Goal: Task Accomplishment & Management: Complete application form

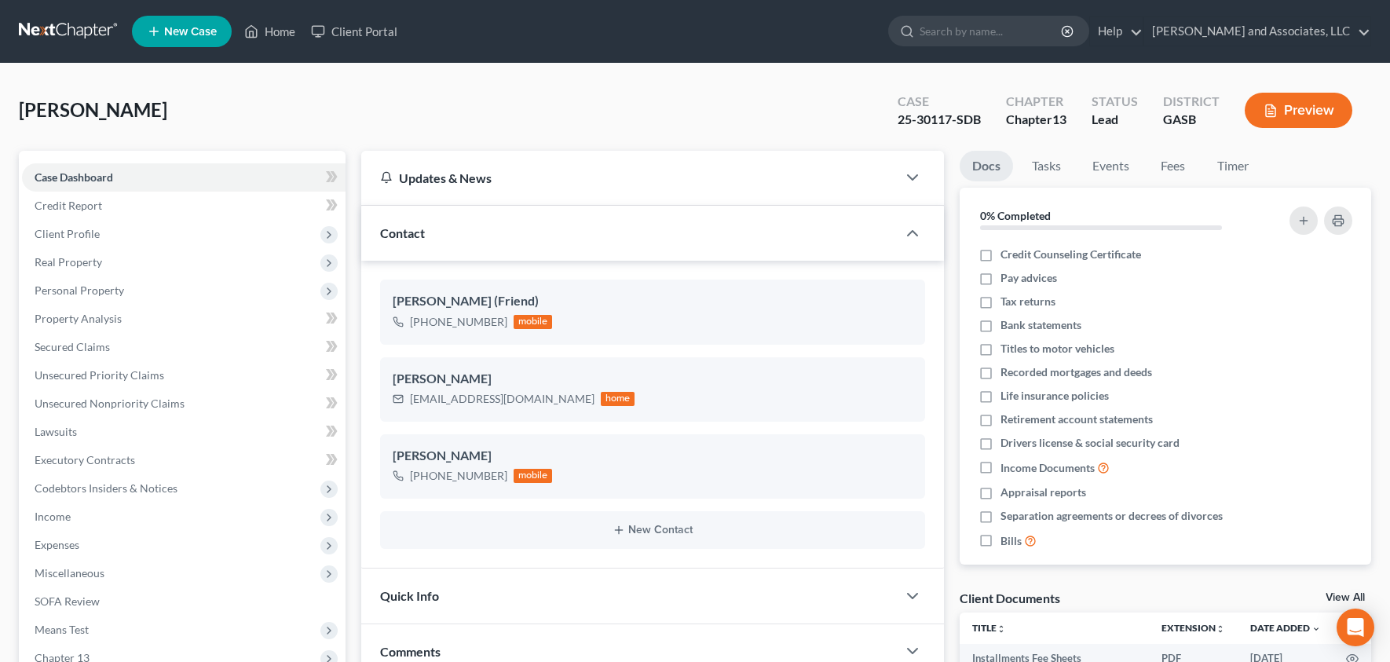
click at [1279, 122] on button "Preview" at bounding box center [1299, 110] width 108 height 35
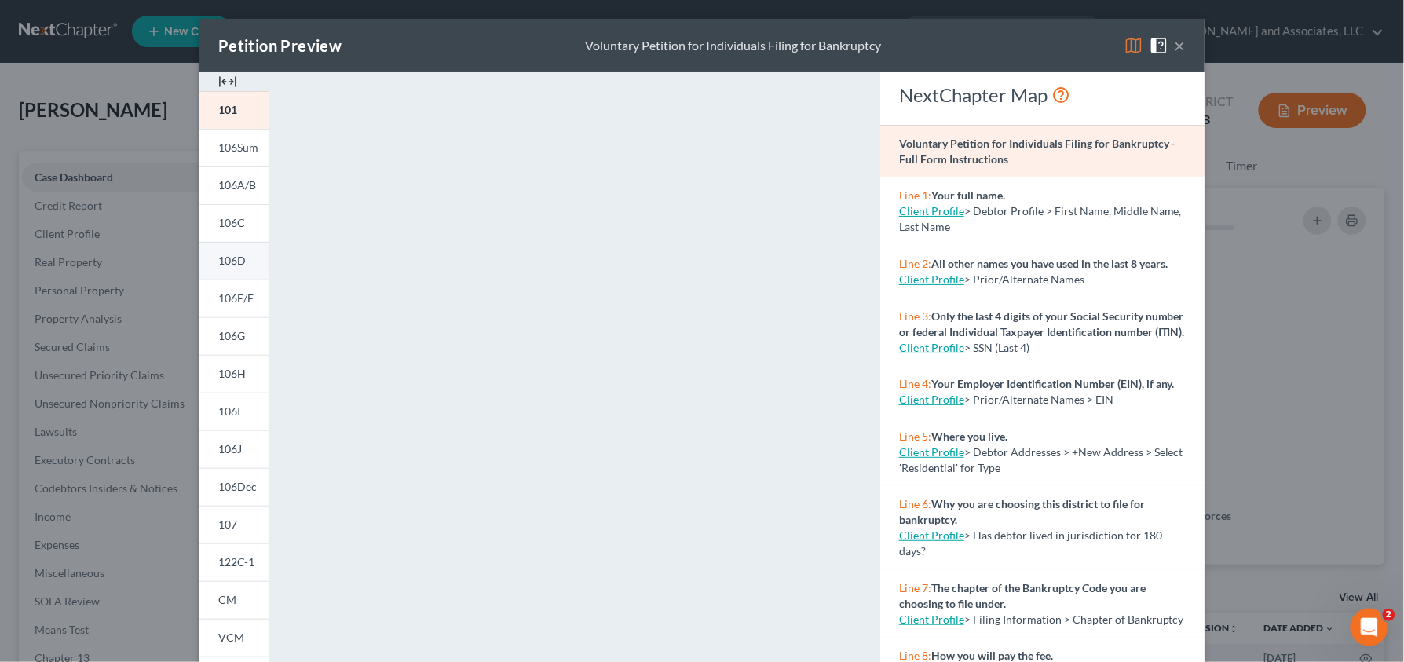
click at [218, 257] on span "106D" at bounding box center [231, 260] width 27 height 13
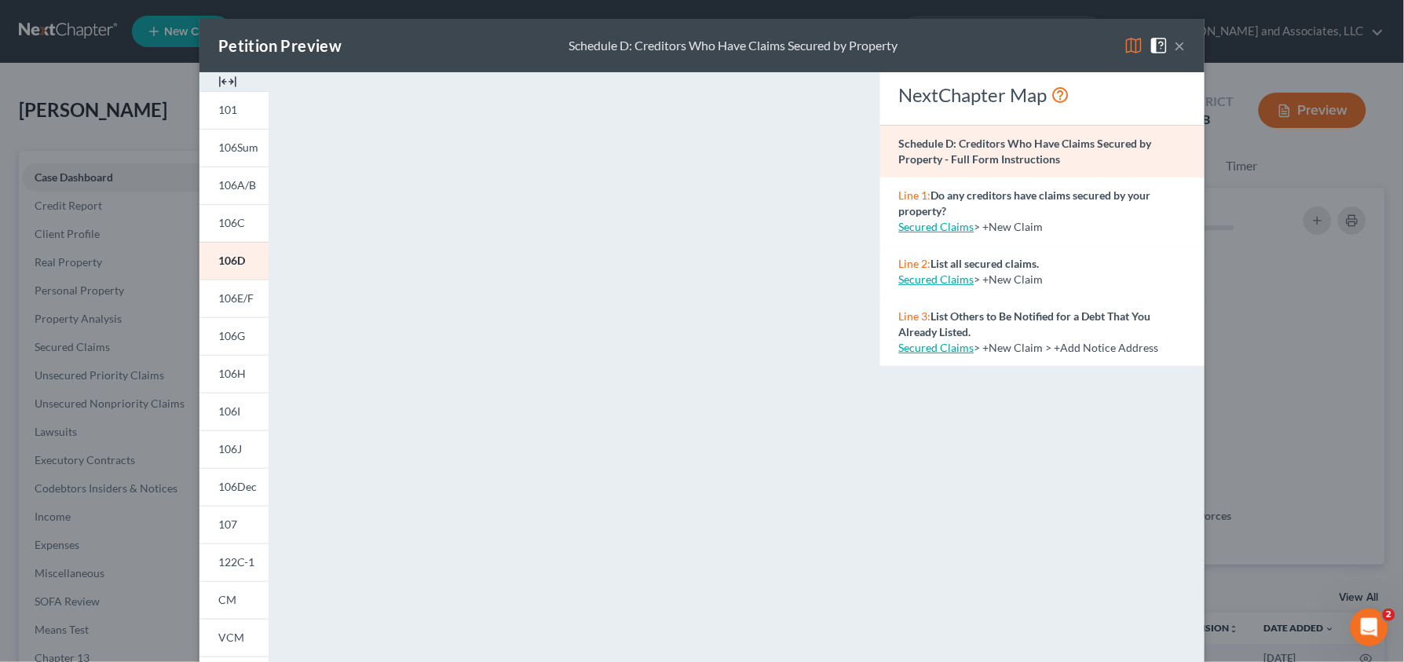
click at [1176, 49] on button "×" at bounding box center [1180, 45] width 11 height 19
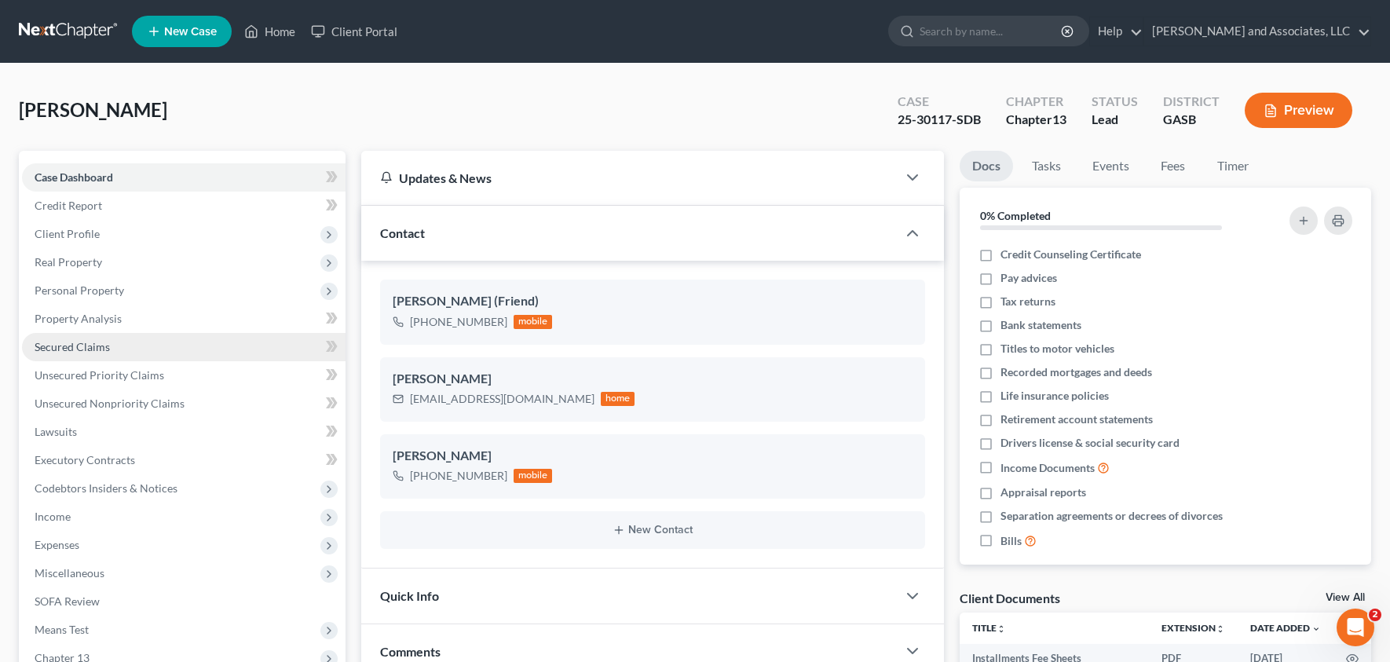
click at [78, 345] on span "Secured Claims" at bounding box center [72, 346] width 75 height 13
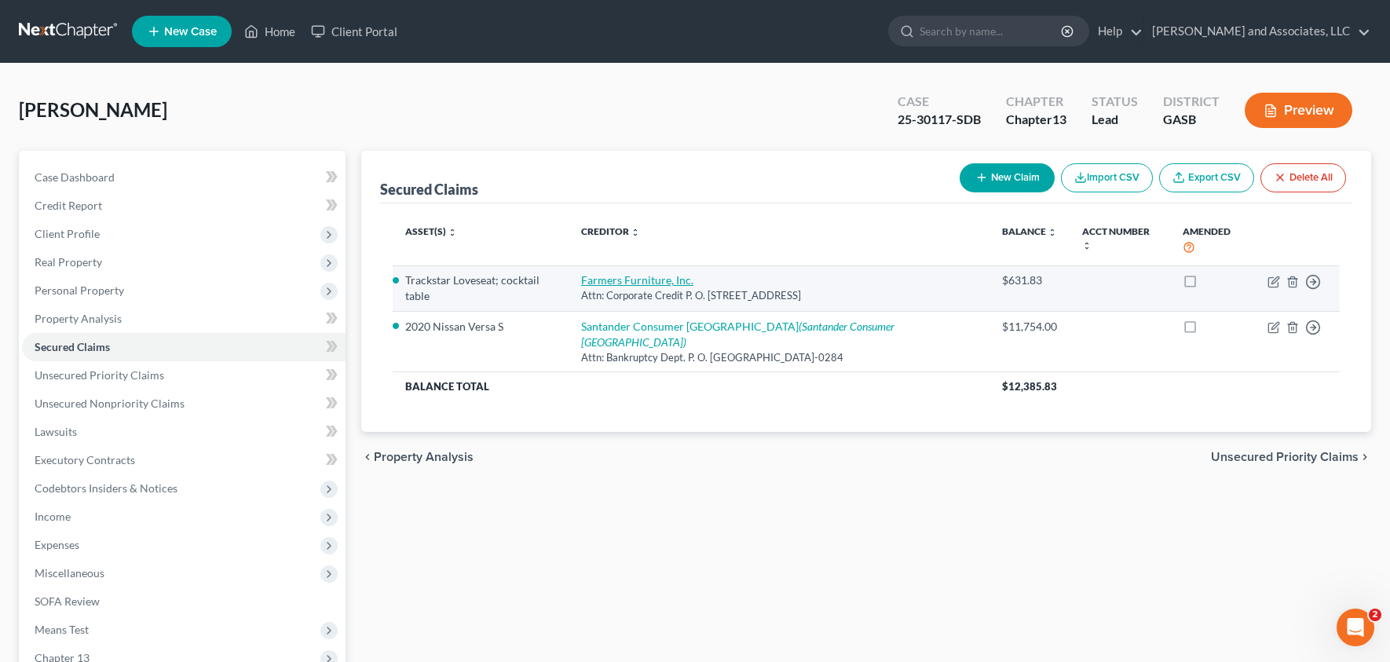
click at [635, 273] on link "Farmers Furniture, Inc." at bounding box center [637, 279] width 112 height 13
select select "10"
select select "0"
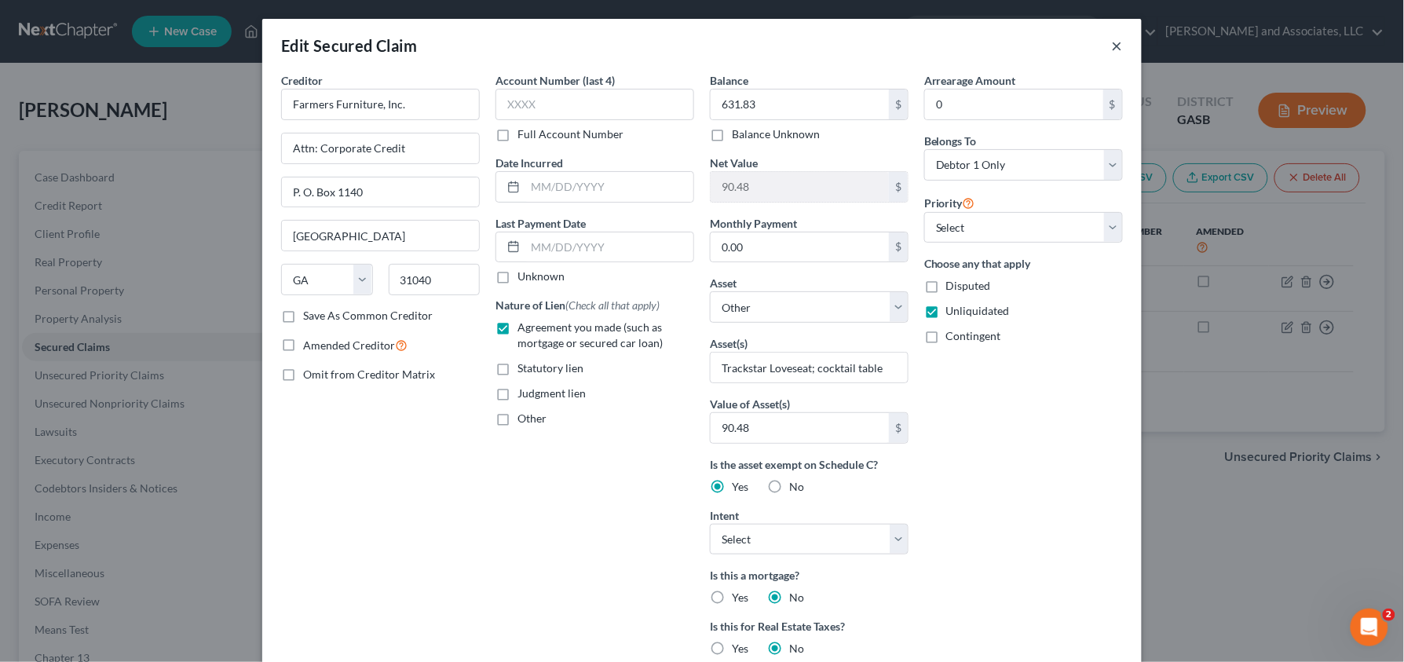
click at [1113, 47] on button "×" at bounding box center [1117, 45] width 11 height 19
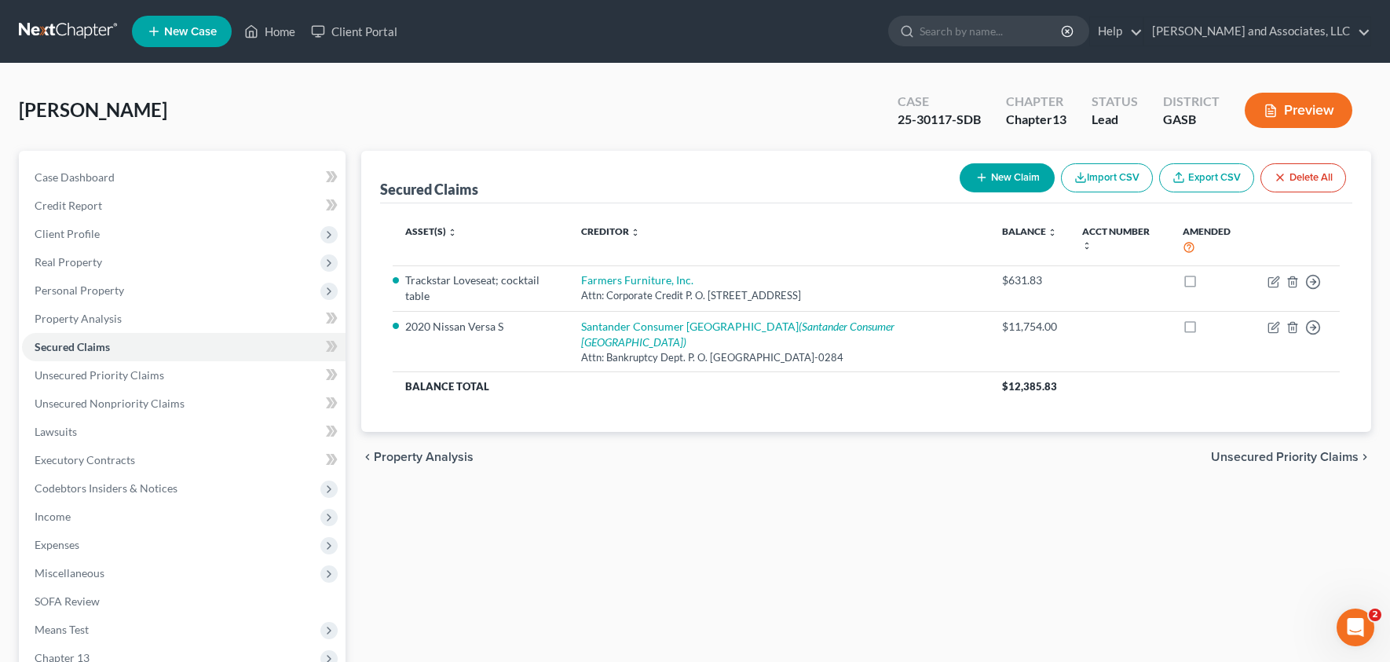
click at [1306, 111] on button "Preview" at bounding box center [1299, 110] width 108 height 35
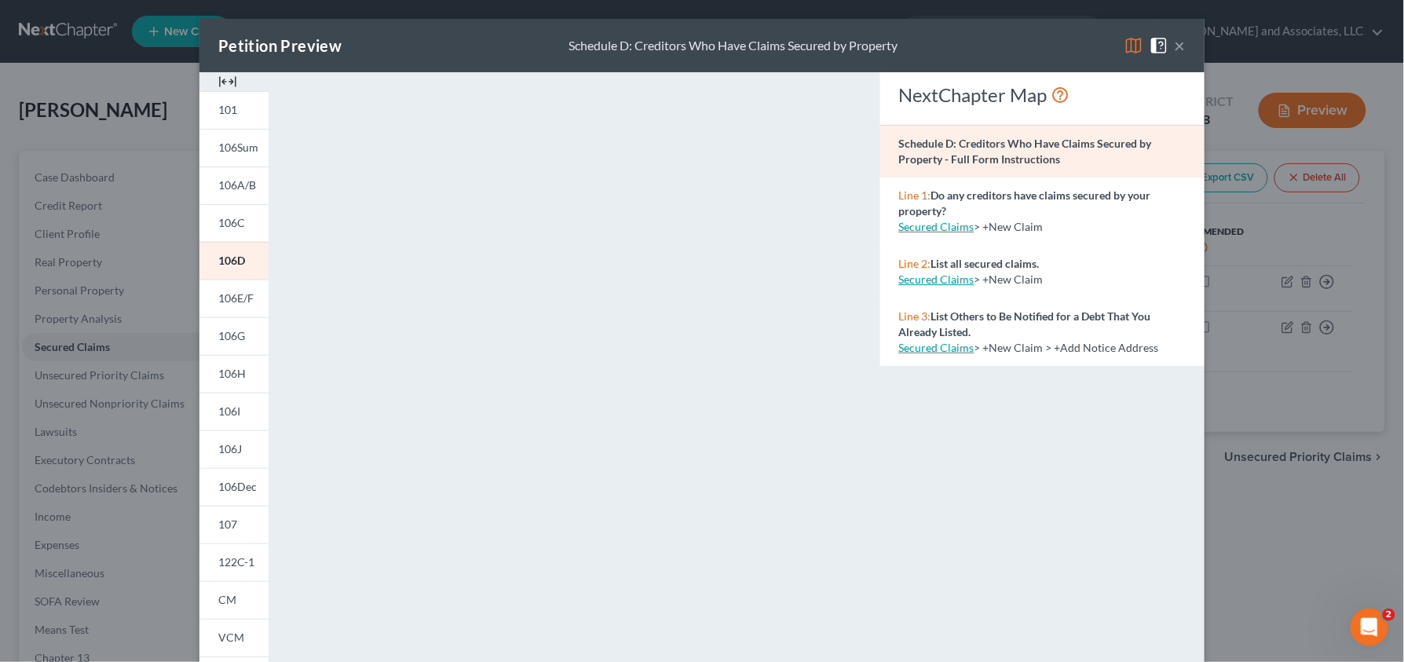
click at [1175, 49] on button "×" at bounding box center [1180, 45] width 11 height 19
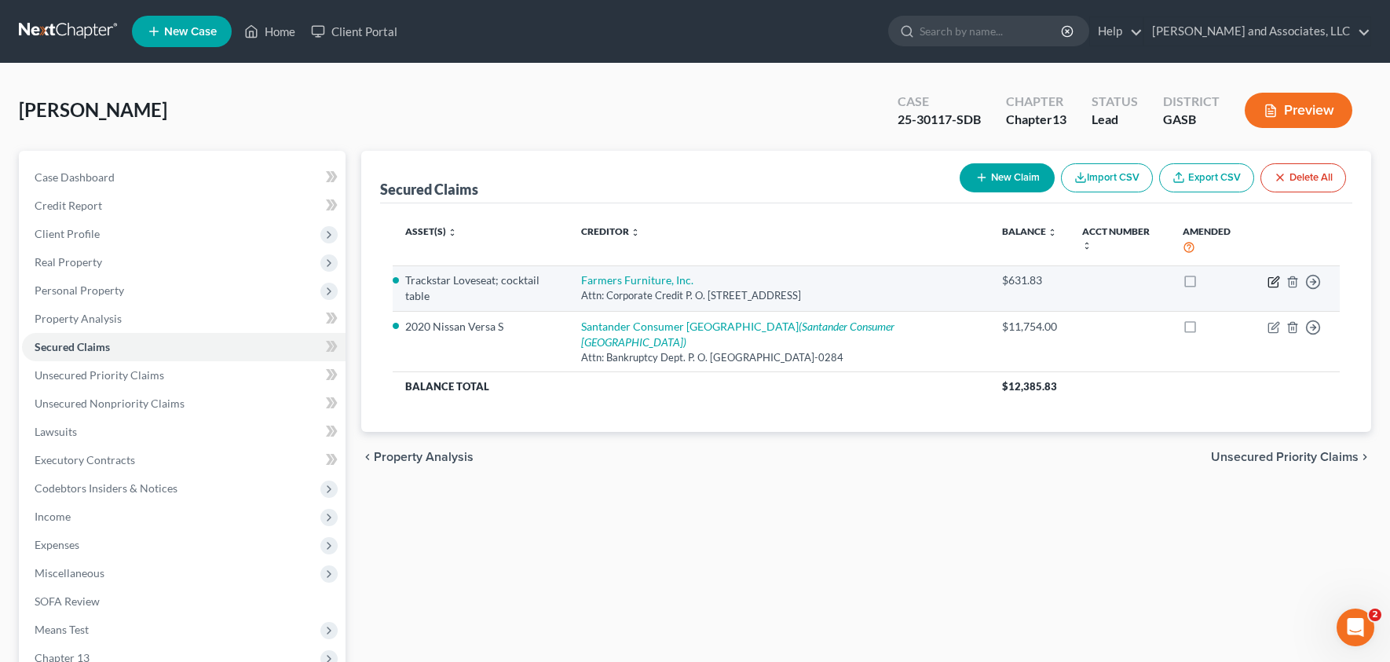
click at [1273, 276] on icon "button" at bounding box center [1274, 282] width 13 height 13
select select "10"
select select "0"
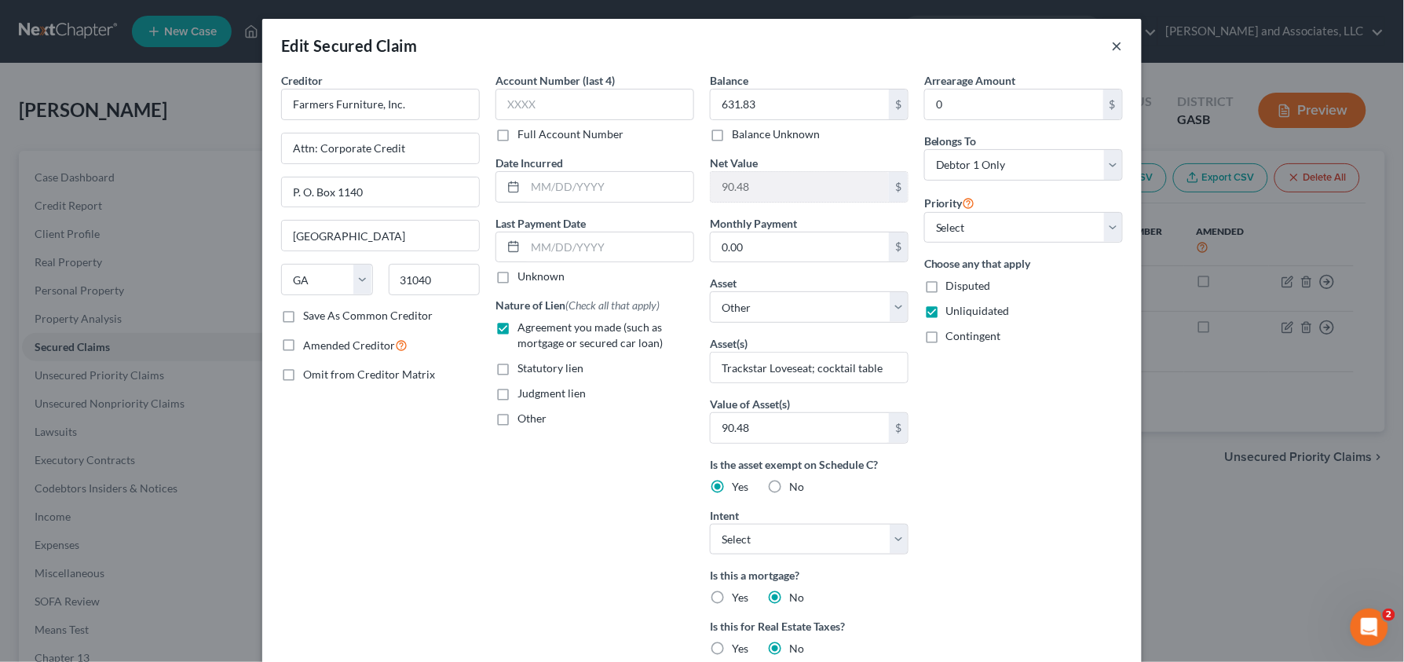
click at [1112, 45] on button "×" at bounding box center [1117, 45] width 11 height 19
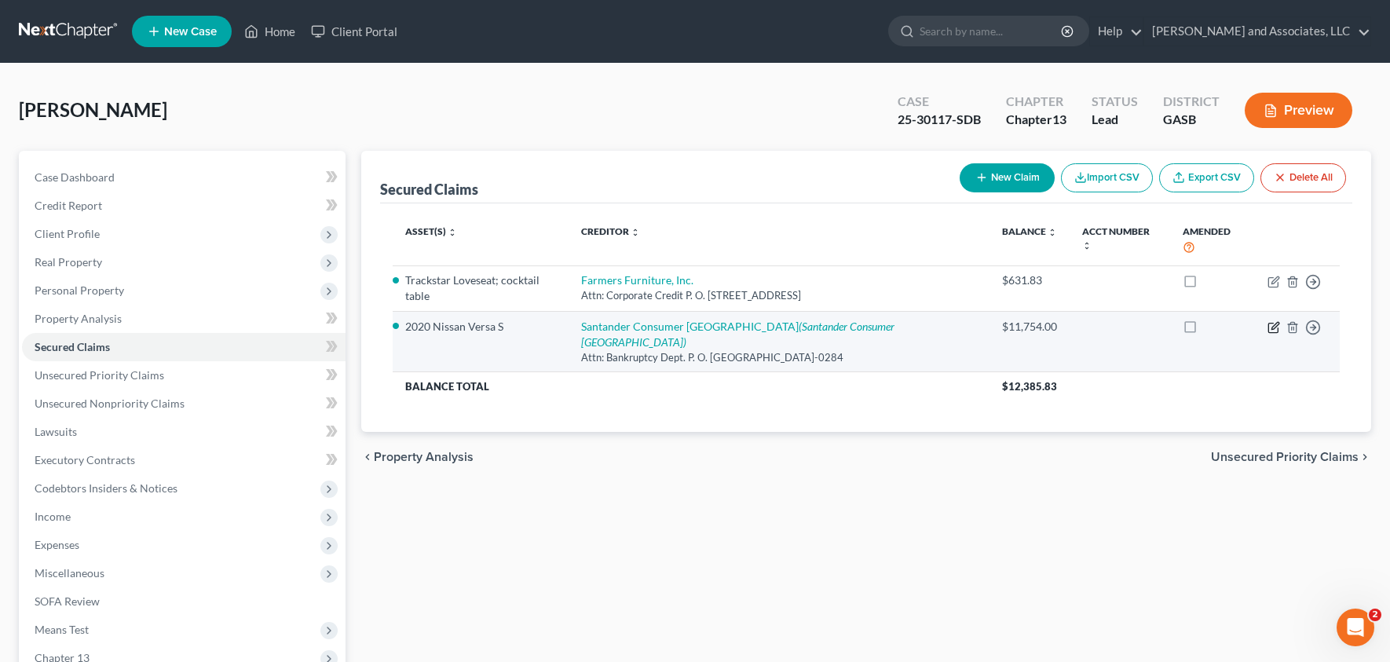
click at [1274, 321] on icon "button" at bounding box center [1274, 327] width 13 height 13
select select "45"
select select "0"
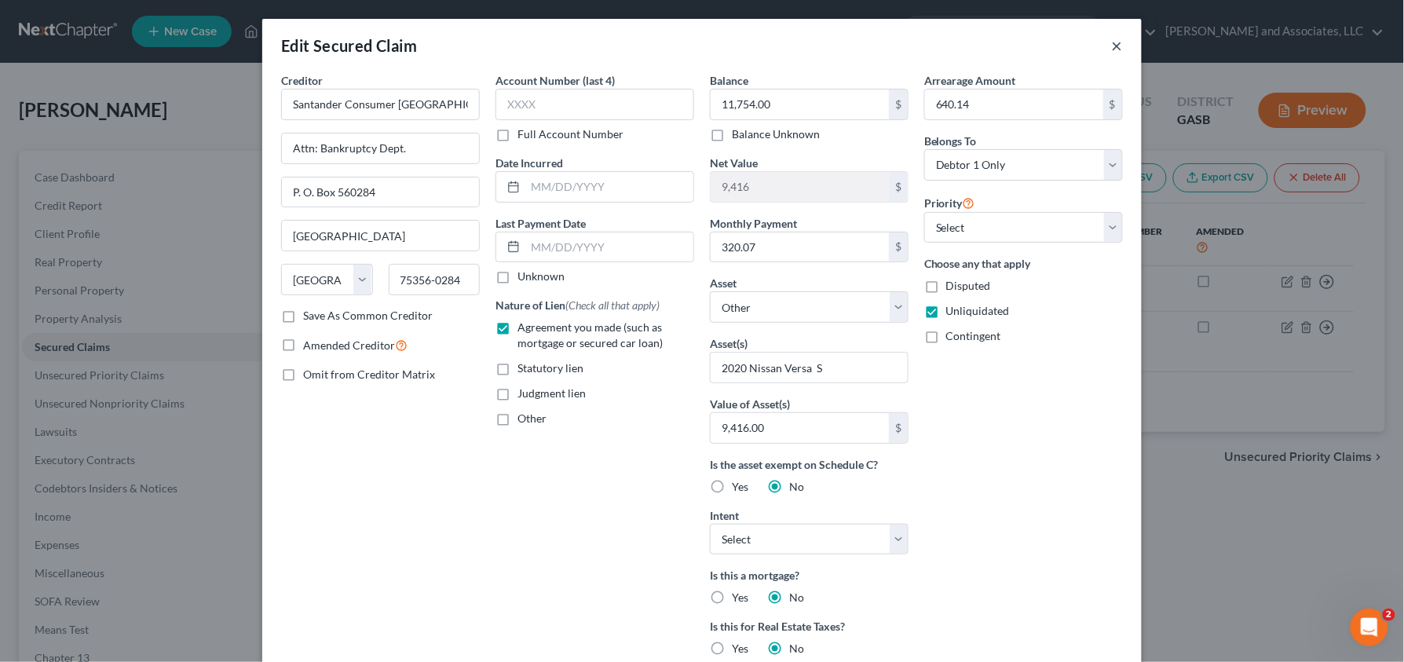
click at [1115, 49] on button "×" at bounding box center [1117, 45] width 11 height 19
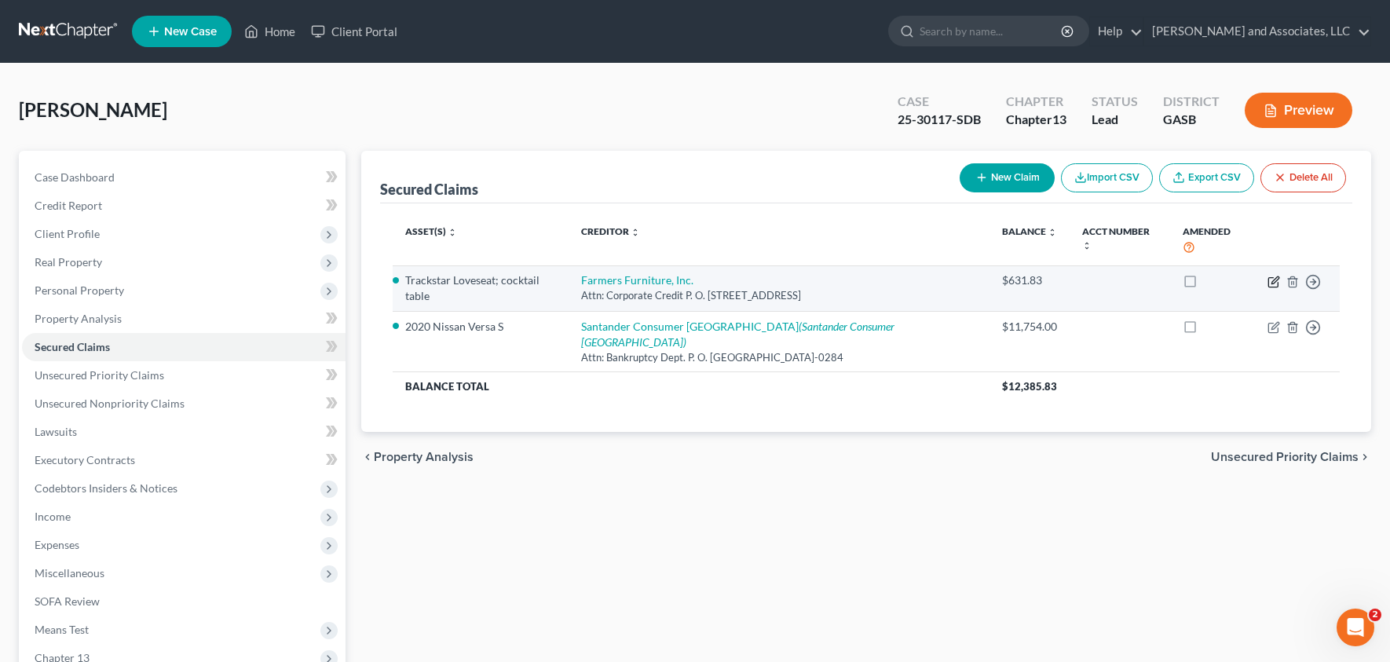
click at [1275, 276] on icon "button" at bounding box center [1274, 282] width 13 height 13
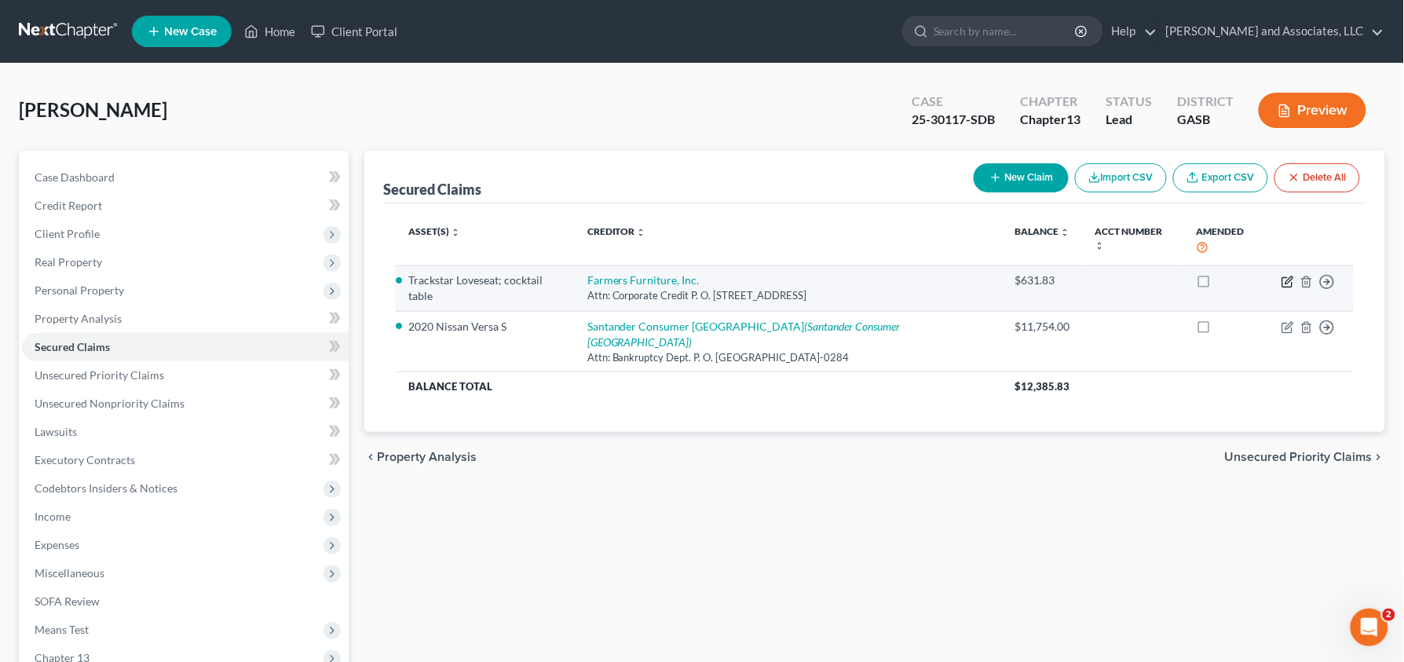
select select "10"
select select "0"
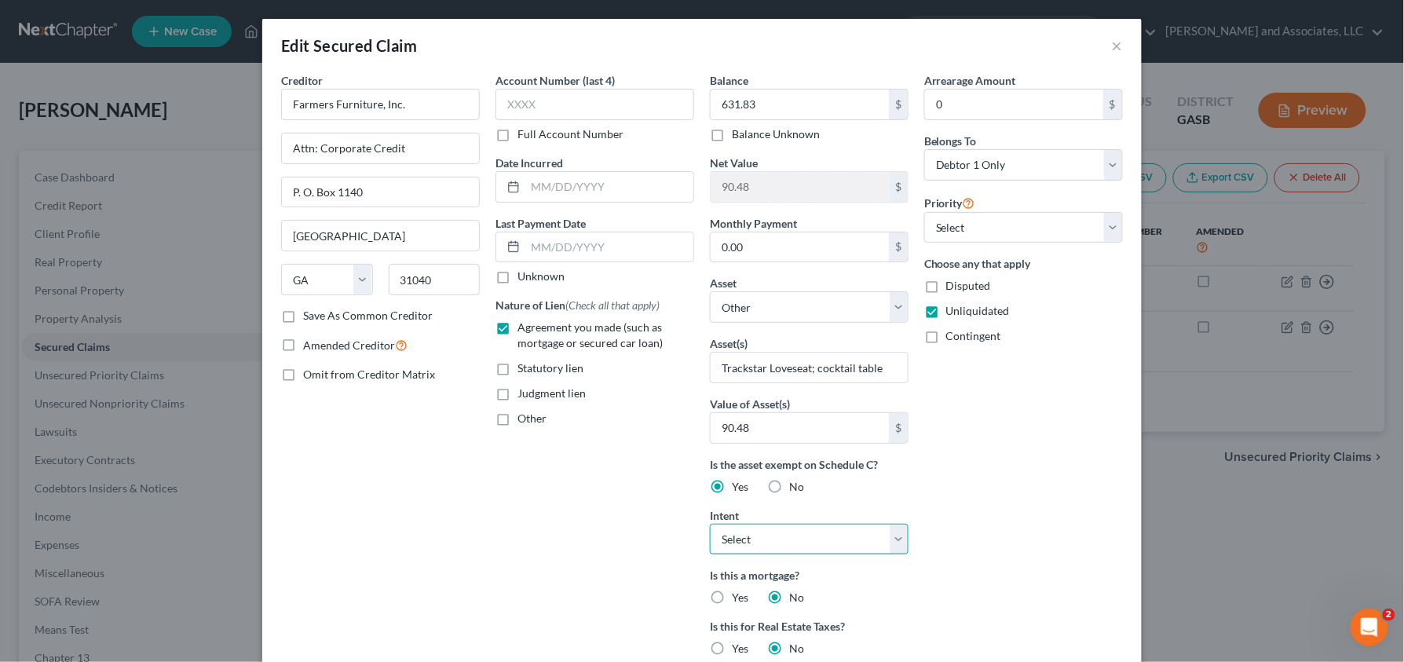
click at [895, 550] on select "Select Surrender Redeem Reaffirm Avoid Other" at bounding box center [809, 539] width 199 height 31
click at [1112, 41] on button "×" at bounding box center [1117, 45] width 11 height 19
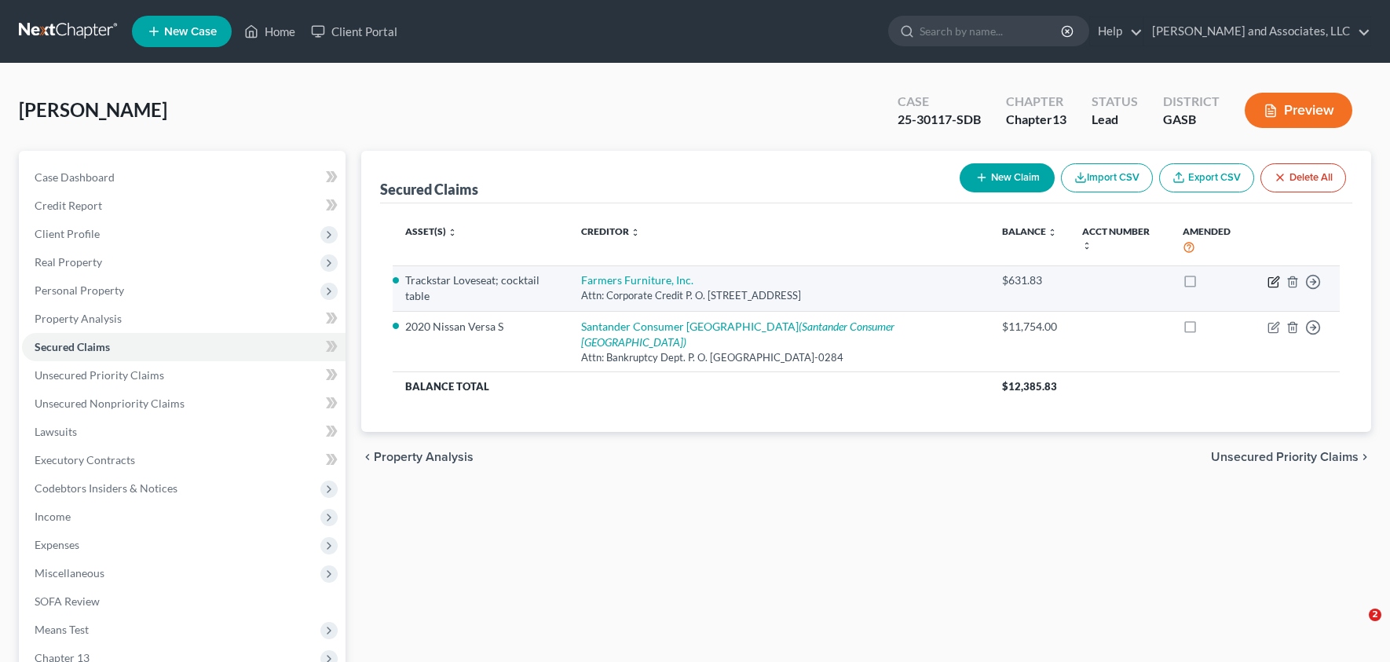
click at [1272, 276] on icon "button" at bounding box center [1274, 282] width 13 height 13
select select "10"
select select "0"
select select "2"
select select "0"
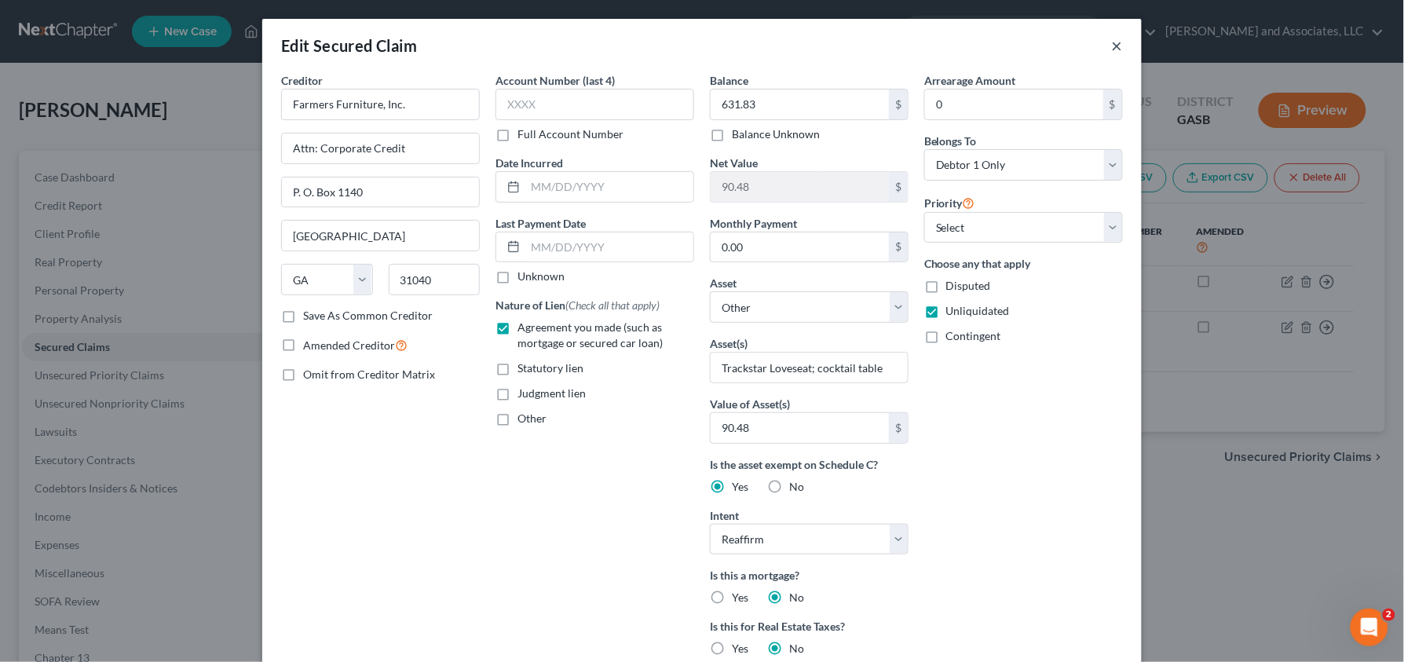
click at [1114, 49] on button "×" at bounding box center [1117, 45] width 11 height 19
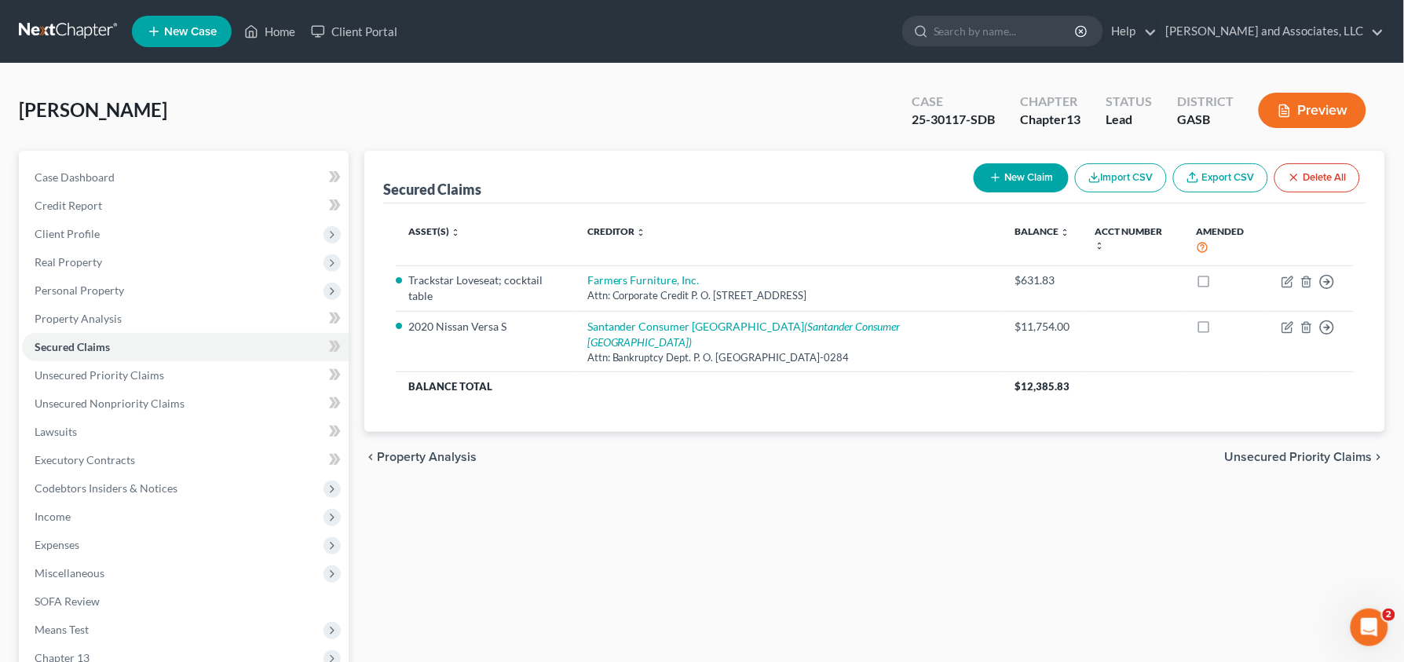
click at [1323, 120] on div at bounding box center [702, 331] width 1404 height 662
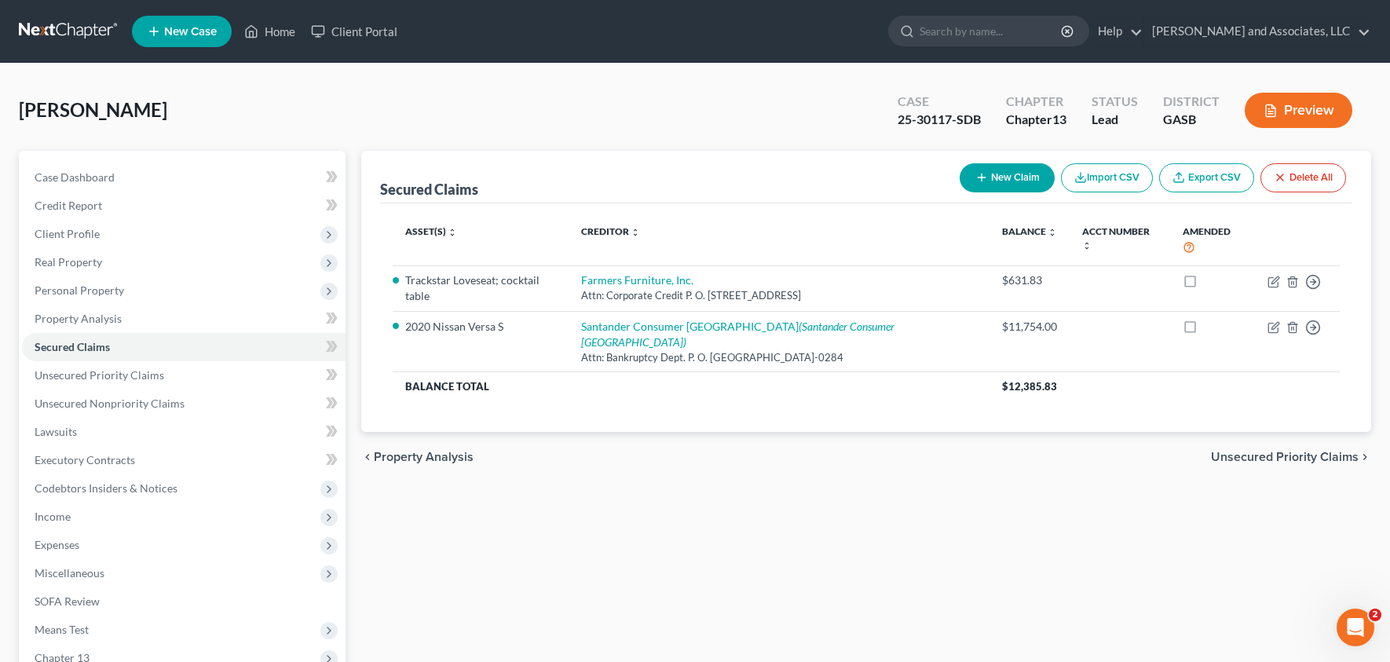
click at [1310, 119] on button "Preview" at bounding box center [1299, 110] width 108 height 35
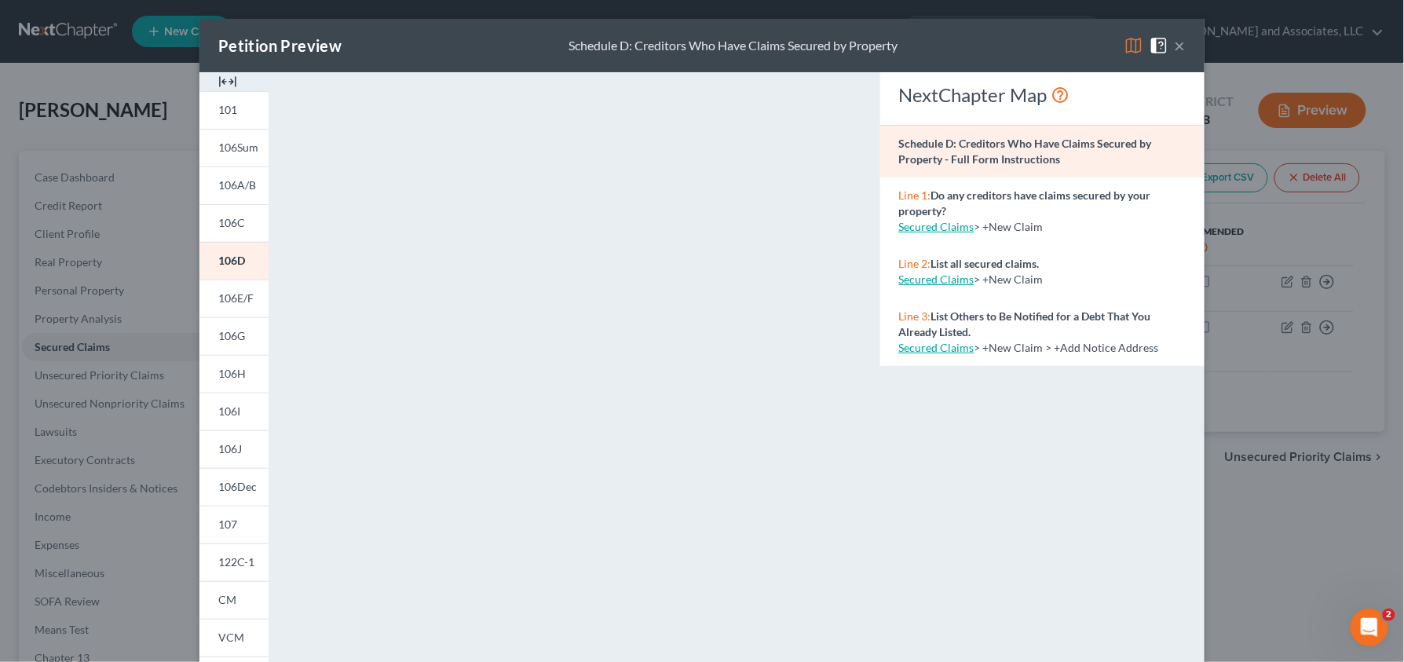
click at [1175, 49] on button "×" at bounding box center [1180, 45] width 11 height 19
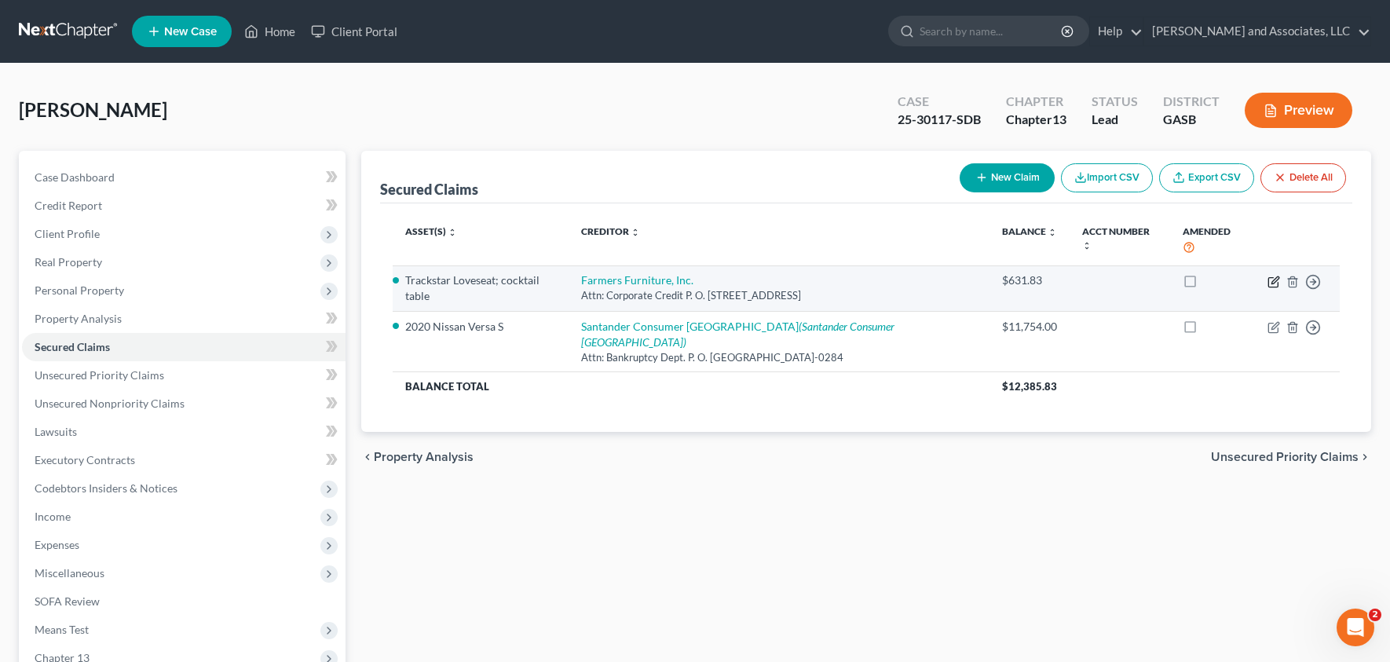
click at [1271, 276] on icon "button" at bounding box center [1274, 282] width 13 height 13
select select "10"
select select "0"
select select "2"
select select "0"
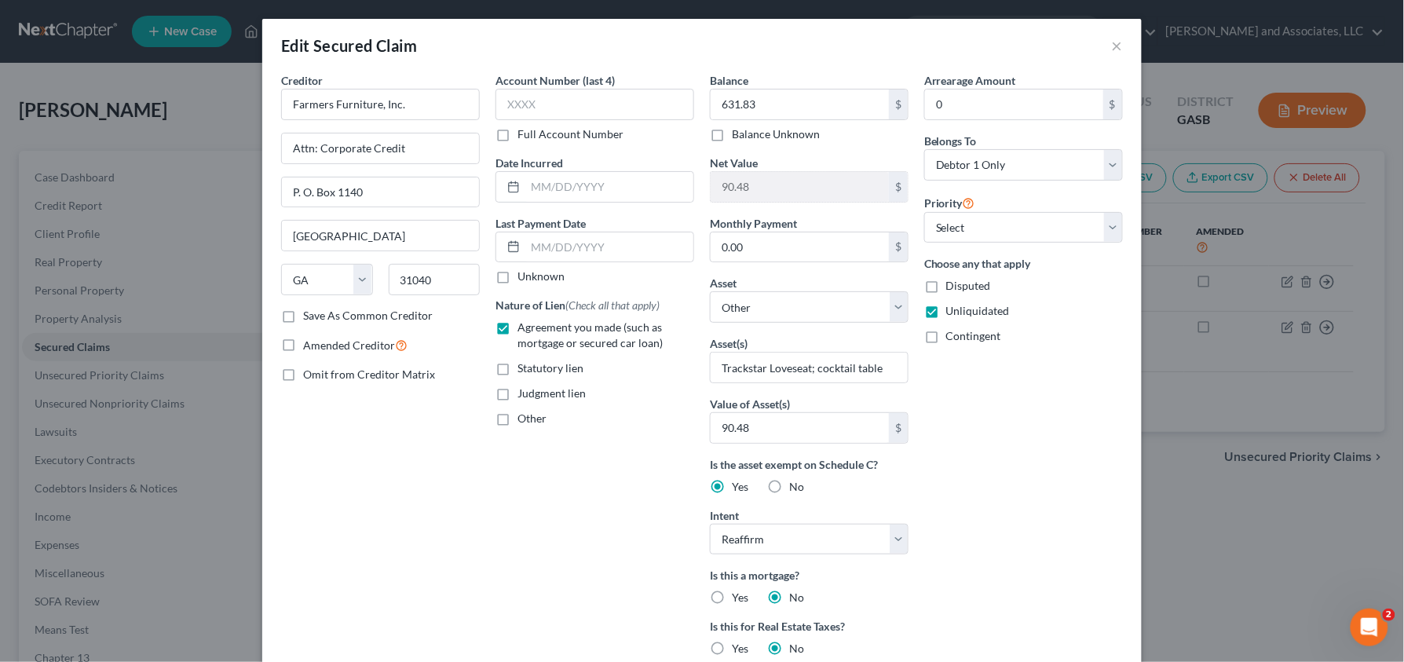
scroll to position [67, 0]
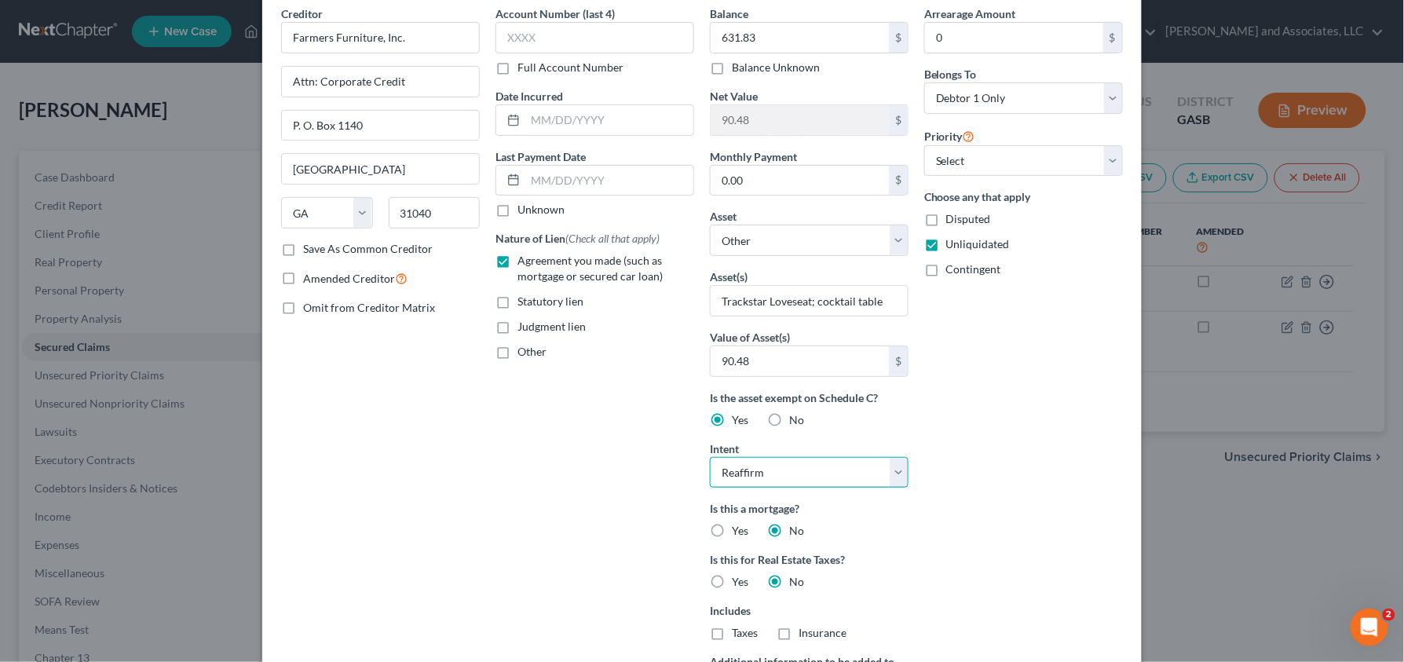
click at [891, 478] on select "Select Surrender Redeem Reaffirm Avoid Other" at bounding box center [809, 472] width 199 height 31
select select "0"
click at [710, 459] on select "Select Surrender Redeem Reaffirm Avoid Other" at bounding box center [809, 472] width 199 height 31
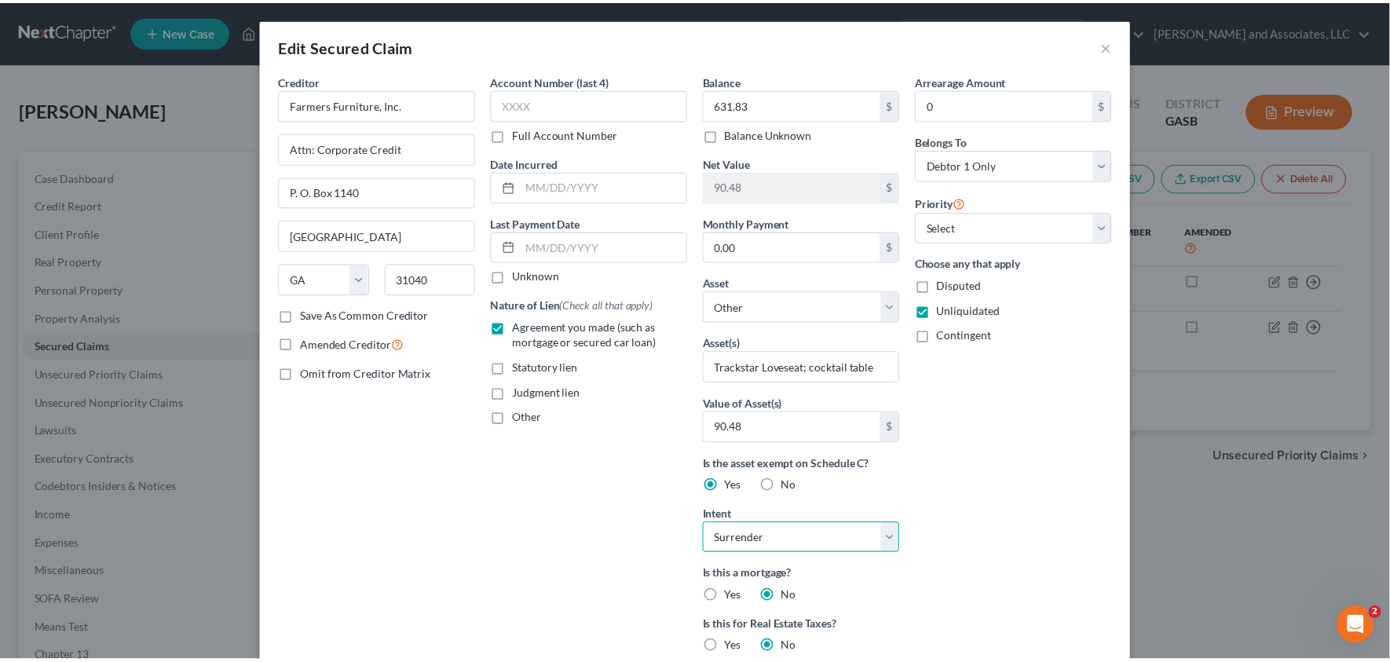
scroll to position [308, 0]
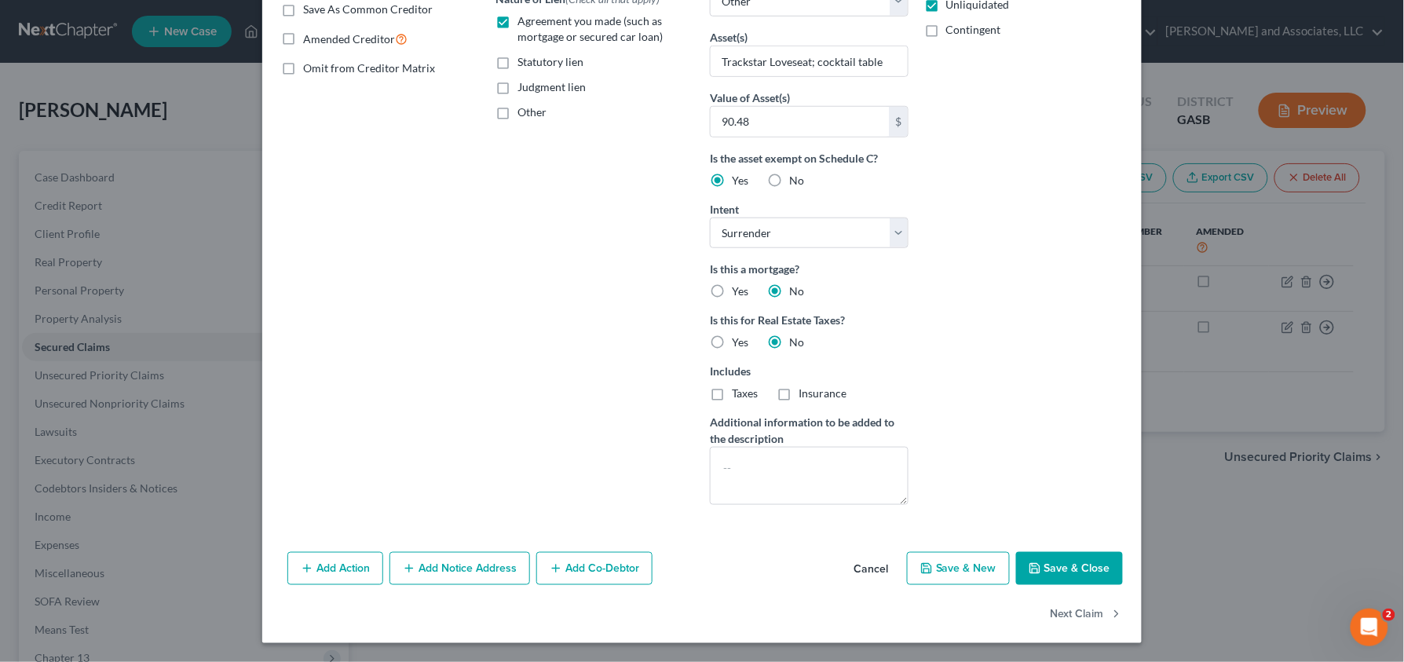
click at [1078, 585] on button "Save & Close" at bounding box center [1069, 568] width 107 height 33
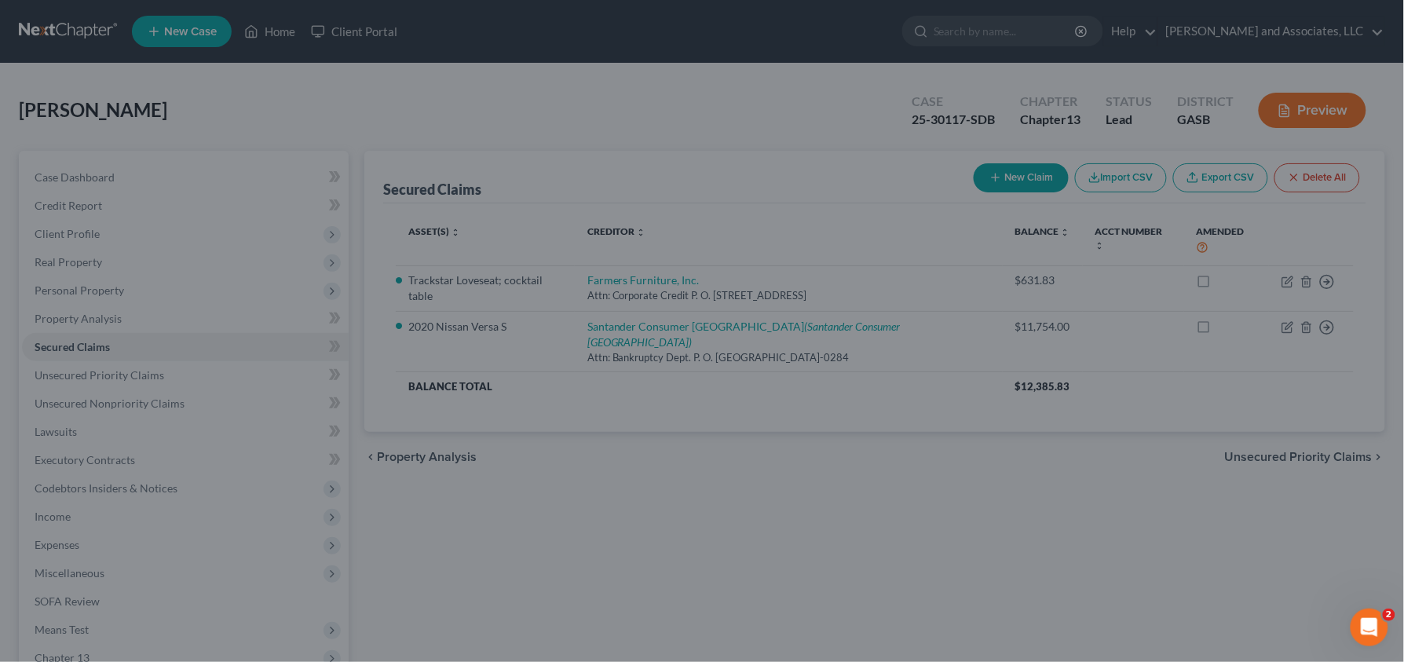
scroll to position [0, 0]
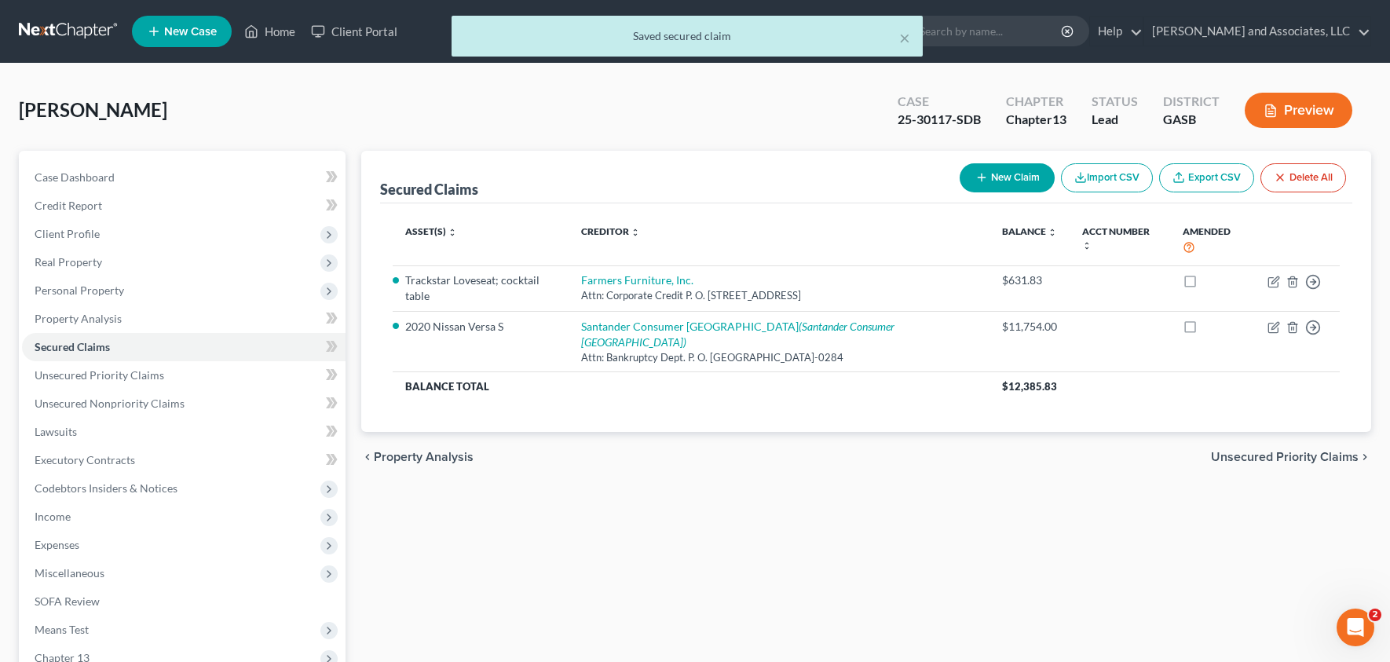
click at [1287, 117] on button "Preview" at bounding box center [1299, 110] width 108 height 35
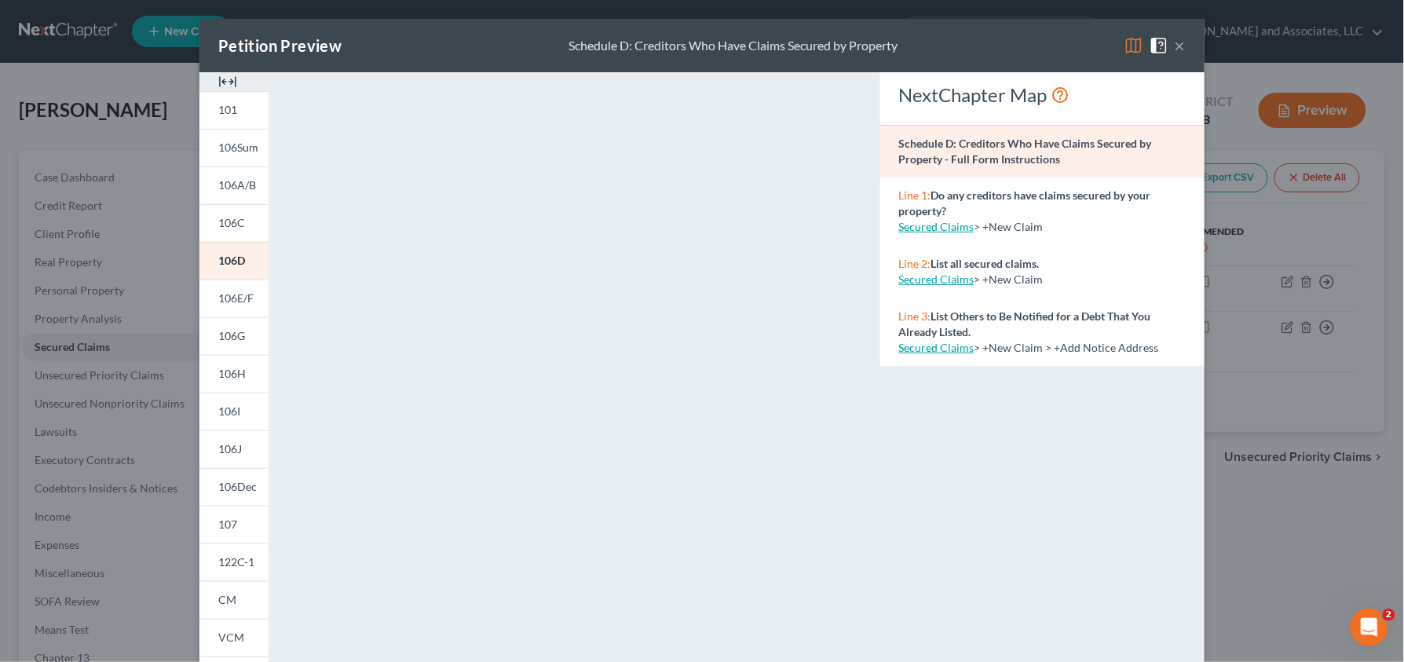
click at [1178, 45] on button "×" at bounding box center [1180, 45] width 11 height 19
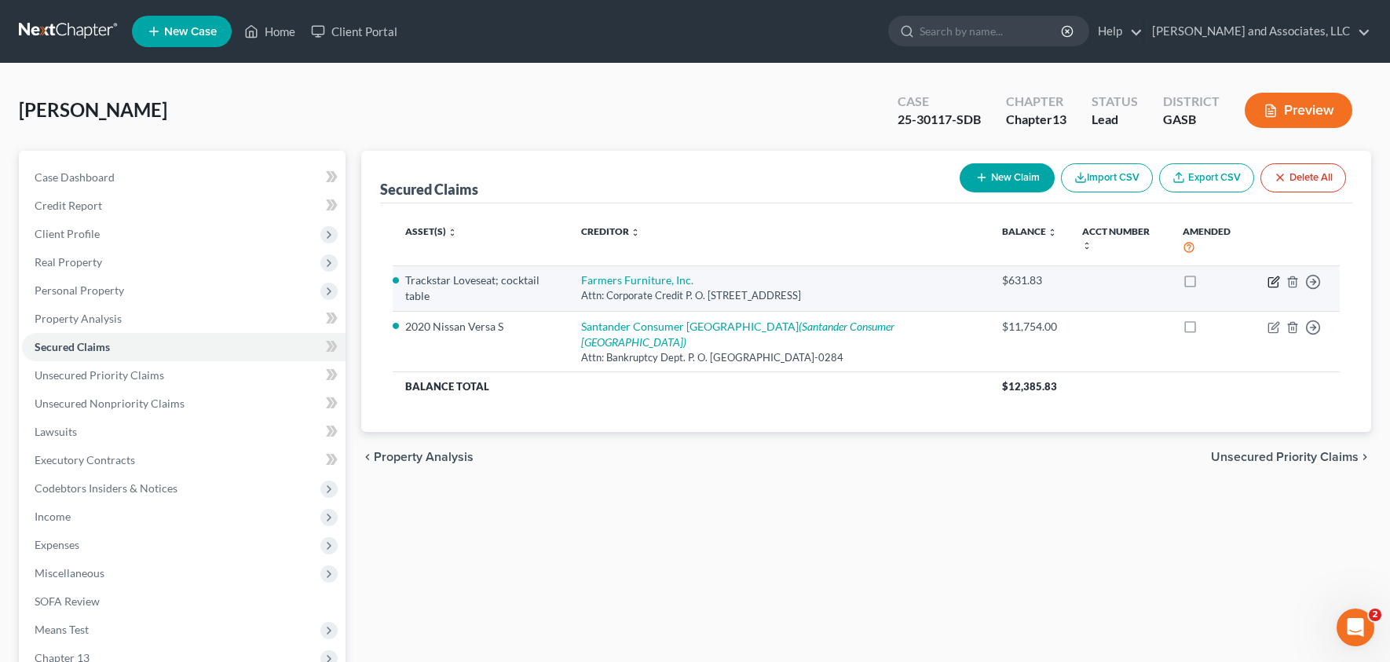
click at [1271, 276] on icon "button" at bounding box center [1274, 282] width 13 height 13
select select "10"
select select "0"
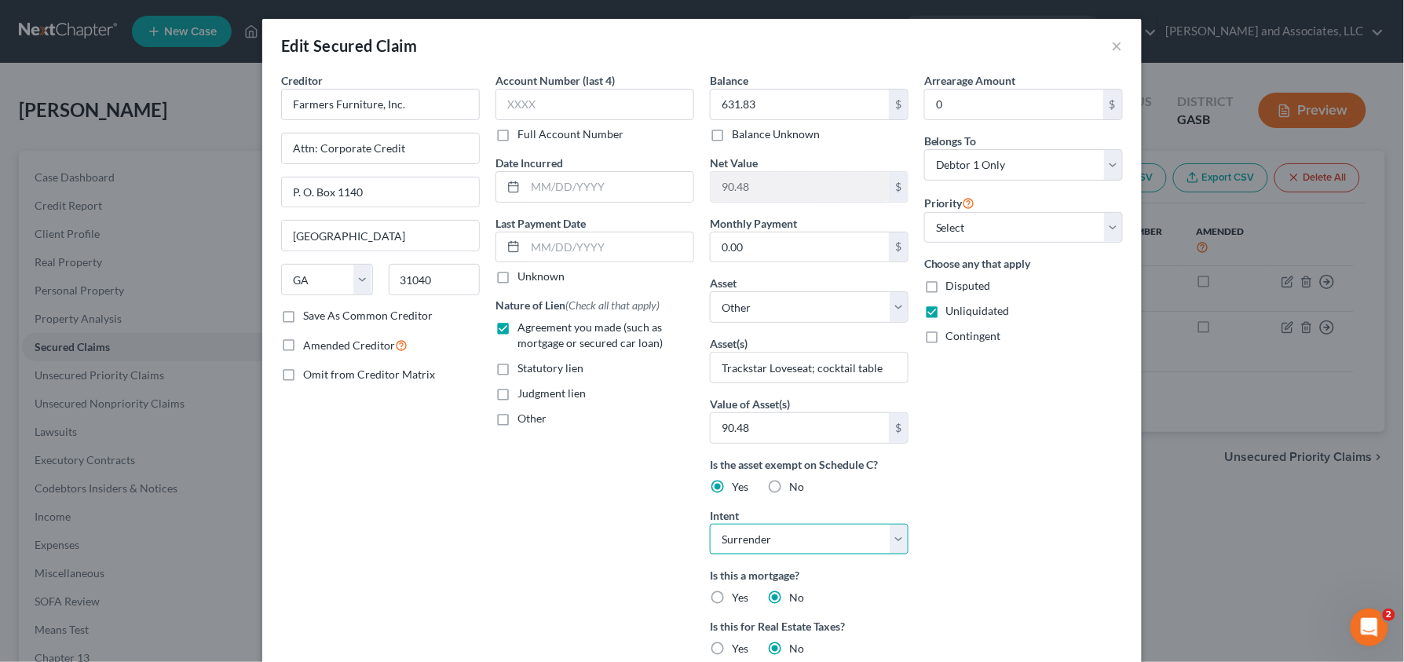
click at [828, 547] on select "Select Surrender Redeem Reaffirm Avoid Other" at bounding box center [809, 539] width 199 height 31
select select "3"
click at [710, 525] on select "Select Surrender Redeem Reaffirm Avoid Other" at bounding box center [809, 539] width 199 height 31
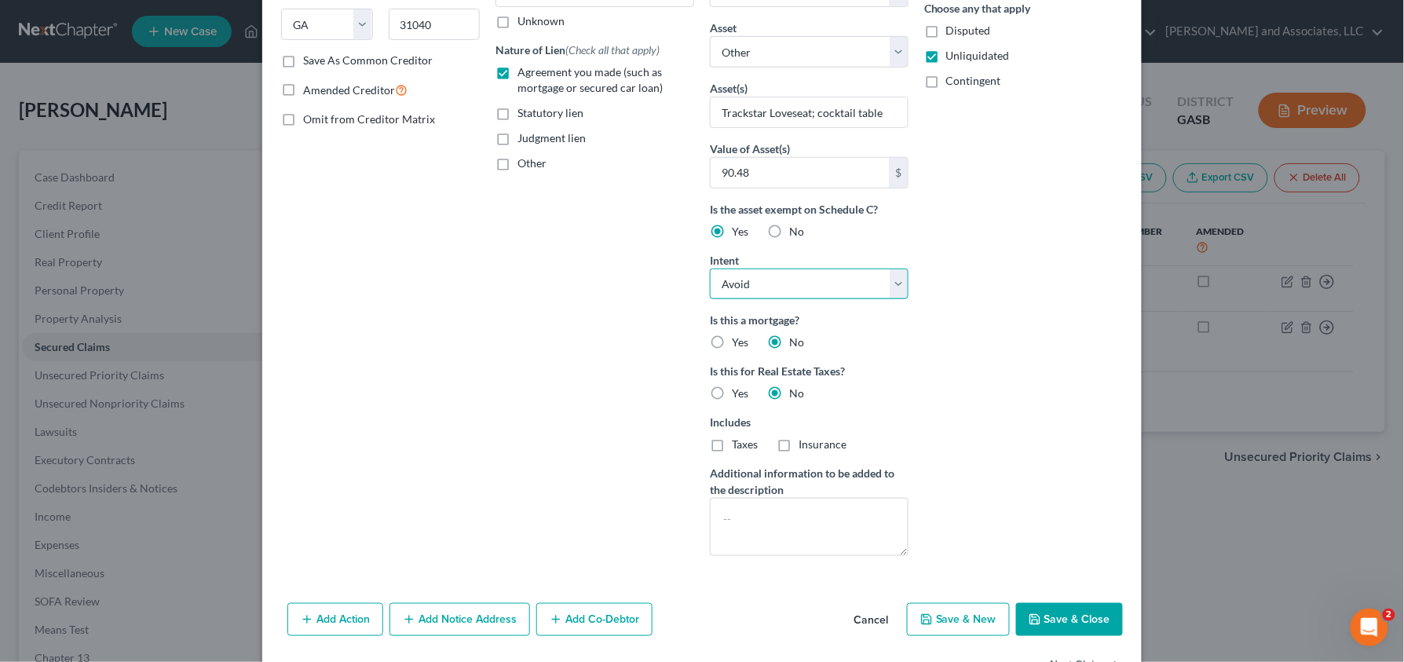
scroll to position [306, 0]
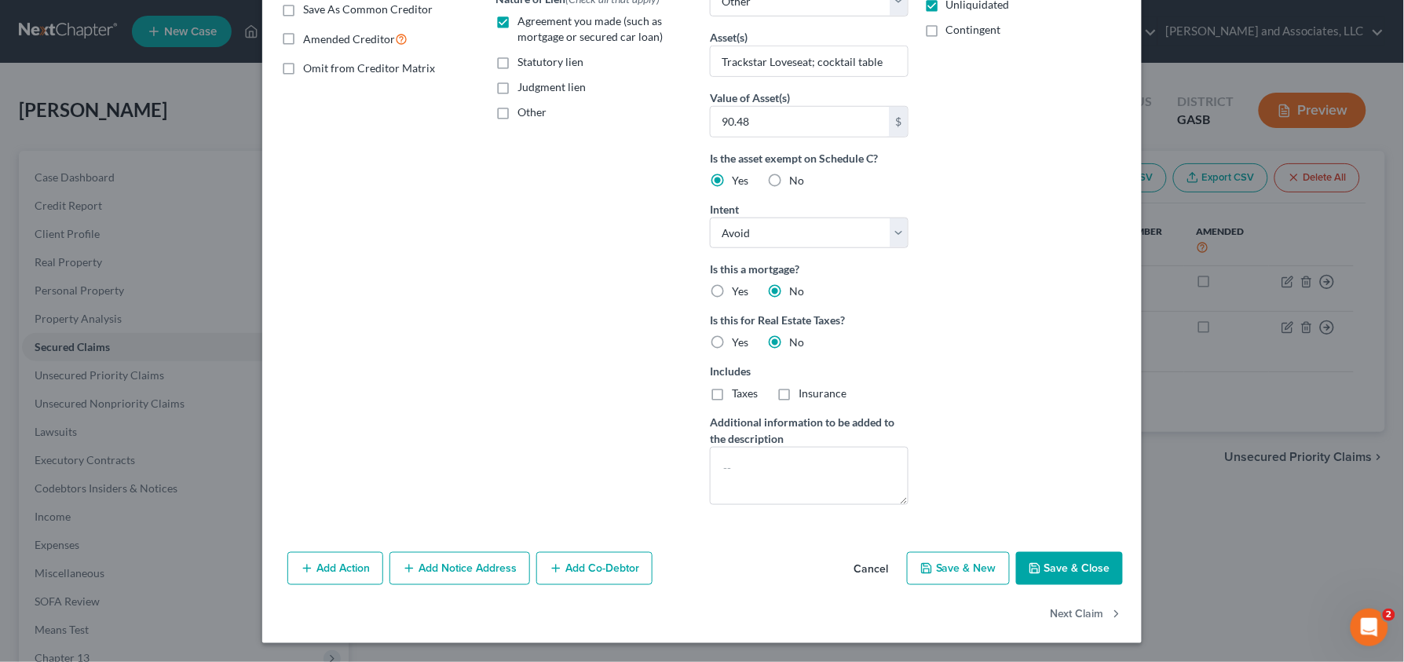
click at [1056, 576] on button "Save & Close" at bounding box center [1069, 568] width 107 height 33
select select
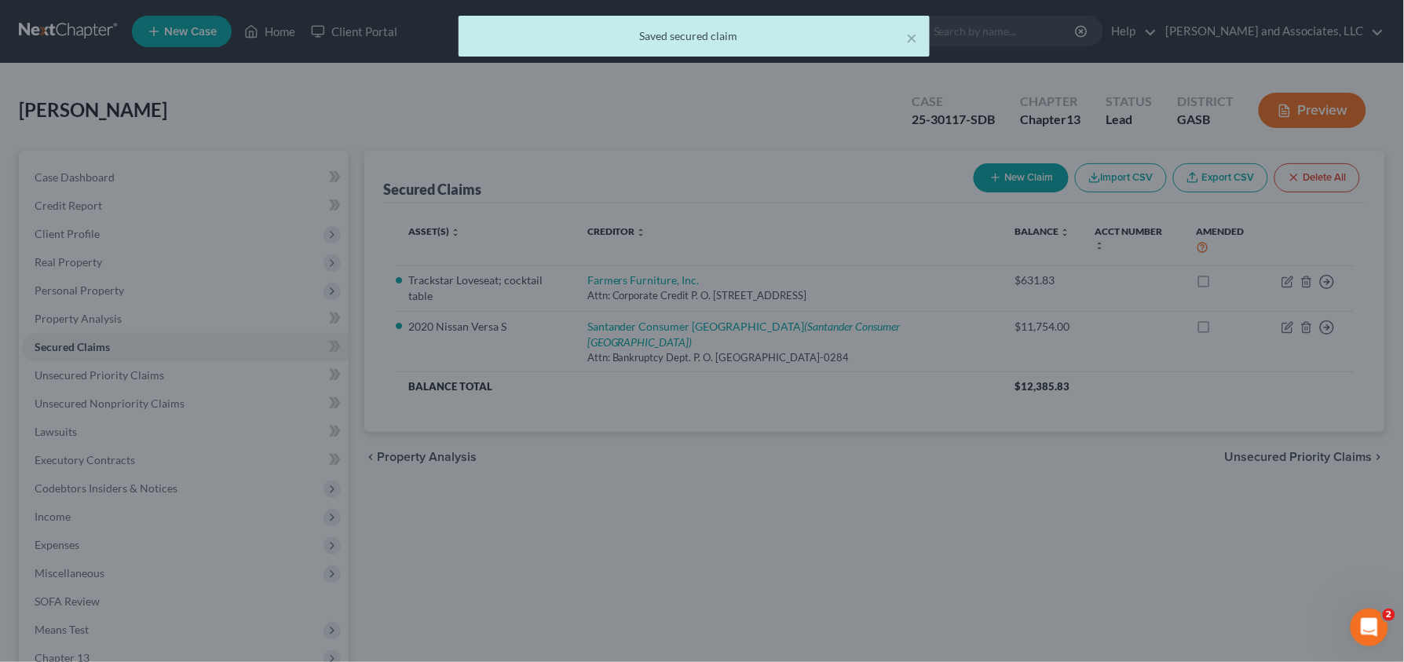
scroll to position [136, 0]
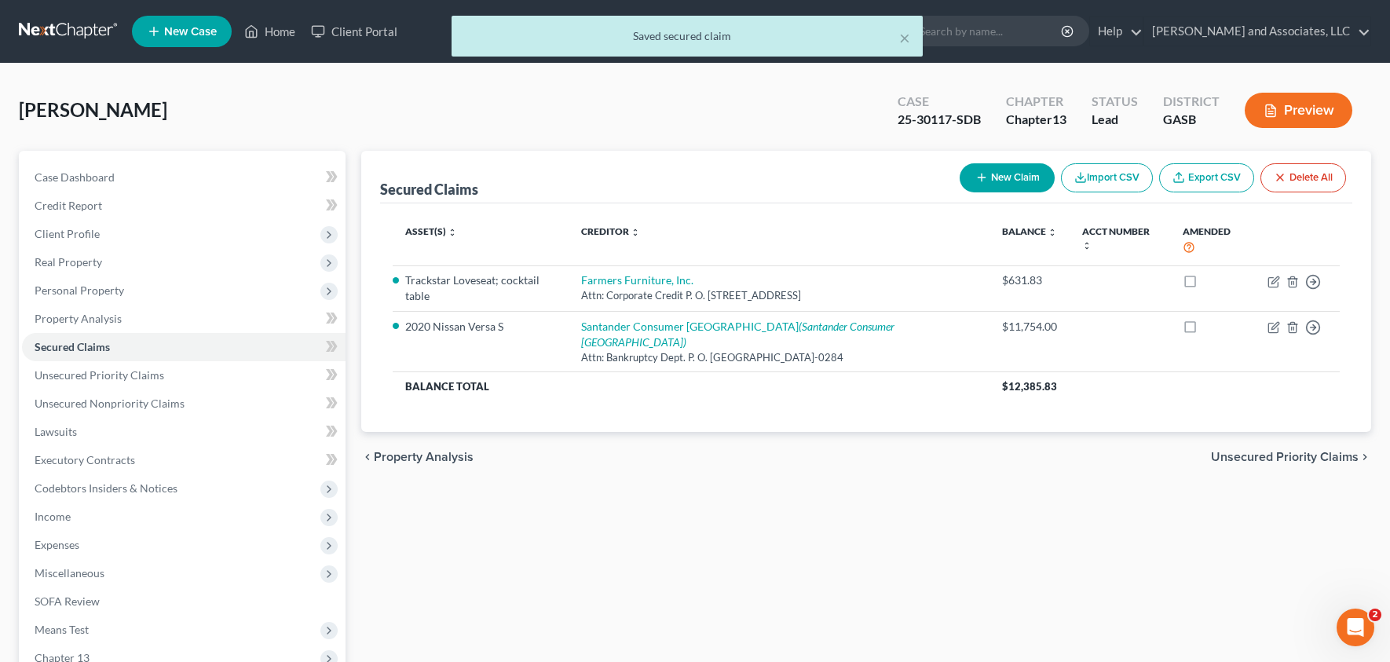
click at [1304, 118] on button "Preview" at bounding box center [1299, 110] width 108 height 35
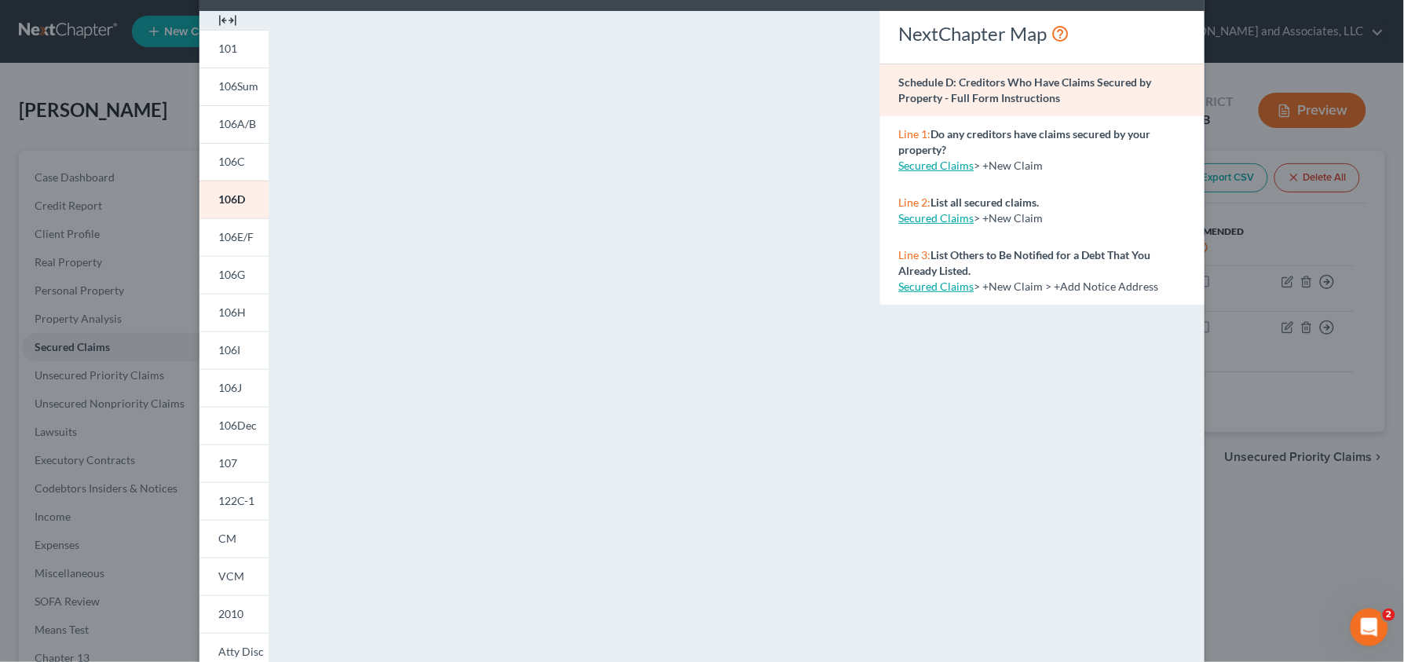
scroll to position [0, 0]
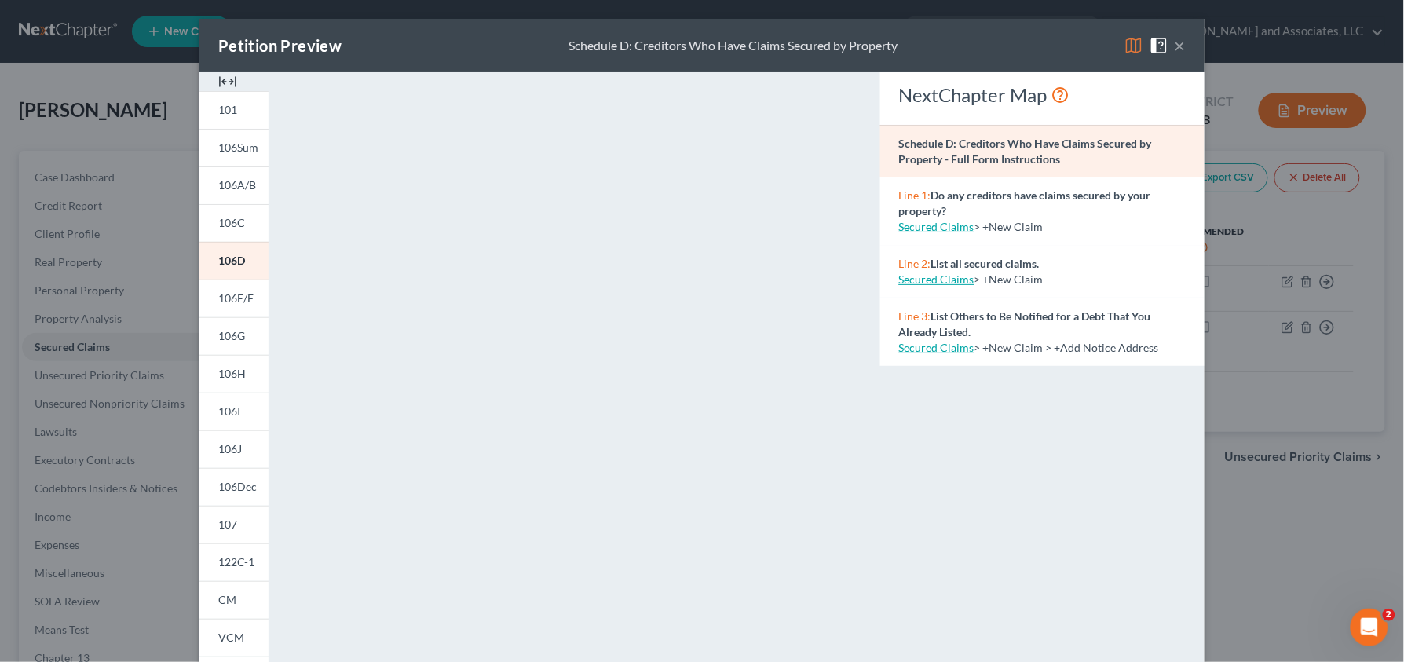
click at [1175, 47] on button "×" at bounding box center [1180, 45] width 11 height 19
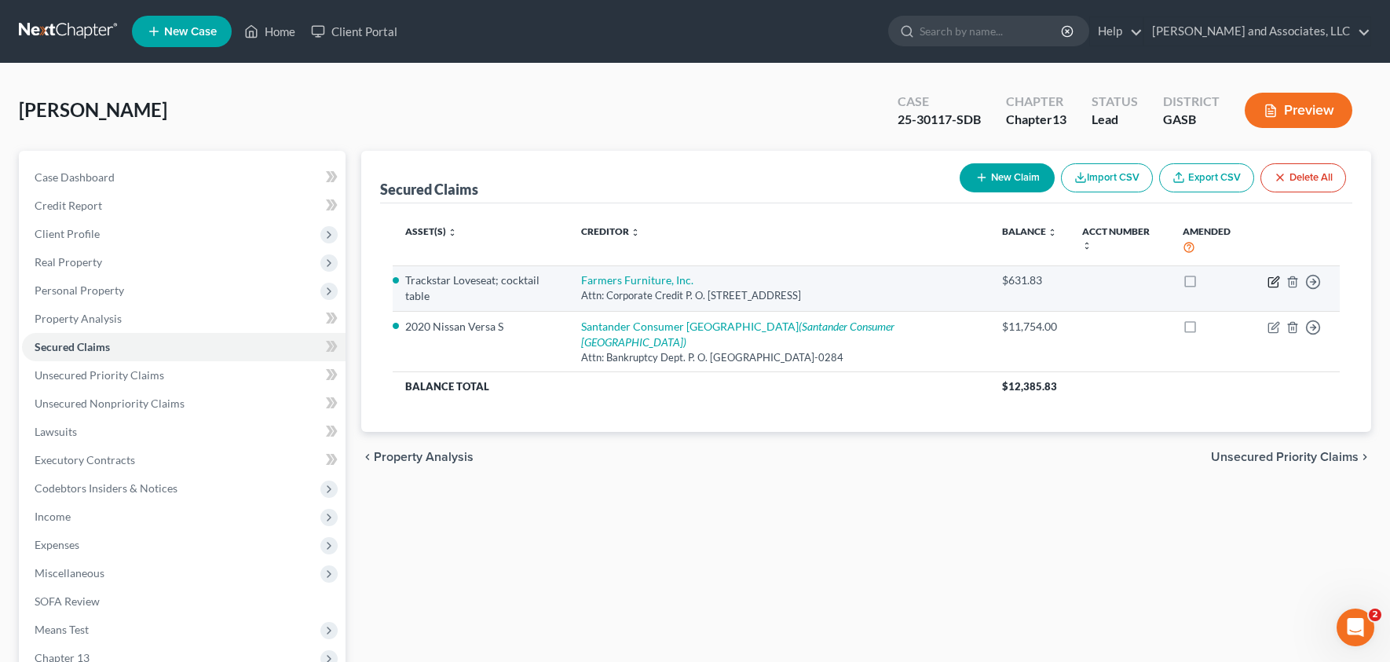
click at [1268, 277] on icon "button" at bounding box center [1272, 281] width 9 height 9
select select "10"
select select "0"
select select "3"
select select "0"
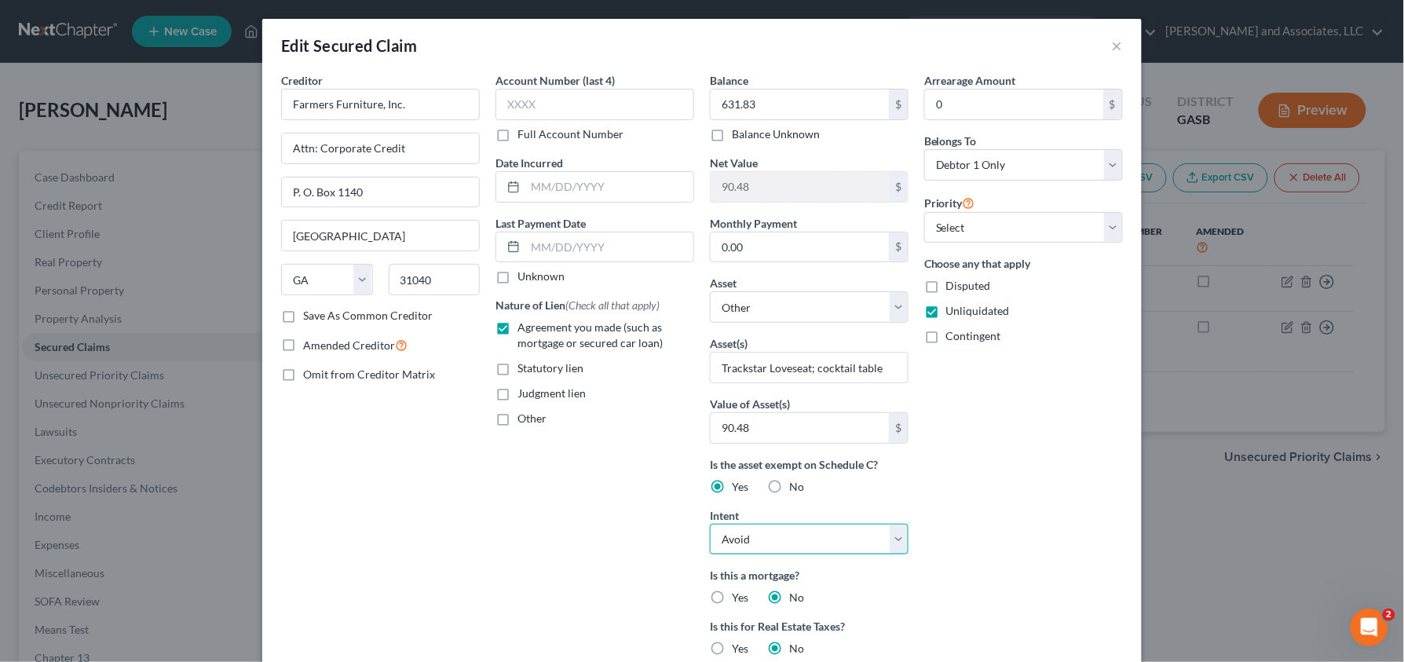
click at [863, 545] on select "Select Surrender Redeem Reaffirm Avoid Other" at bounding box center [809, 539] width 199 height 31
select select
click at [710, 525] on select "Select Surrender Redeem Reaffirm Avoid Other" at bounding box center [809, 539] width 199 height 31
click at [943, 101] on input "0" at bounding box center [1014, 105] width 178 height 30
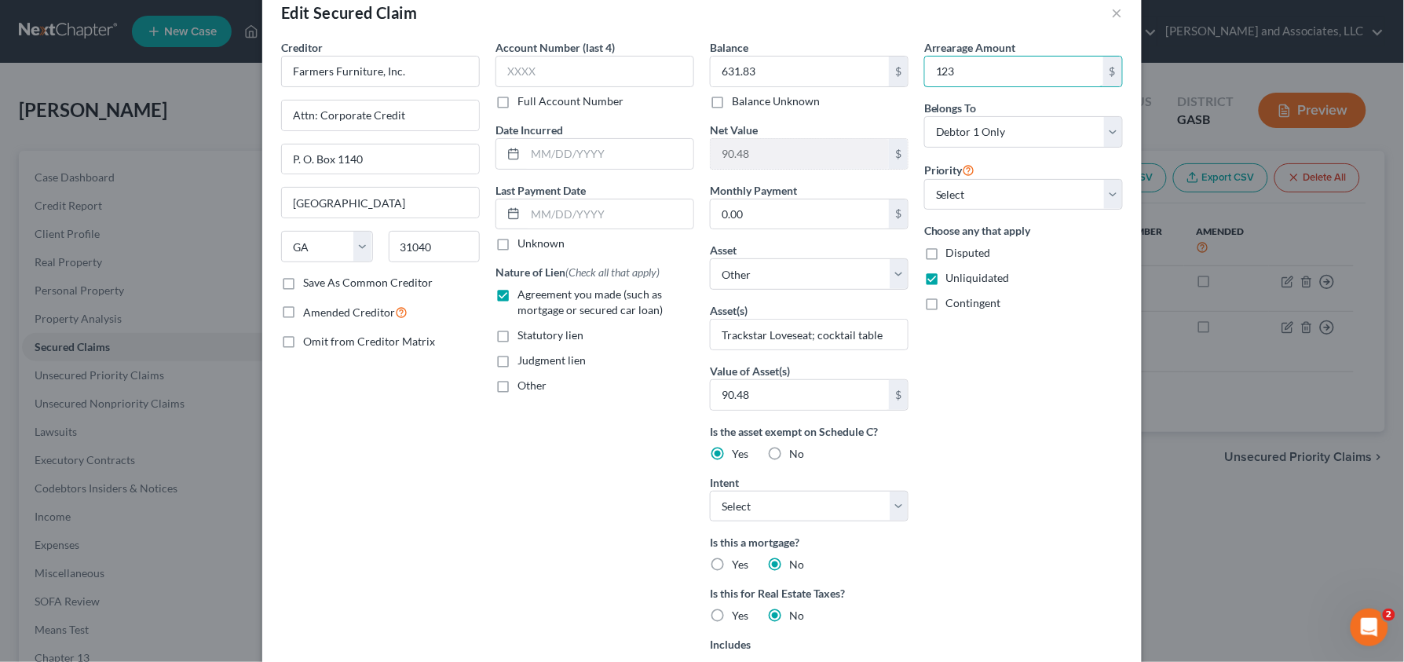
scroll to position [20, 0]
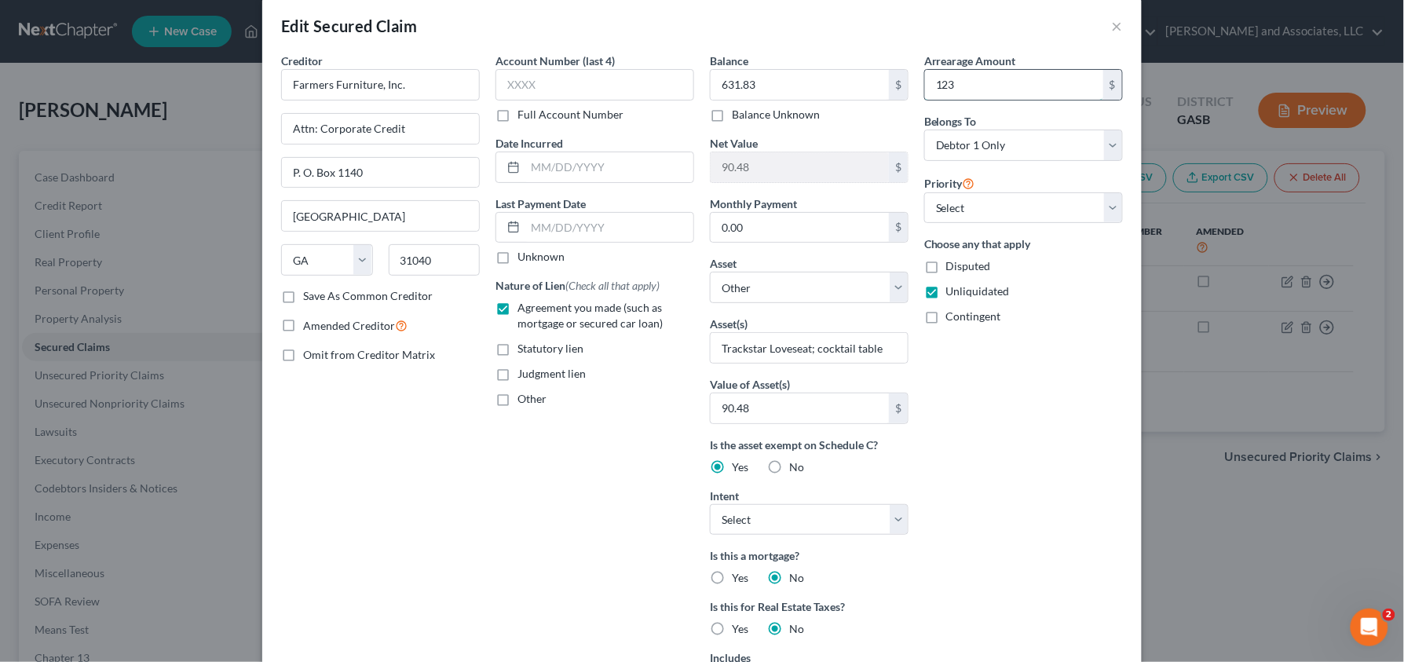
click at [951, 86] on input "123" at bounding box center [1014, 85] width 178 height 30
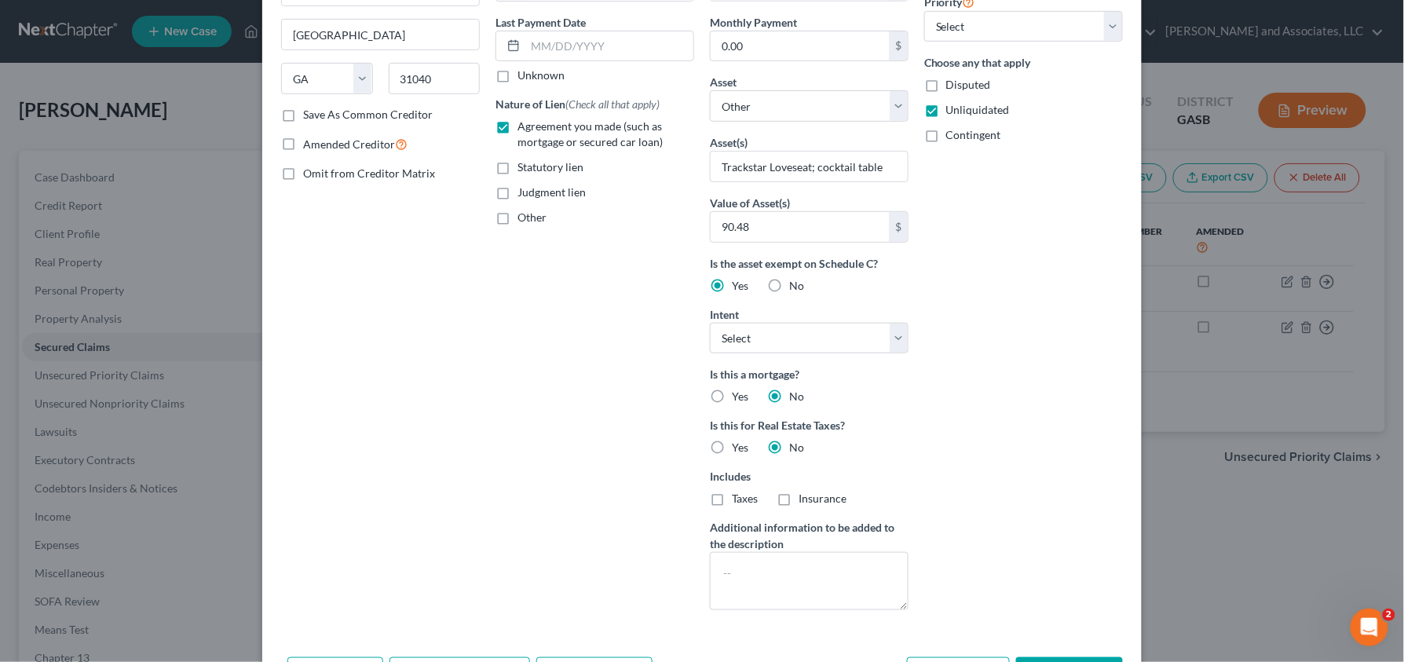
scroll to position [308, 0]
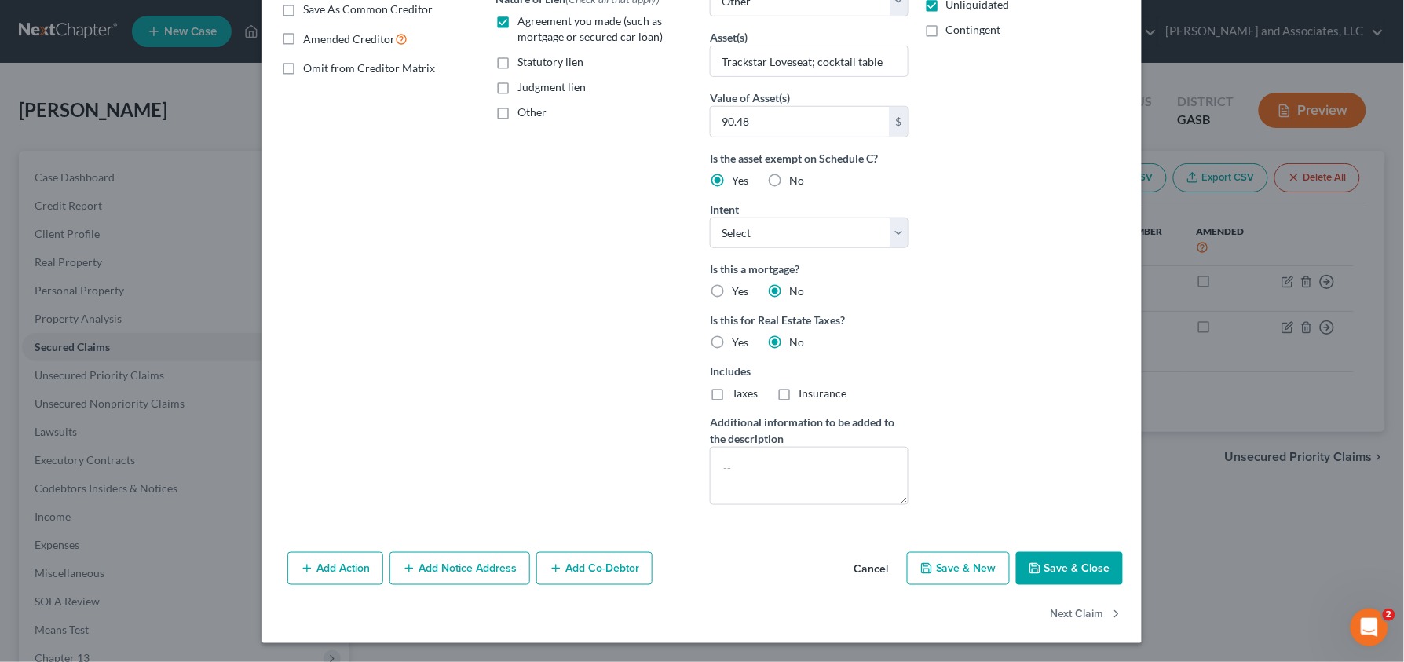
type input "40"
click at [1088, 575] on button "Save & Close" at bounding box center [1069, 568] width 107 height 33
select select
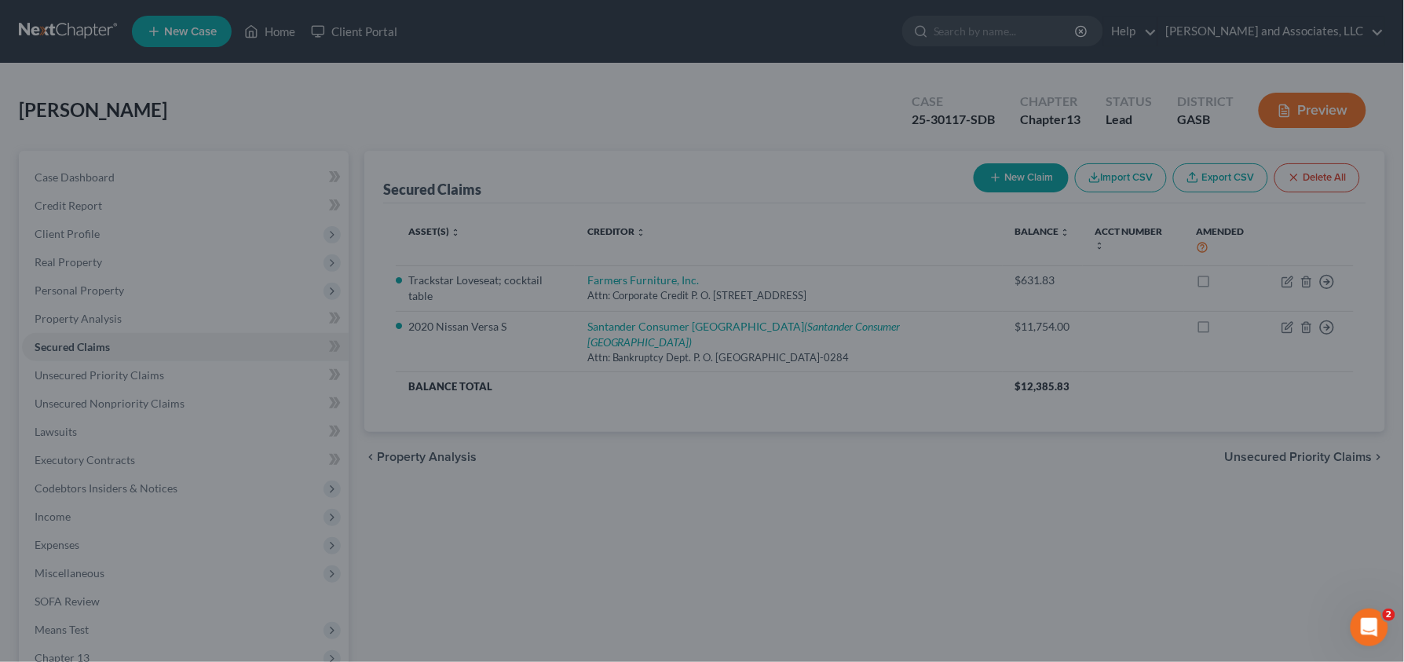
scroll to position [136, 0]
type input "40.00"
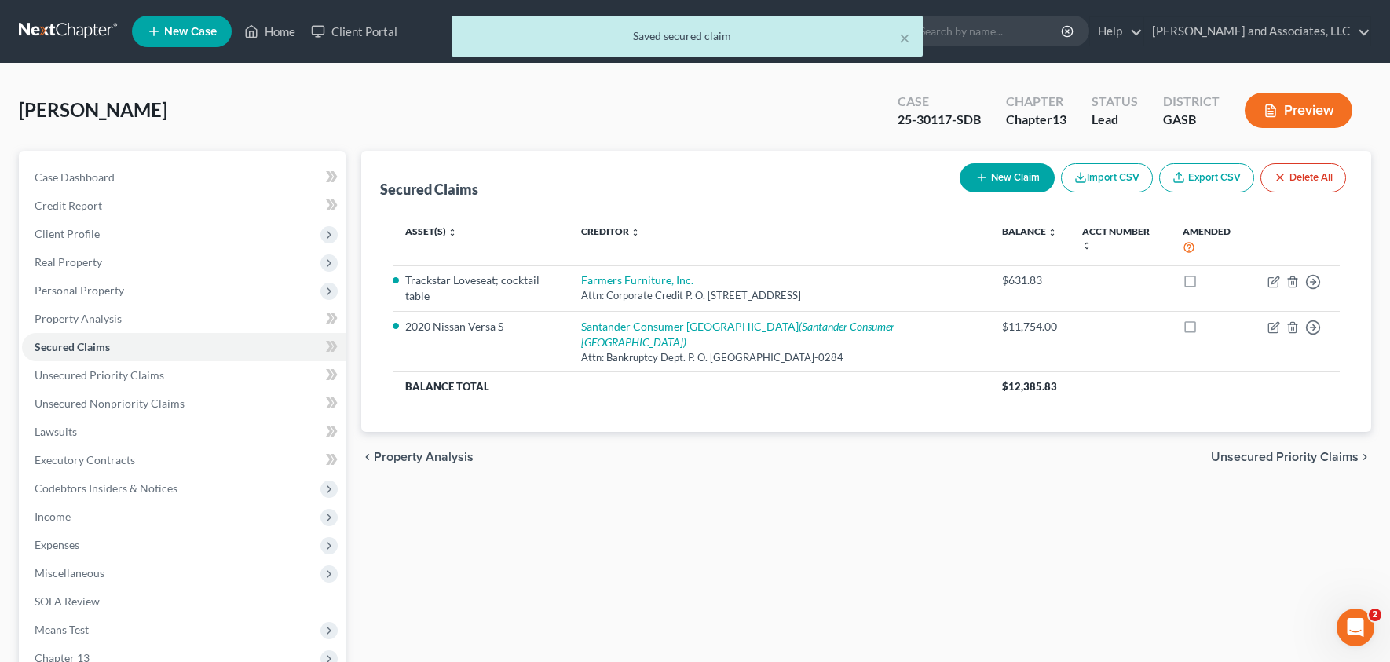
click at [1297, 115] on button "Preview" at bounding box center [1299, 110] width 108 height 35
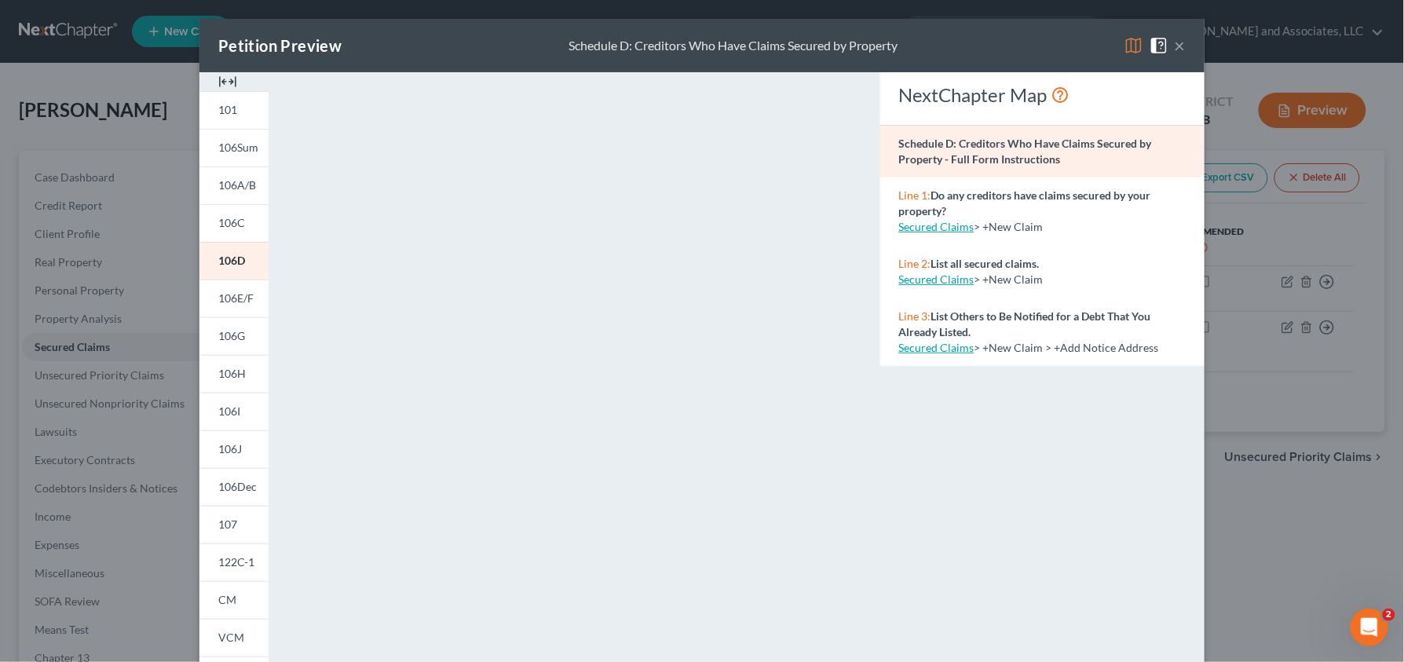
click at [1178, 49] on button "×" at bounding box center [1180, 45] width 11 height 19
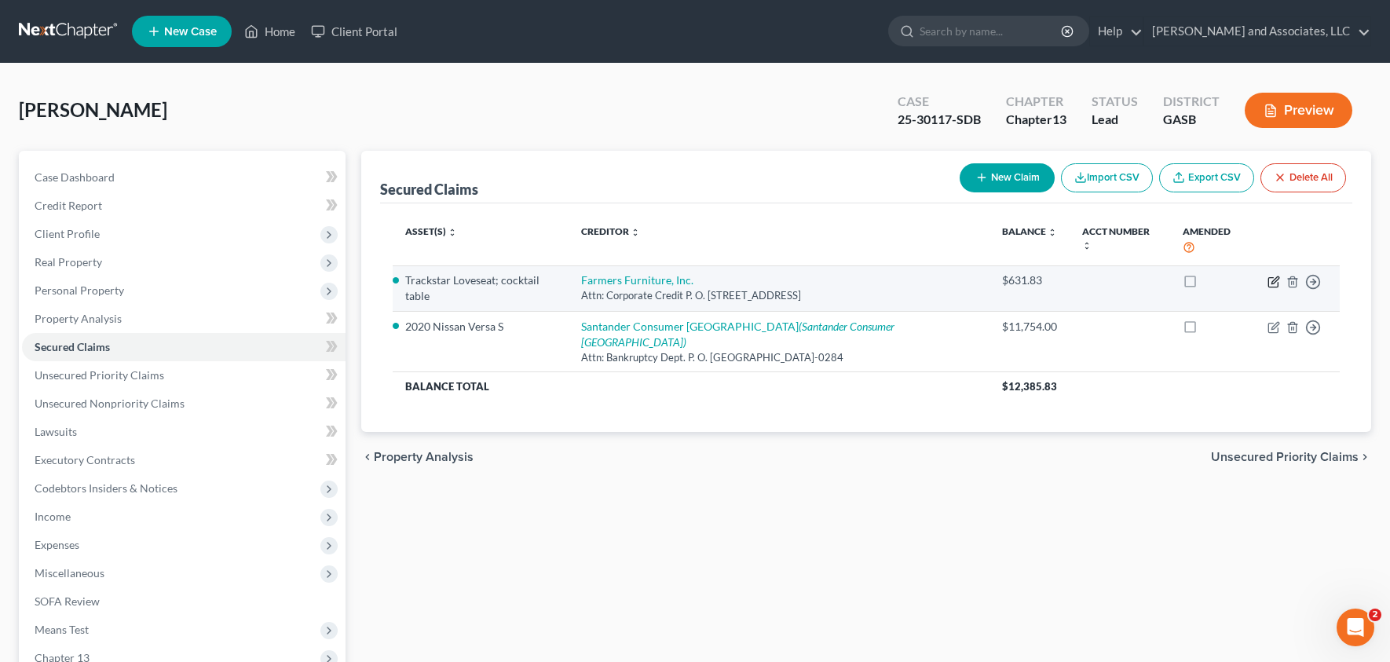
click at [1269, 277] on icon "button" at bounding box center [1272, 281] width 9 height 9
select select "10"
select select "0"
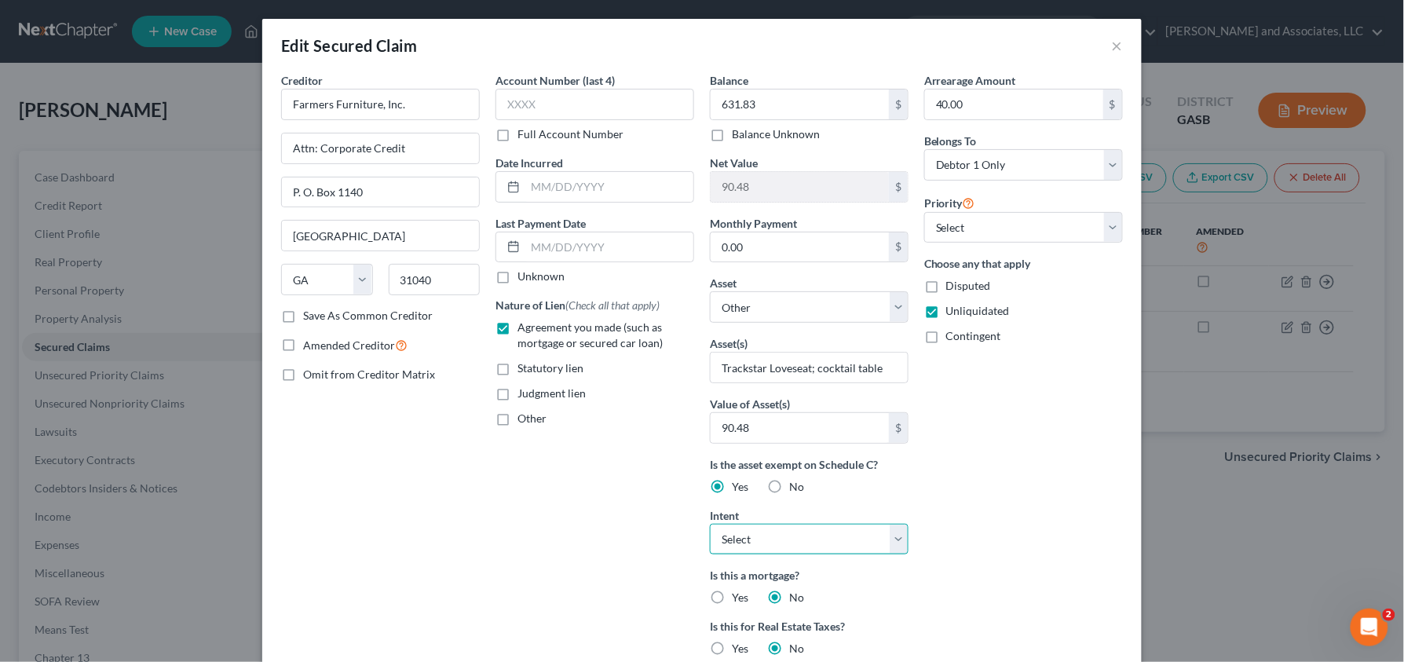
click at [843, 547] on select "Select Surrender Redeem Reaffirm Avoid Other" at bounding box center [809, 539] width 199 height 31
select select "2"
click at [710, 525] on select "Select Surrender Redeem Reaffirm Avoid Other" at bounding box center [809, 539] width 199 height 31
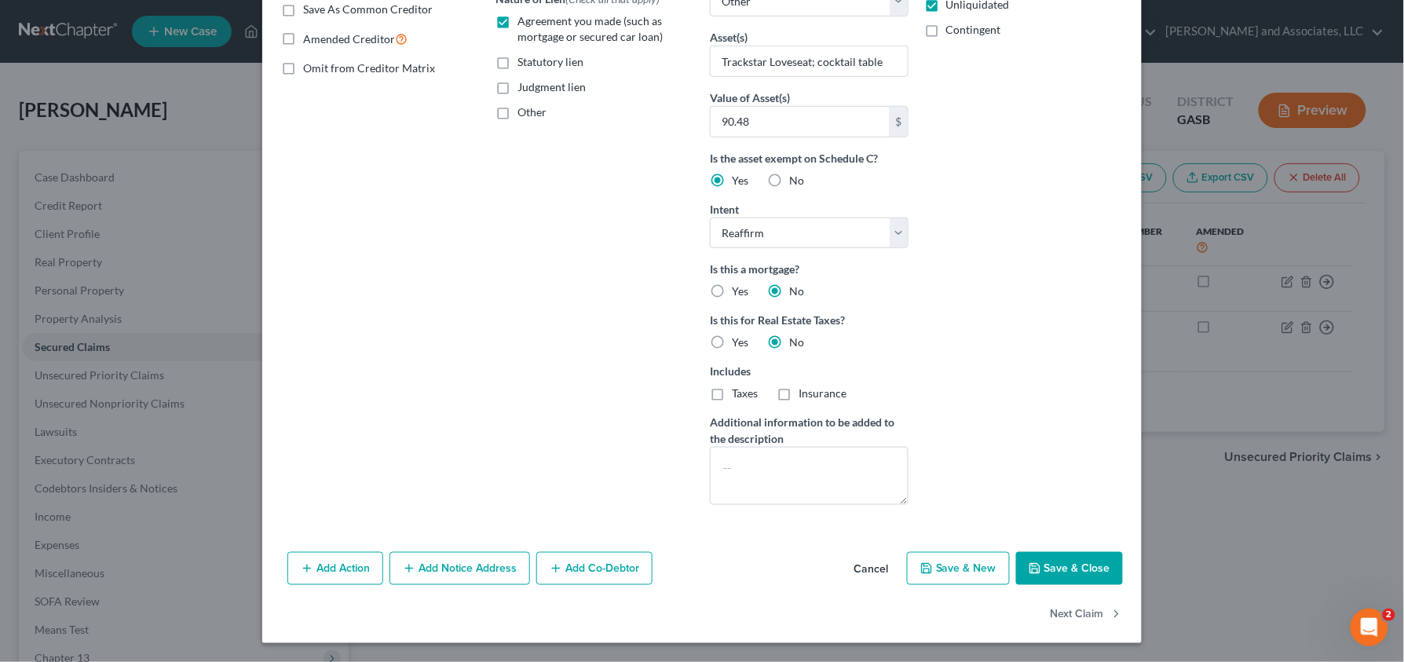
click at [1085, 583] on button "Save & Close" at bounding box center [1069, 568] width 107 height 33
select select
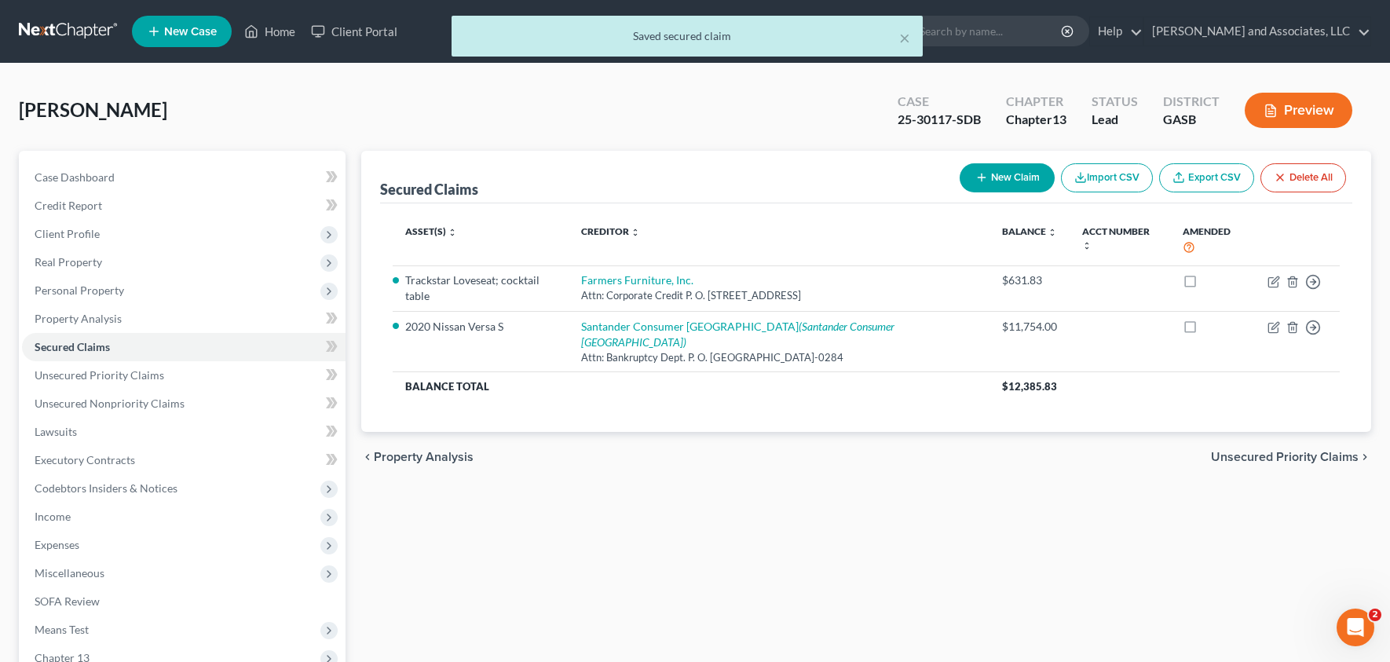
click at [1294, 113] on button "Preview" at bounding box center [1299, 110] width 108 height 35
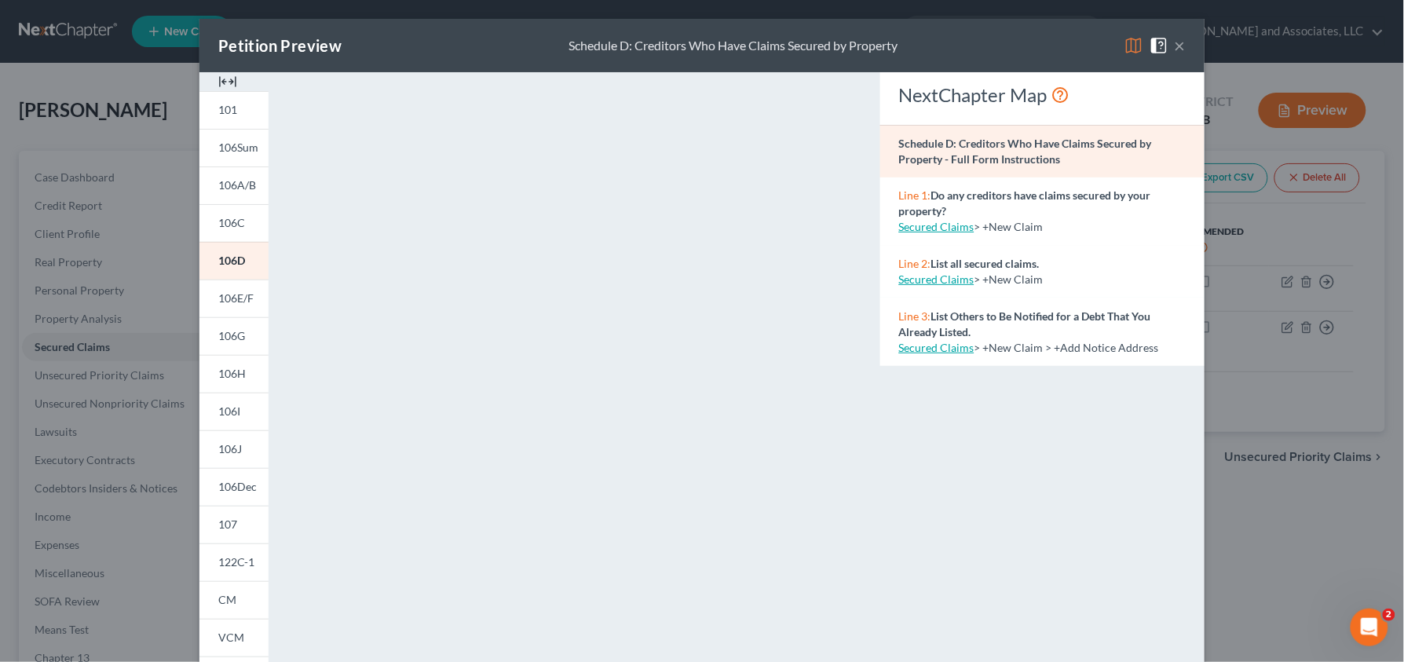
click at [1175, 51] on button "×" at bounding box center [1180, 45] width 11 height 19
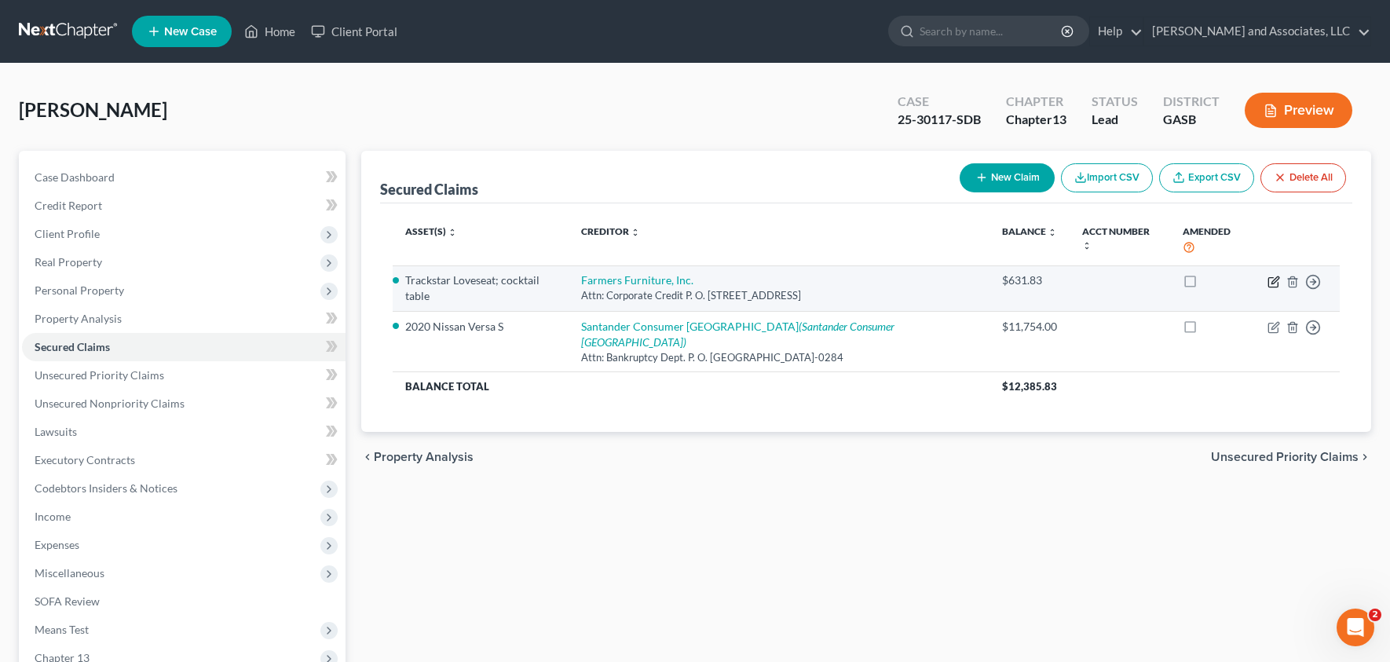
click at [1271, 276] on icon "button" at bounding box center [1274, 282] width 13 height 13
select select "10"
select select "2"
select select "0"
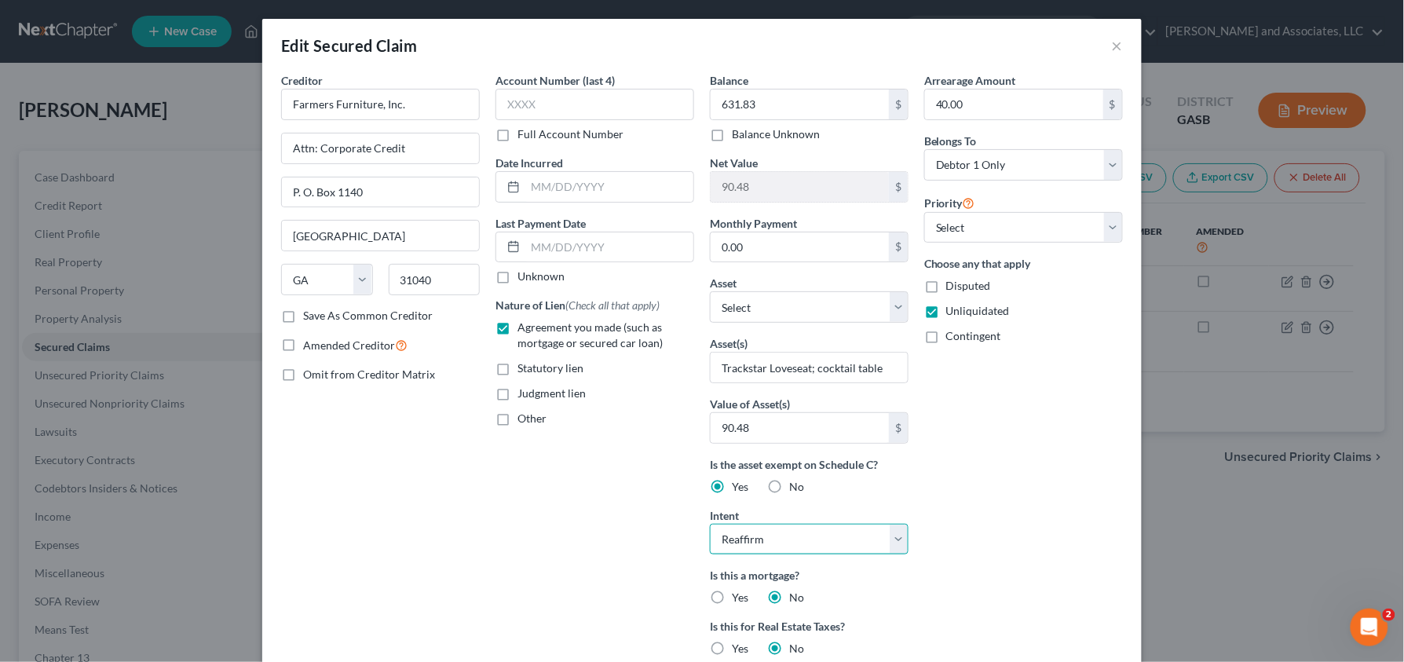
click at [756, 547] on select "Select Surrender Redeem Reaffirm Avoid Other" at bounding box center [809, 539] width 199 height 31
select select
click at [710, 525] on select "Select Surrender Redeem Reaffirm Avoid Other" at bounding box center [809, 539] width 199 height 31
click at [982, 104] on input "40.00" at bounding box center [1014, 105] width 178 height 30
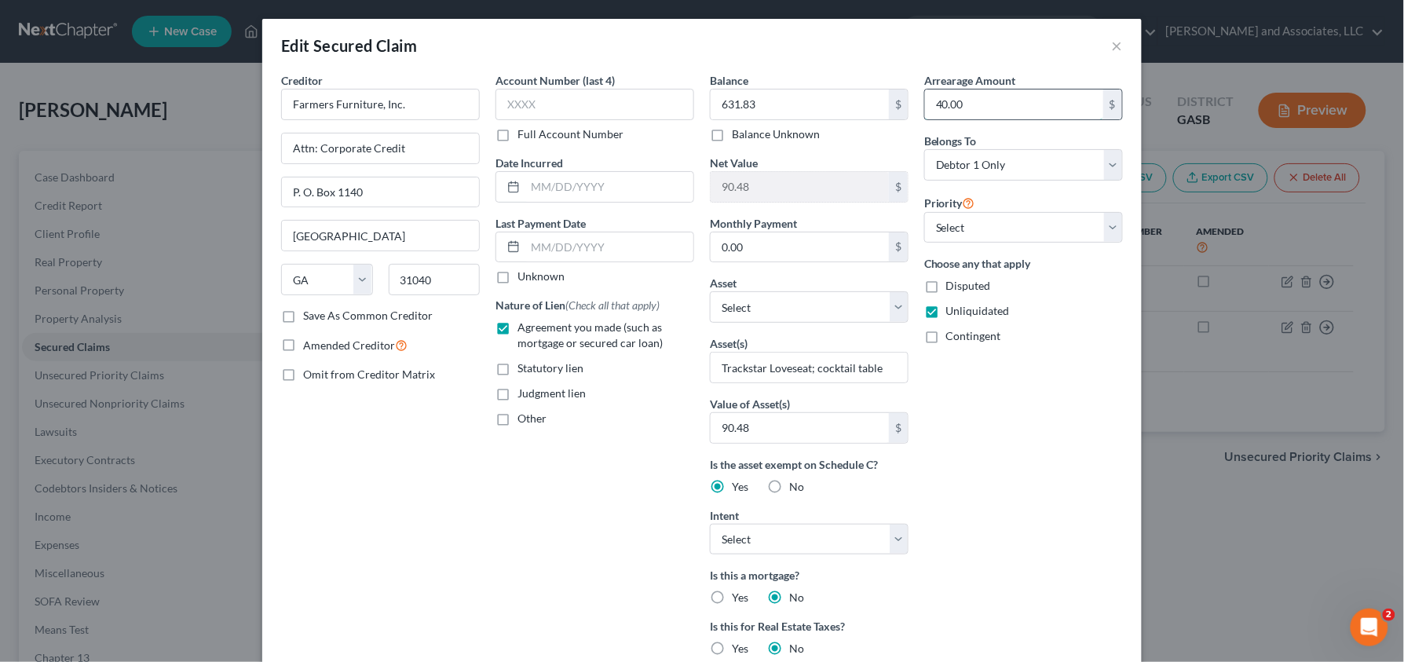
click at [982, 104] on input "40.00" at bounding box center [1014, 105] width 178 height 30
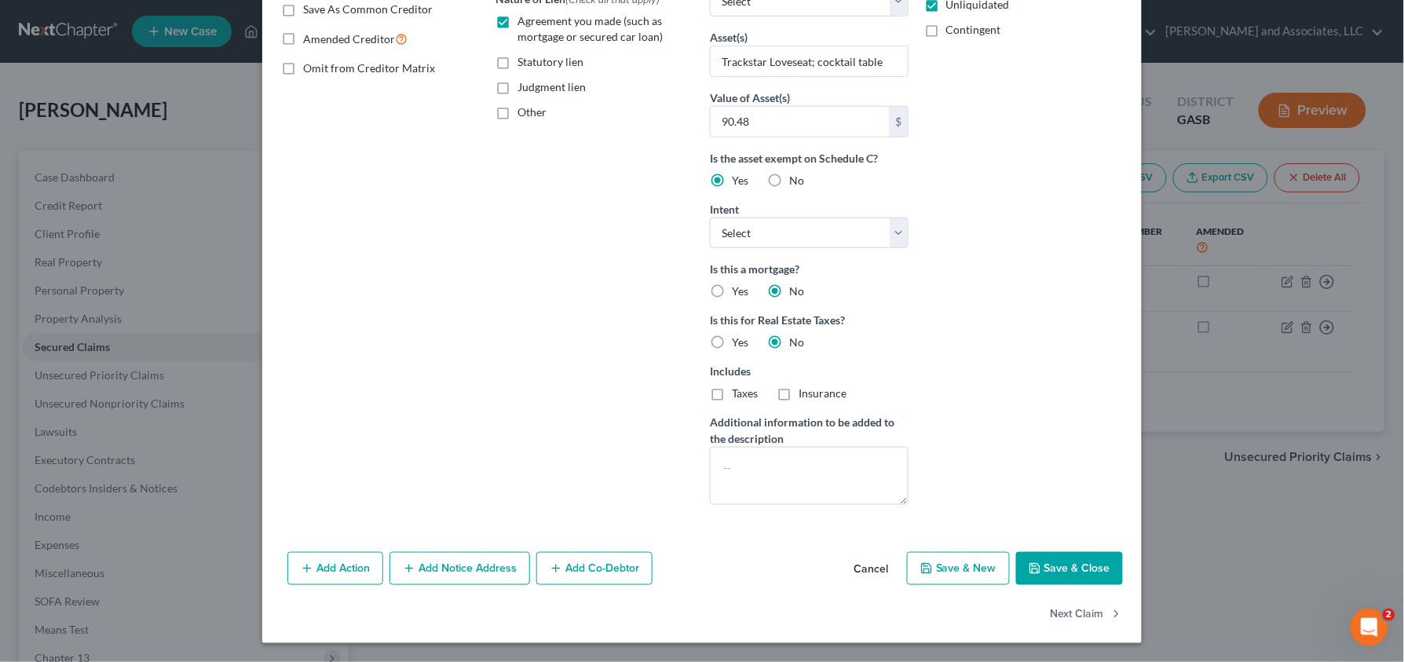
click at [1057, 569] on button "Save & Close" at bounding box center [1069, 568] width 107 height 33
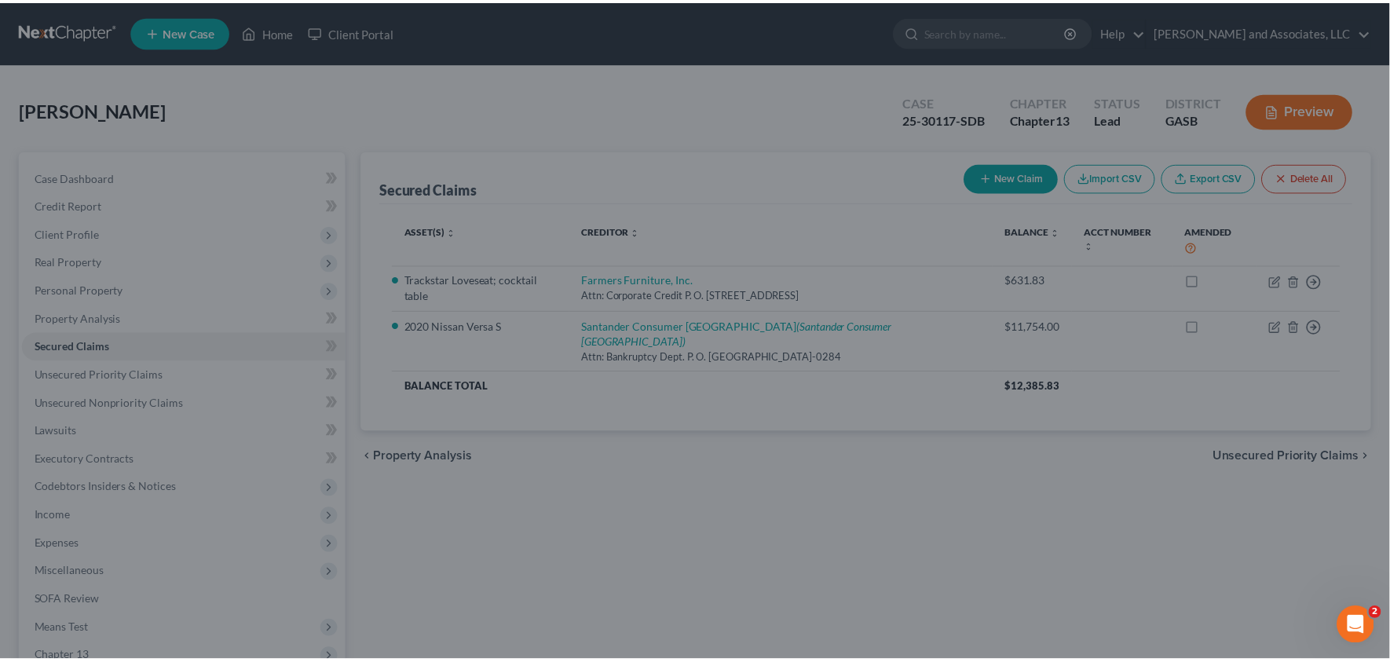
scroll to position [136, 0]
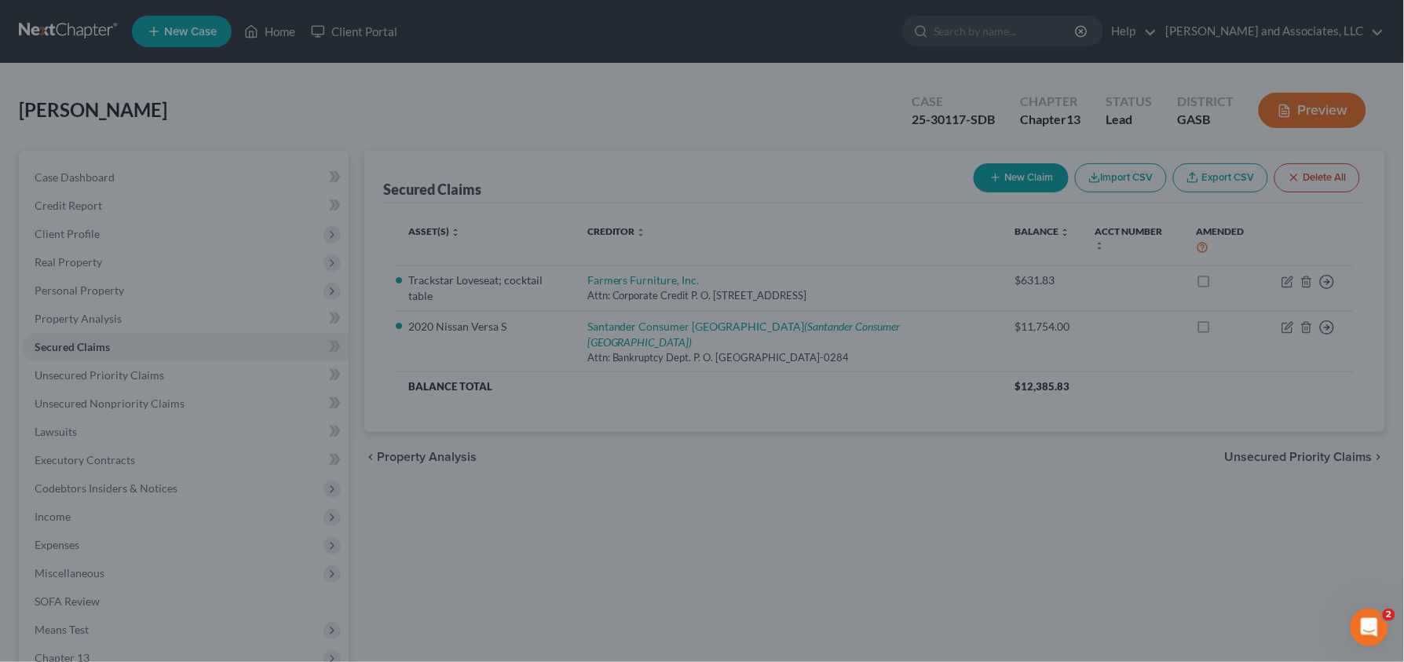
type input "0"
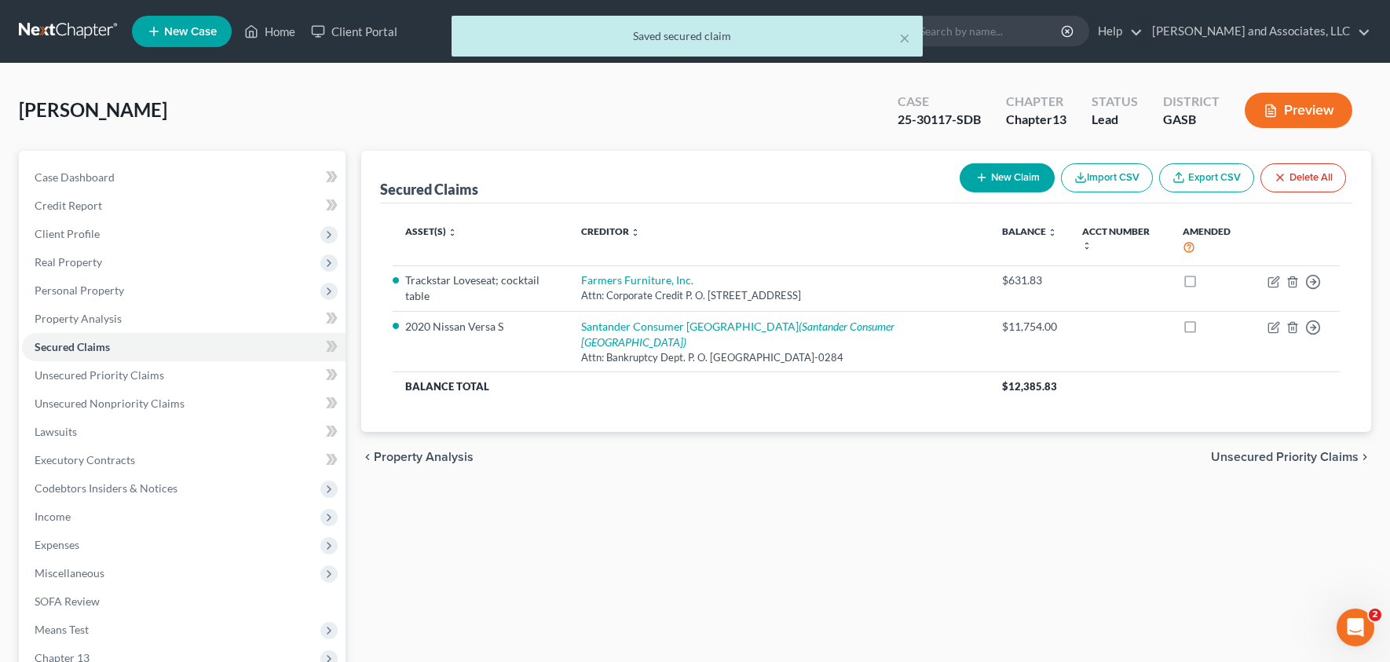
click at [1143, 35] on div "× Saved secured claim" at bounding box center [687, 40] width 1390 height 49
click at [1131, 33] on div "× Saved secured claim" at bounding box center [687, 40] width 1390 height 49
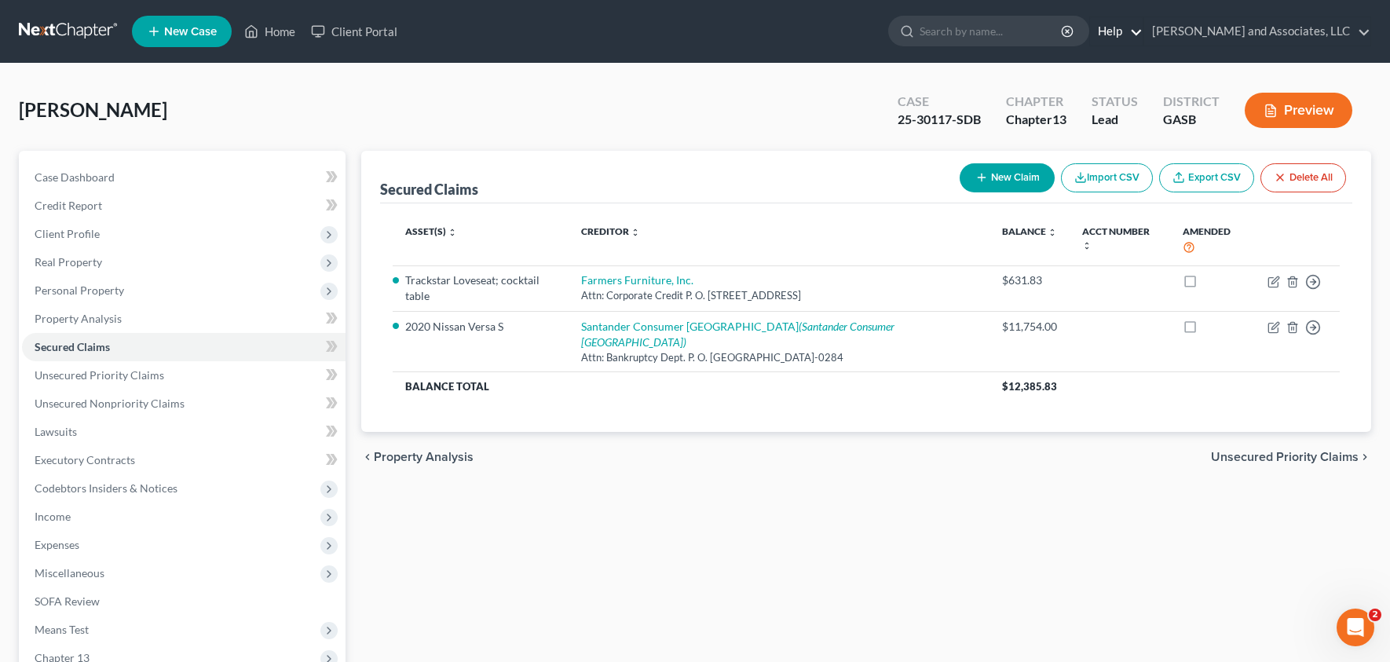
click at [1140, 31] on link "Help" at bounding box center [1116, 31] width 53 height 28
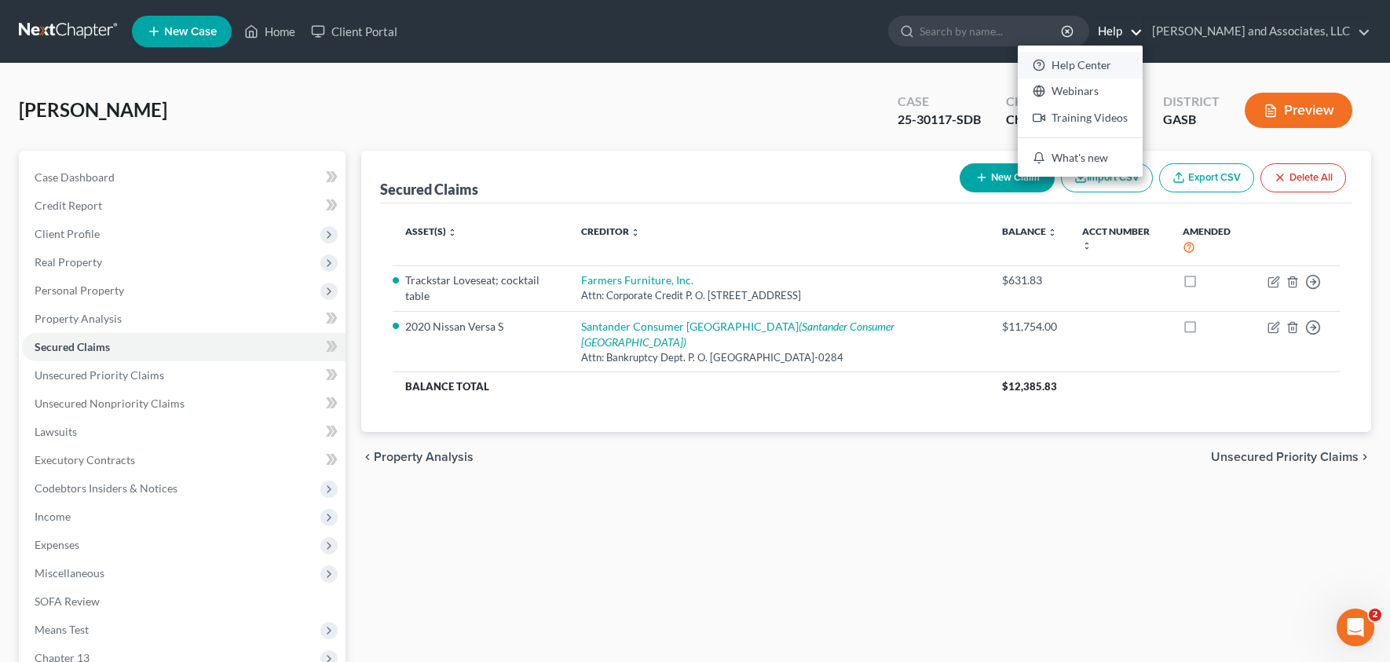
click at [1107, 64] on link "Help Center" at bounding box center [1080, 65] width 125 height 27
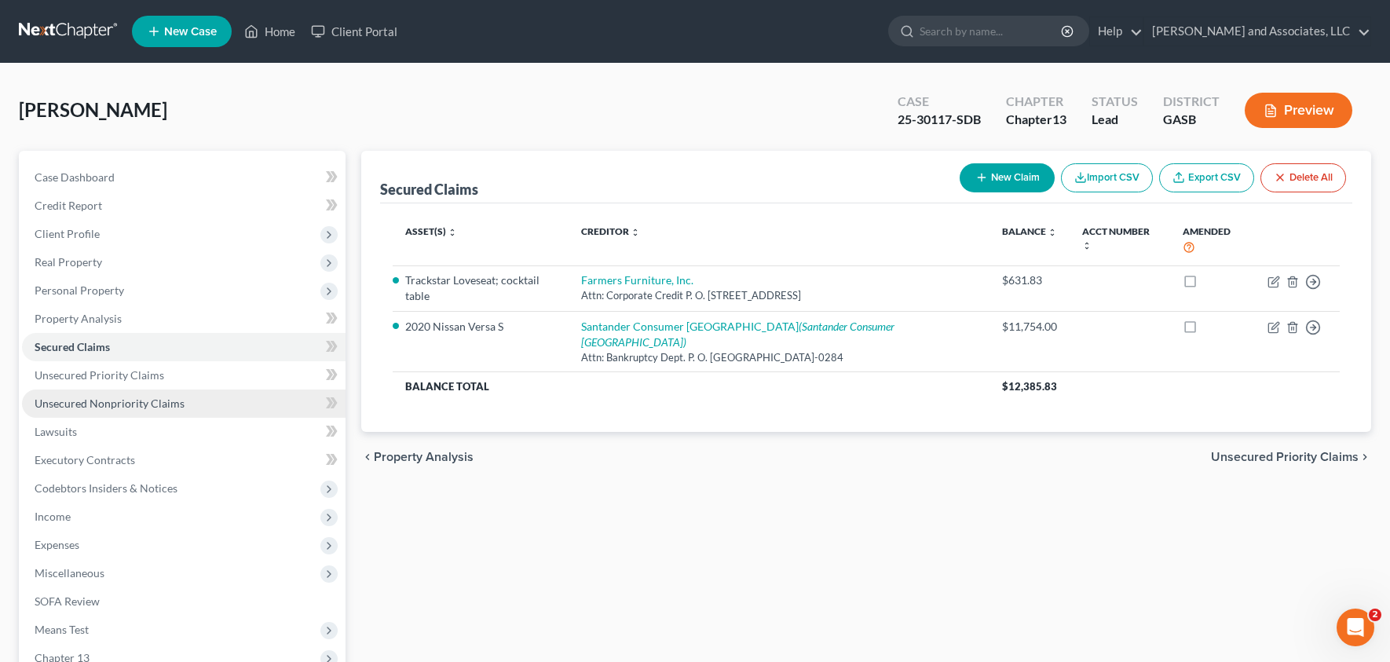
click at [147, 401] on span "Unsecured Nonpriority Claims" at bounding box center [110, 403] width 150 height 13
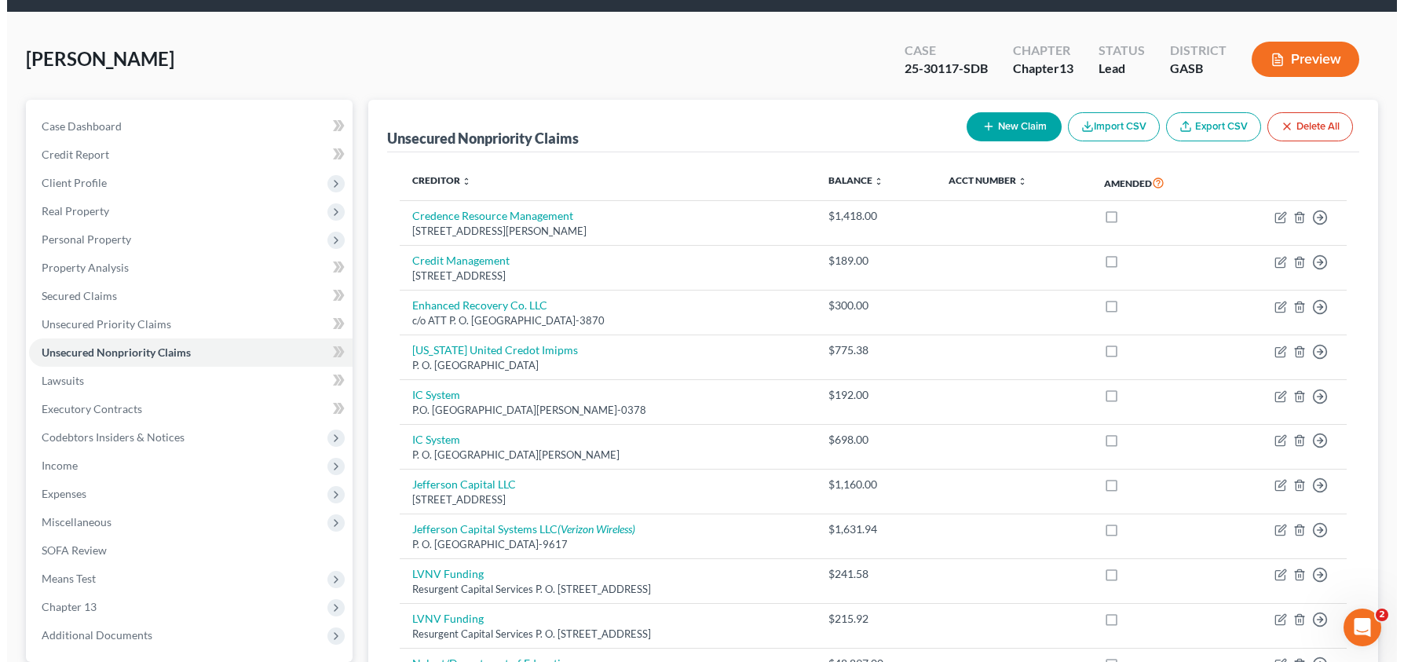
scroll to position [47, 0]
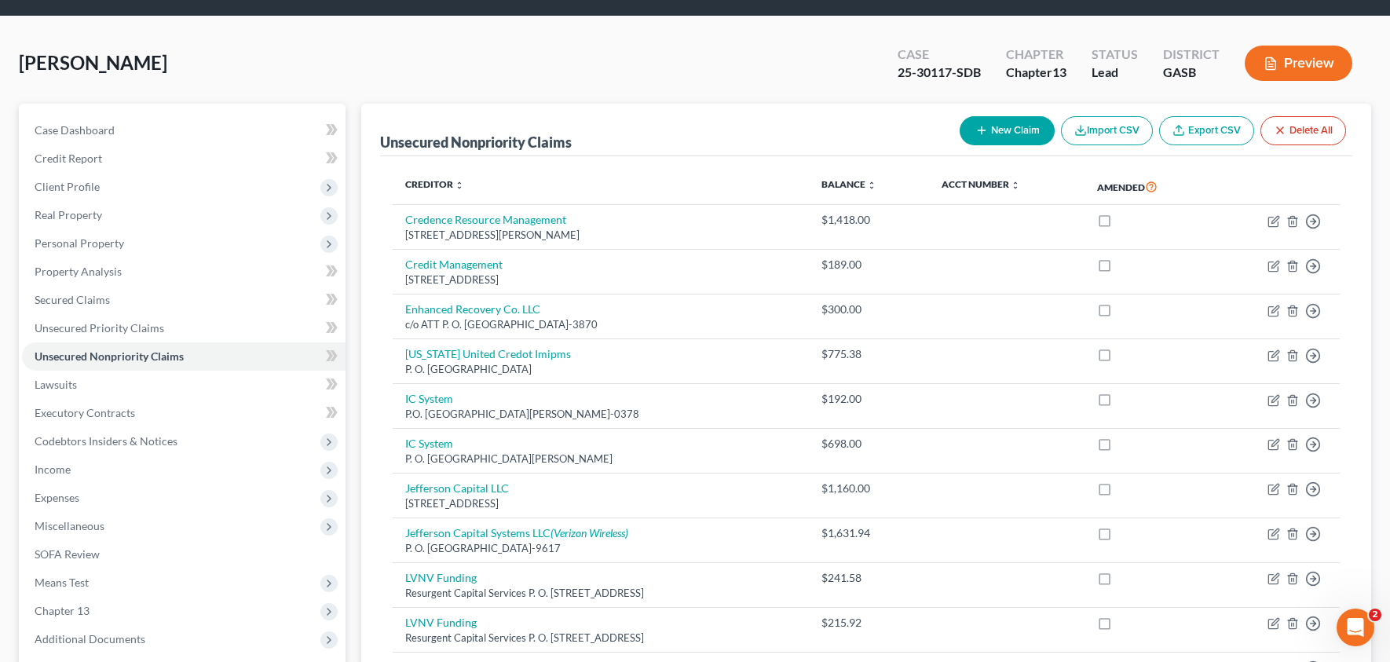
click at [982, 126] on icon "button" at bounding box center [981, 130] width 13 height 13
select select "0"
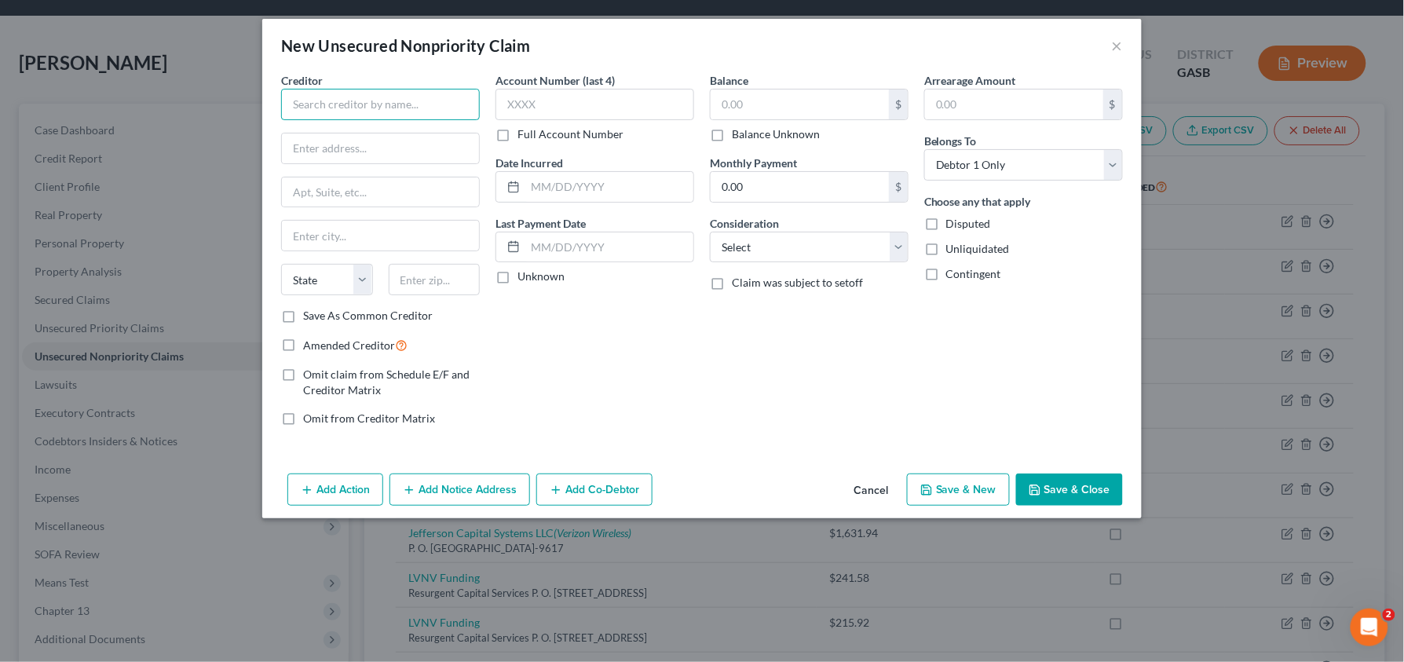
click at [368, 107] on input "text" at bounding box center [380, 104] width 199 height 31
click at [782, 254] on select "Select Cable / Satellite Services Collection Agency Credit Card Debt Debt Couns…" at bounding box center [809, 247] width 199 height 31
click at [995, 166] on select "Select Debtor 1 Only Debtor 2 Only Debtor 1 And Debtor 2 Only At Least One Of T…" at bounding box center [1023, 164] width 199 height 31
click at [325, 501] on button "Add Action" at bounding box center [335, 490] width 96 height 33
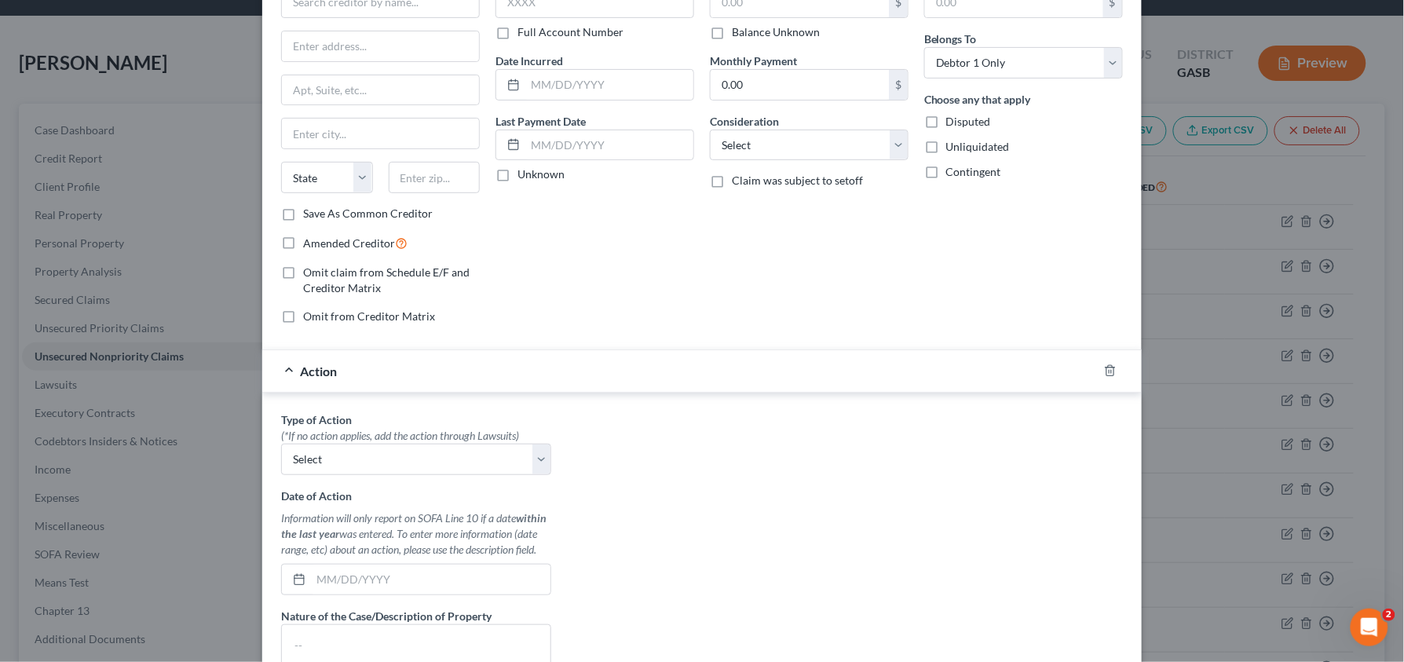
scroll to position [135, 0]
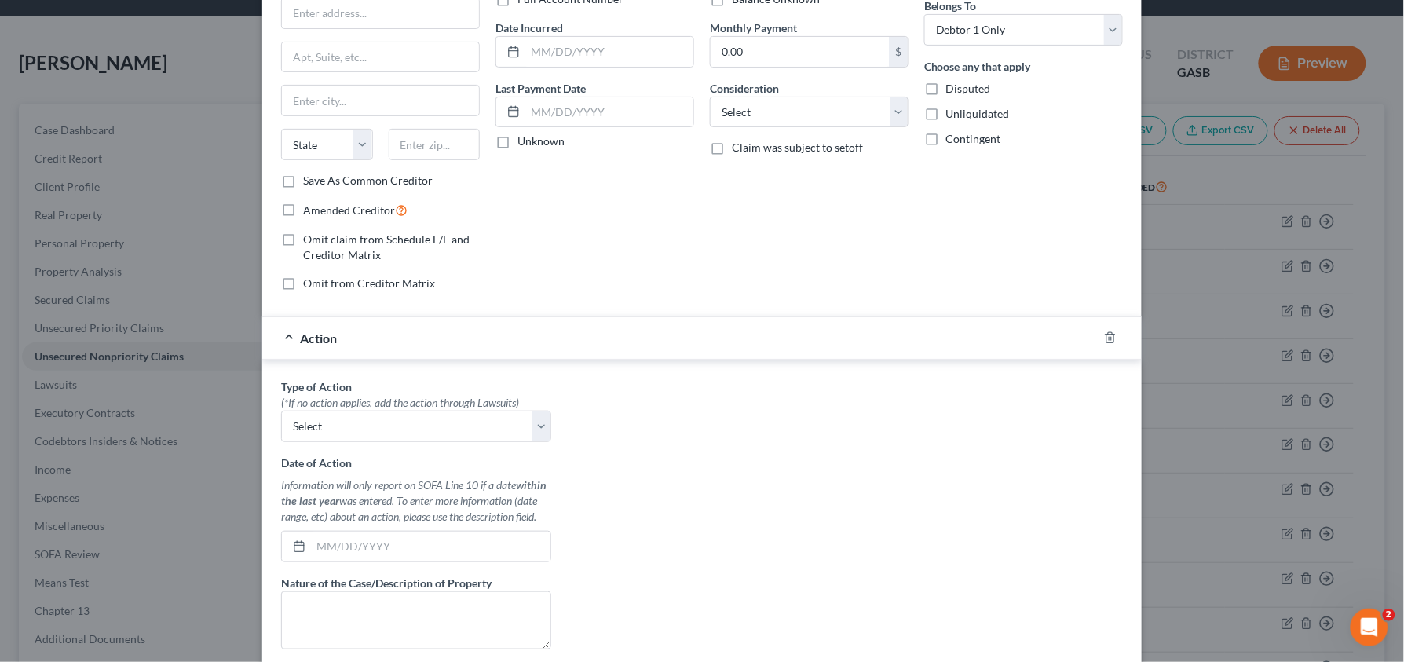
click at [412, 405] on div "(*If no action applies, add the action through Lawsuits)" at bounding box center [416, 403] width 270 height 16
click at [409, 425] on select "Select Repossession Garnishment Foreclosure Personal Injury Attached, Seized, O…" at bounding box center [416, 426] width 270 height 31
click at [1111, 340] on line "button" at bounding box center [1111, 339] width 0 height 3
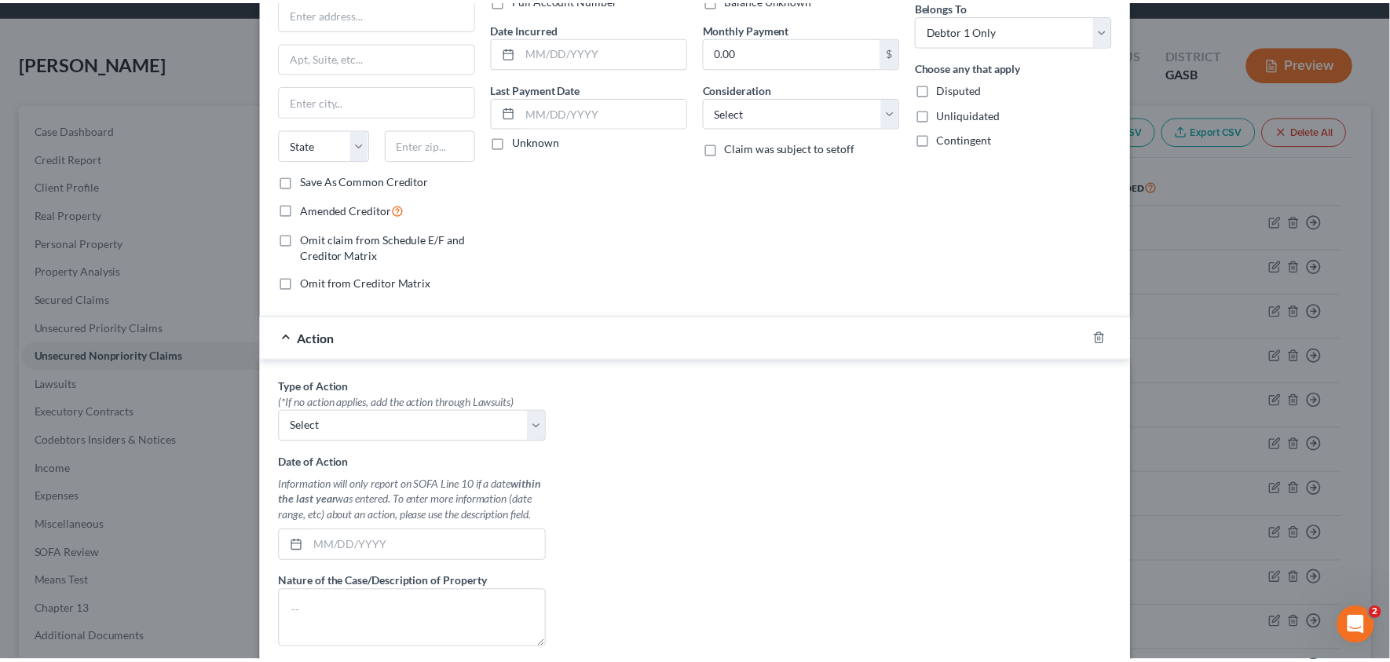
scroll to position [0, 0]
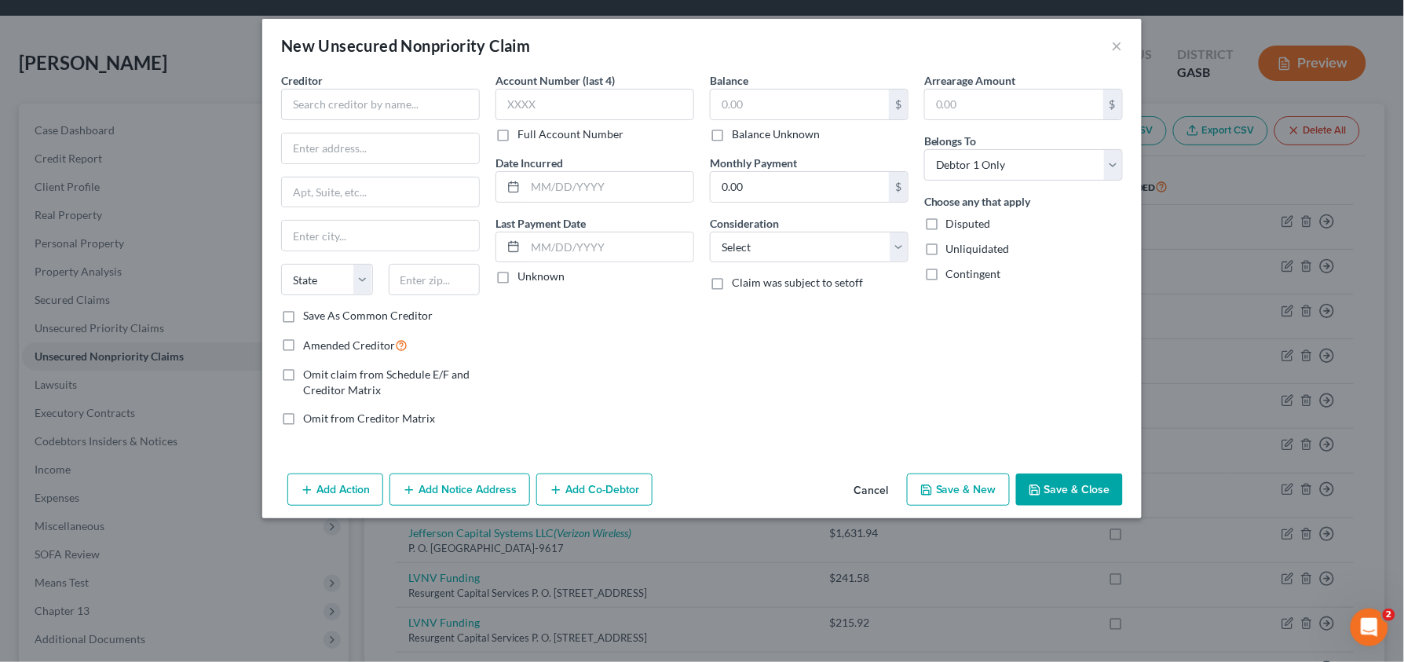
click at [867, 488] on button "Cancel" at bounding box center [871, 490] width 60 height 31
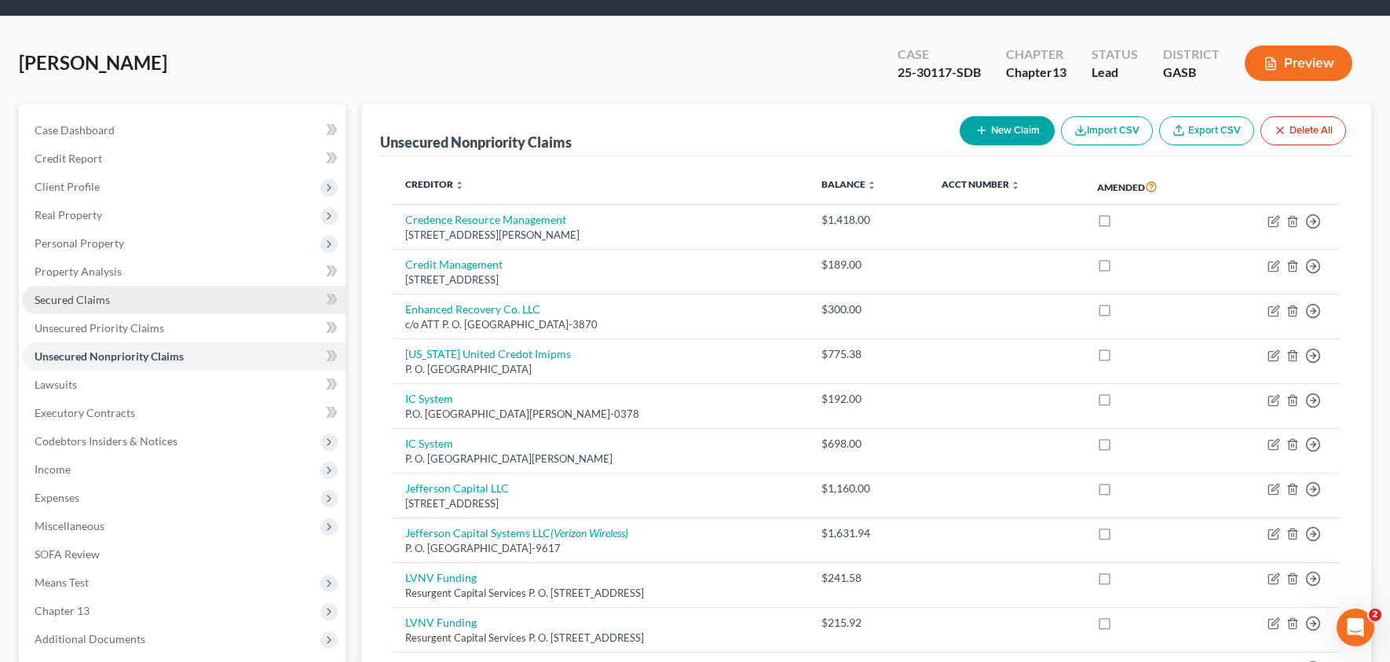
click at [90, 295] on span "Secured Claims" at bounding box center [72, 299] width 75 height 13
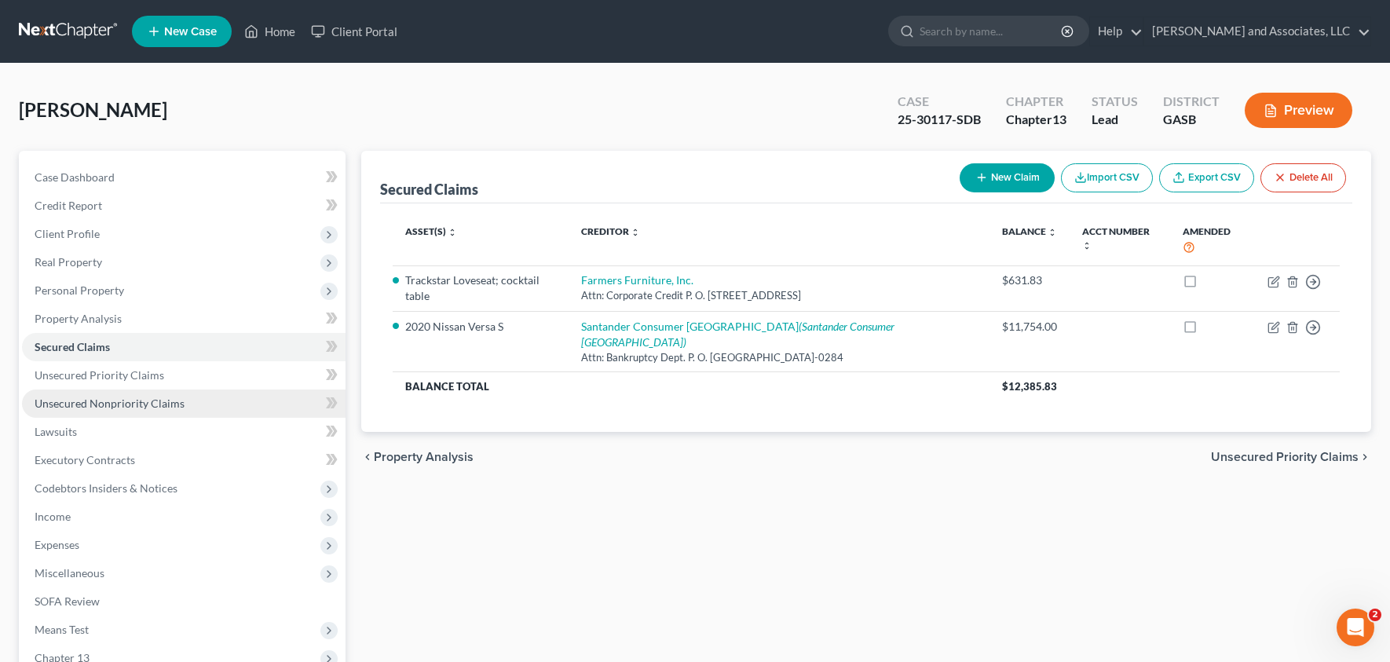
click at [115, 407] on span "Unsecured Nonpriority Claims" at bounding box center [110, 403] width 150 height 13
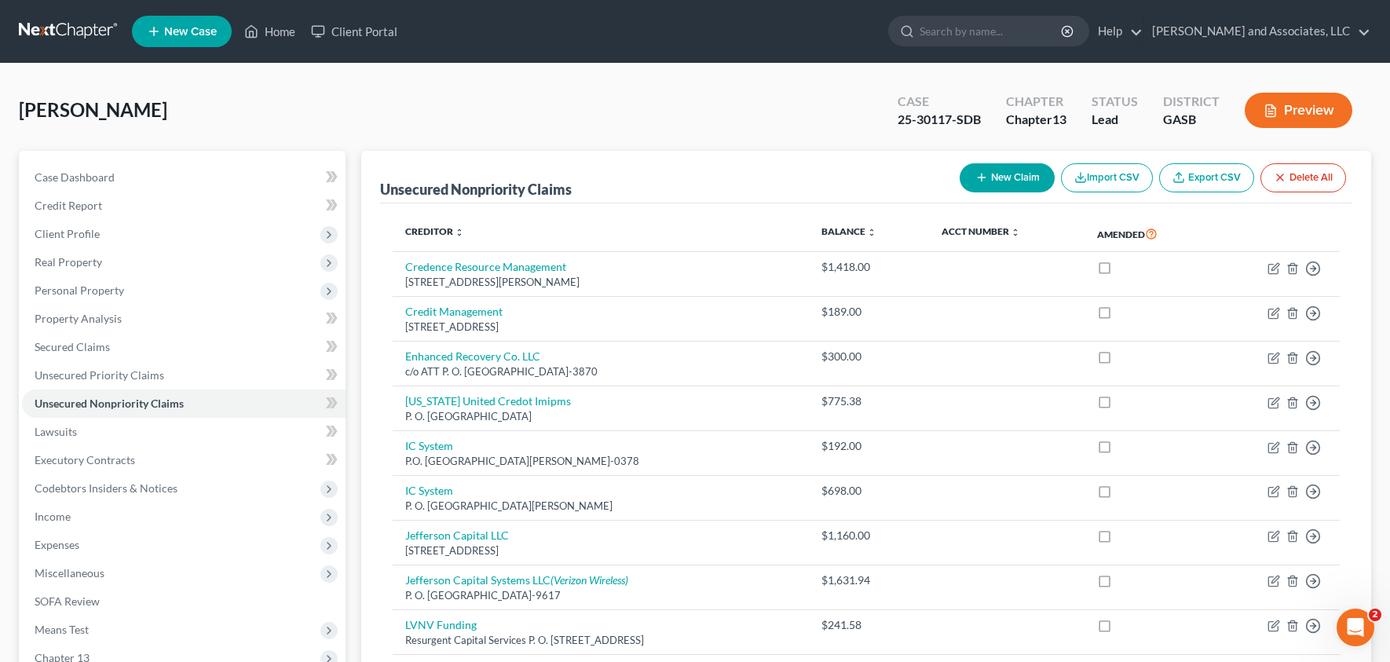
click at [993, 175] on button "New Claim" at bounding box center [1007, 177] width 95 height 29
select select "0"
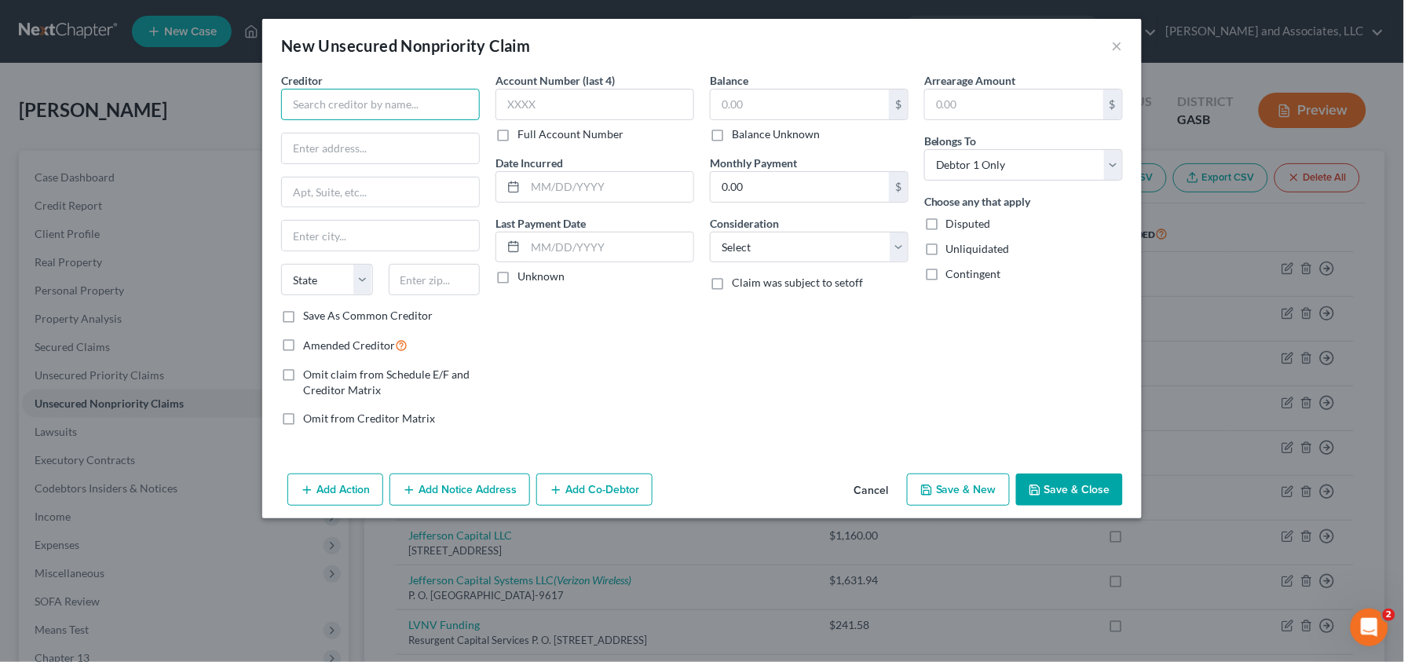
click at [383, 106] on input "text" at bounding box center [380, 104] width 199 height 31
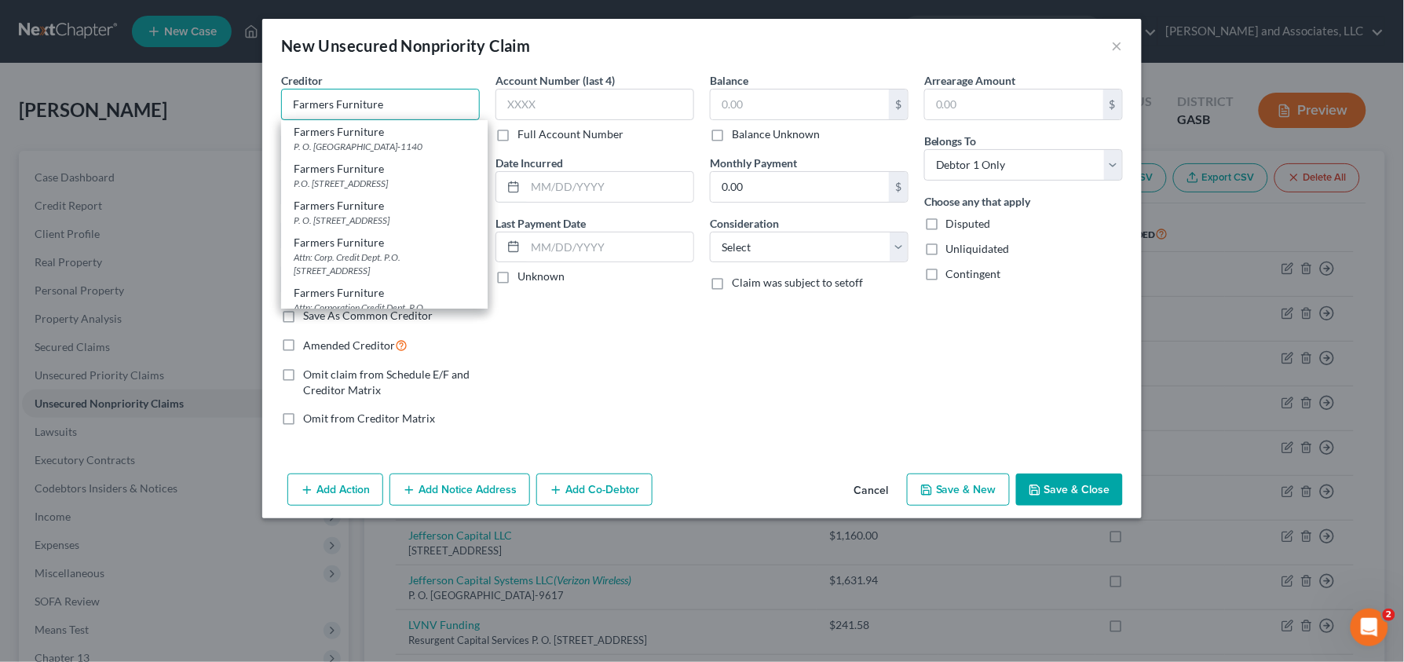
type input "Farmers Furniture"
click at [592, 306] on div "Account Number (last 4) Full Account Number Date Incurred Last Payment Date Unk…" at bounding box center [595, 255] width 214 height 367
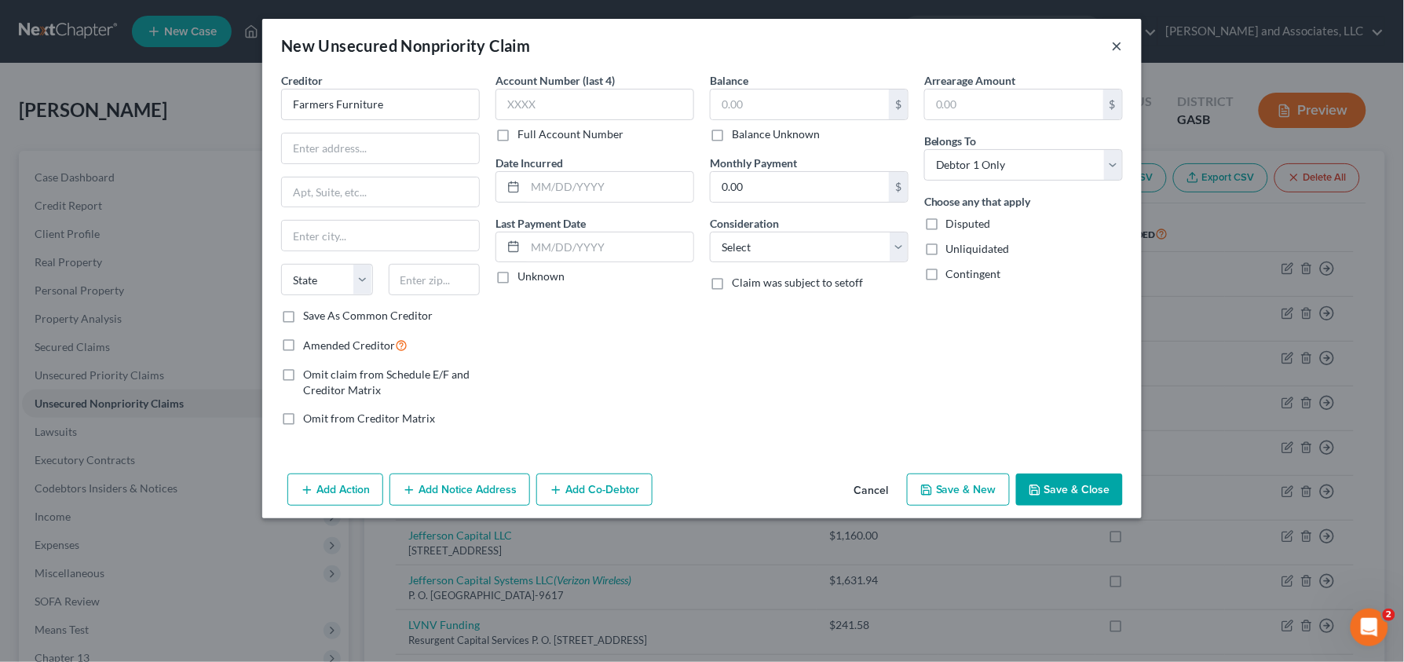
click at [1117, 46] on button "×" at bounding box center [1117, 45] width 11 height 19
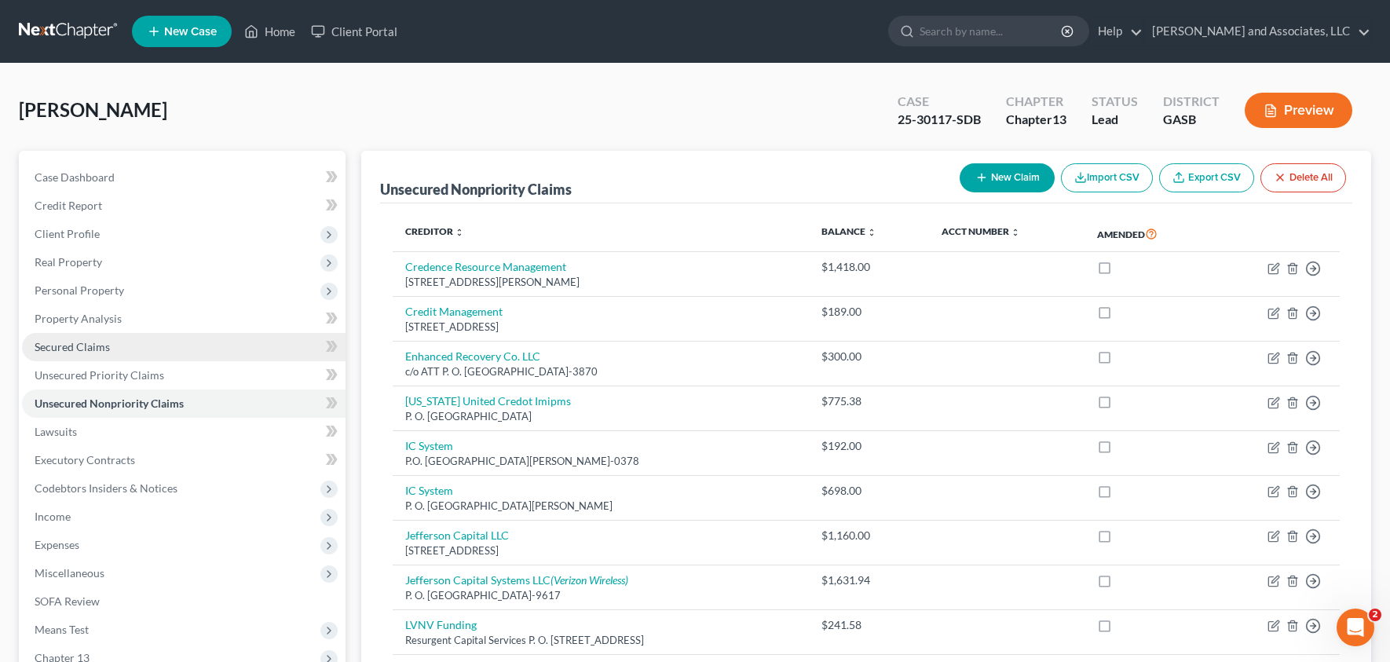
click at [107, 352] on link "Secured Claims" at bounding box center [184, 347] width 324 height 28
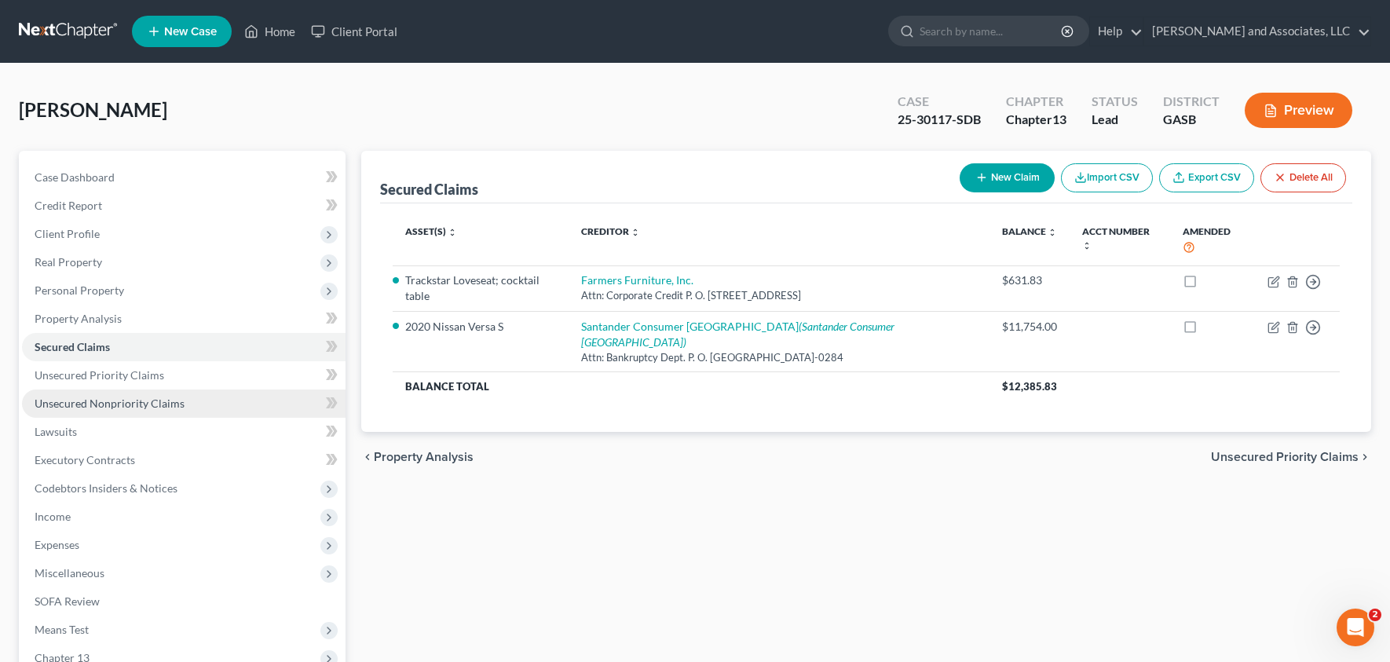
click at [99, 404] on span "Unsecured Nonpriority Claims" at bounding box center [110, 403] width 150 height 13
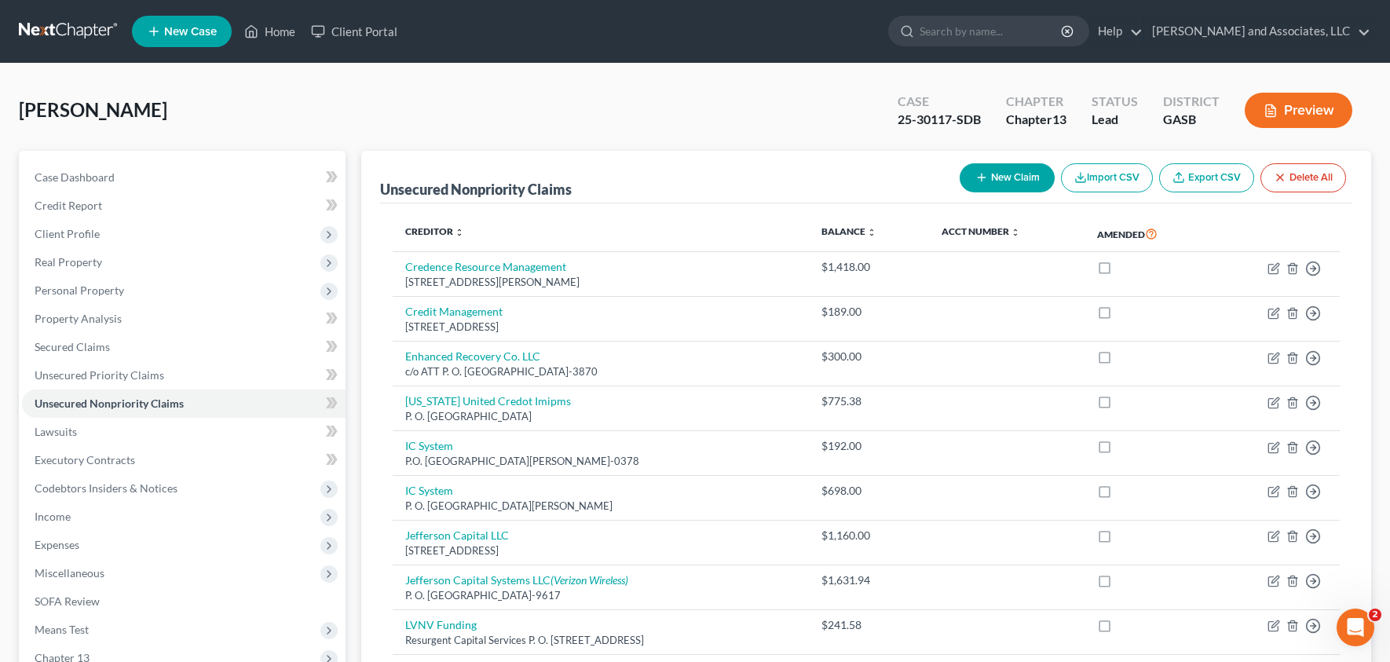
click at [990, 175] on button "New Claim" at bounding box center [1007, 177] width 95 height 29
select select "0"
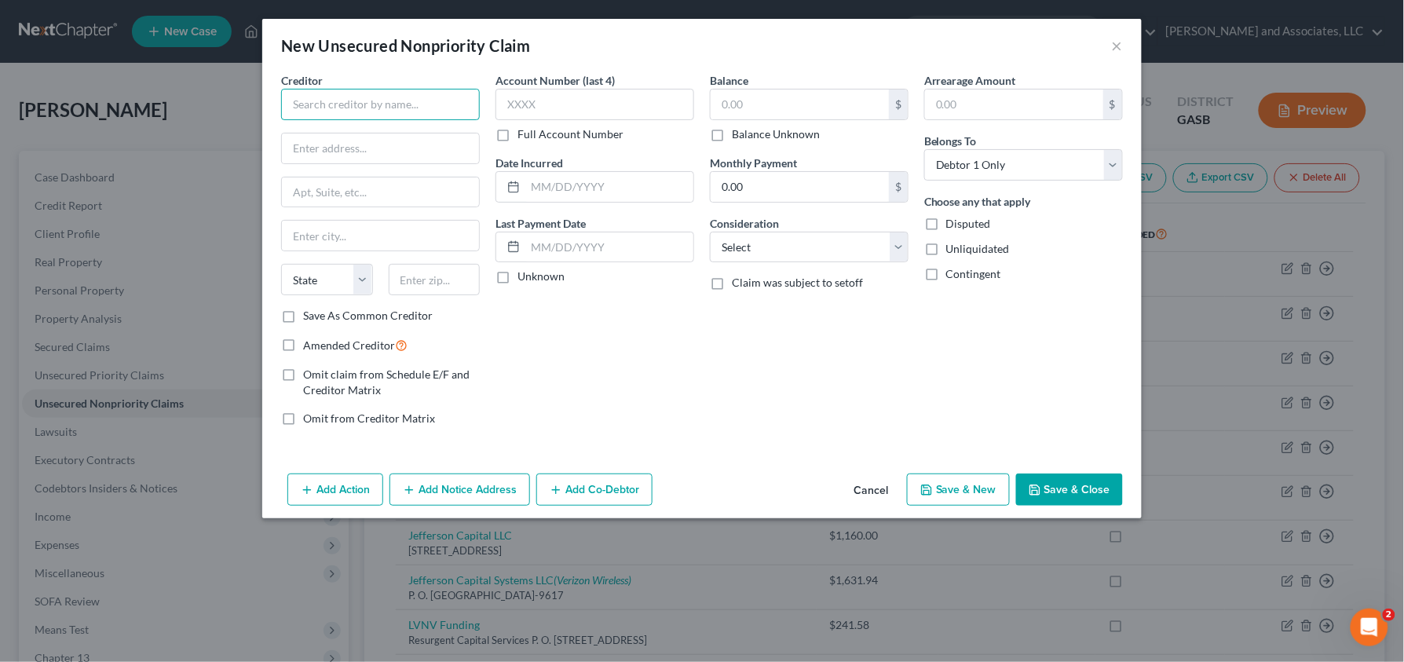
click at [443, 101] on input "text" at bounding box center [380, 104] width 199 height 31
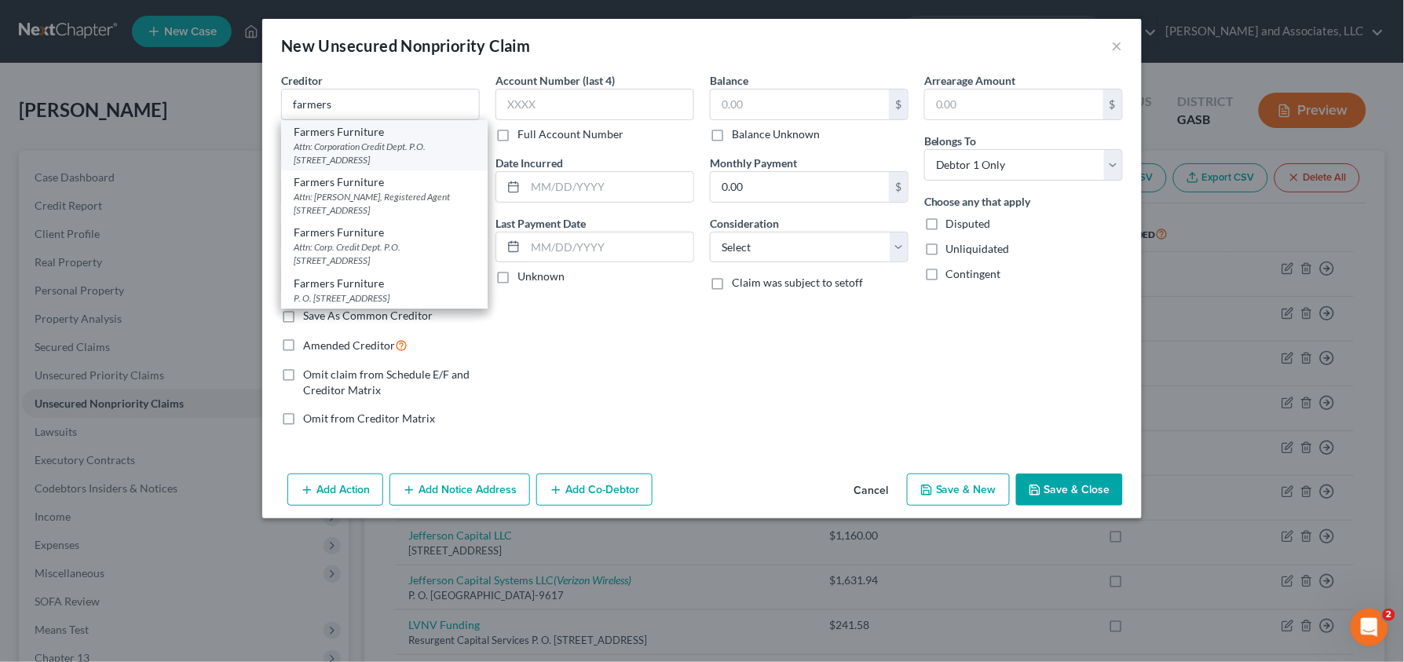
click at [408, 148] on div "Attn: Corporation Credit Dept. P.O. [STREET_ADDRESS]" at bounding box center [384, 153] width 181 height 27
type input "Farmers Furniture"
type input "Attn: Corporation Credit Dept."
type input "P.O. Box 1140"
type input "[GEOGRAPHIC_DATA]"
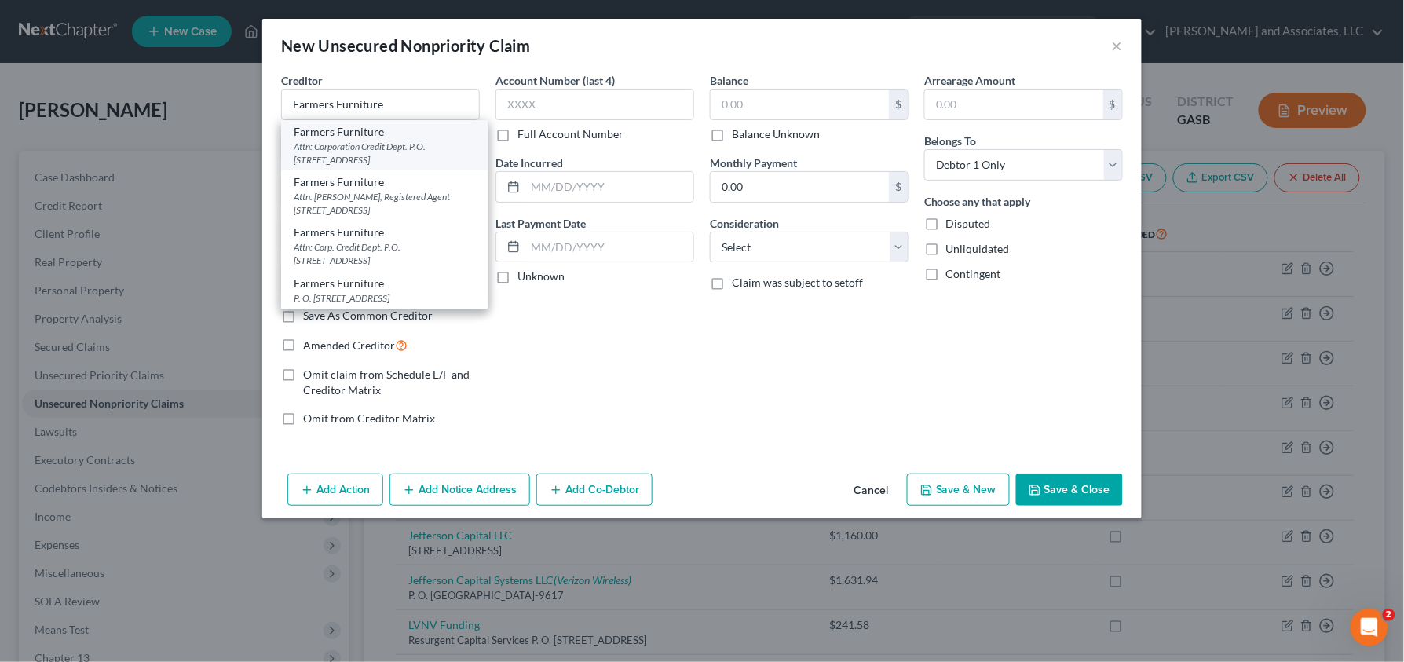
select select "10"
type input "31040"
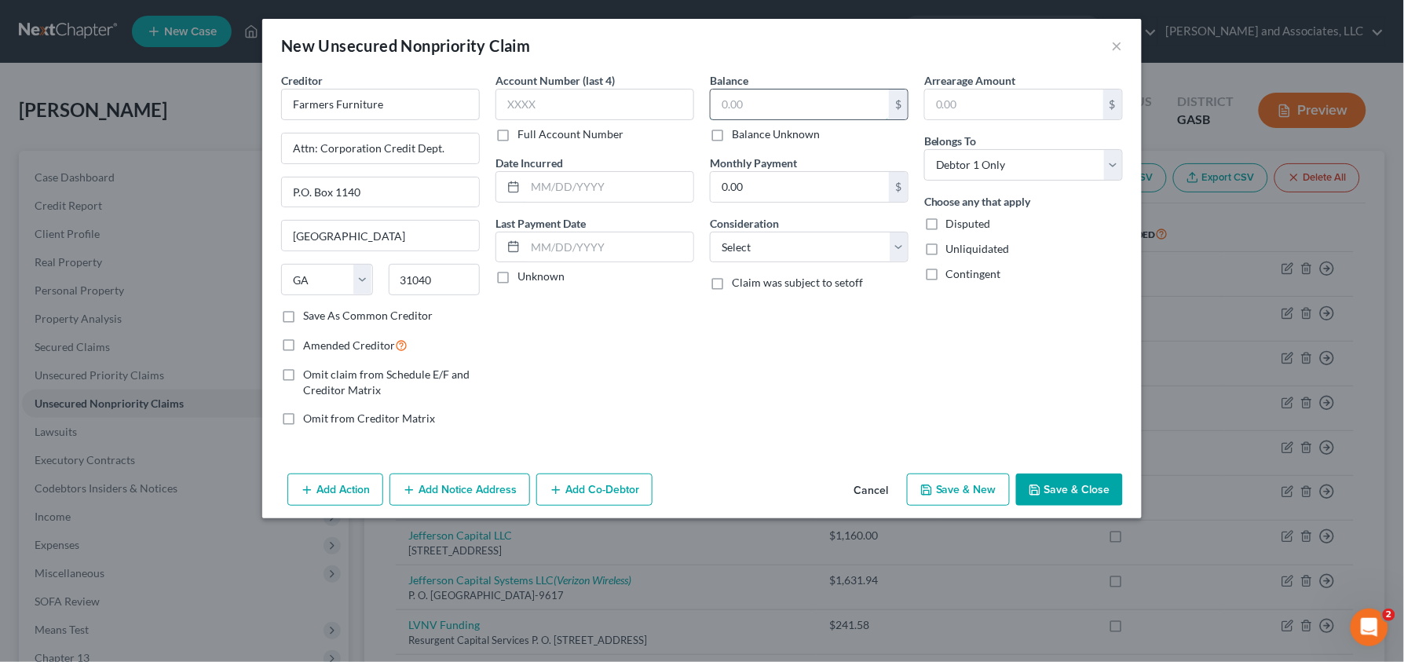
click at [798, 105] on input "text" at bounding box center [800, 105] width 178 height 30
click at [869, 250] on select "Select Cable / Satellite Services Collection Agency Credit Card Debt Debt Couns…" at bounding box center [809, 247] width 199 height 31
click at [887, 254] on select "Select Cable / Satellite Services Collection Agency Credit Card Debt Debt Couns…" at bounding box center [809, 247] width 199 height 31
select select "11"
click at [710, 232] on select "Select Cable / Satellite Services Collection Agency Credit Card Debt Debt Couns…" at bounding box center [809, 247] width 199 height 31
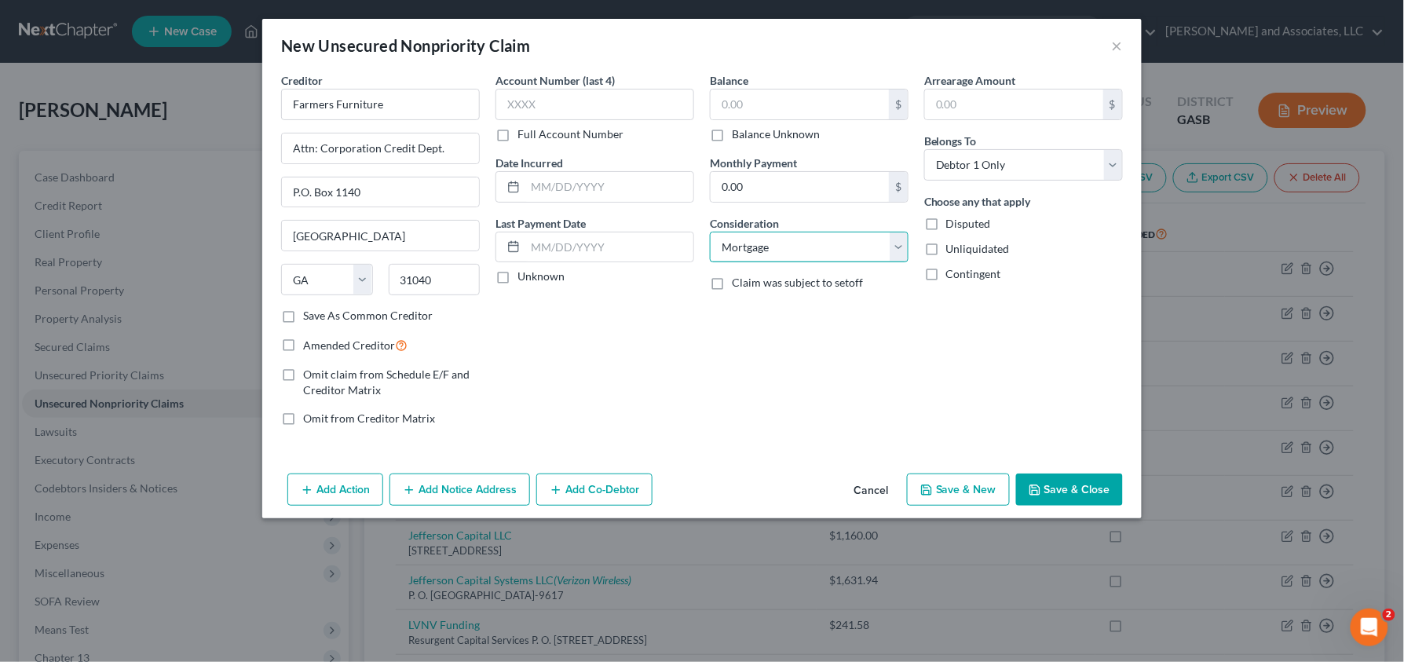
click at [867, 252] on select "Select Cable / Satellite Services Collection Agency Credit Card Debt Debt Couns…" at bounding box center [809, 247] width 199 height 31
click at [862, 493] on button "Cancel" at bounding box center [871, 490] width 60 height 31
